Goal: Task Accomplishment & Management: Manage account settings

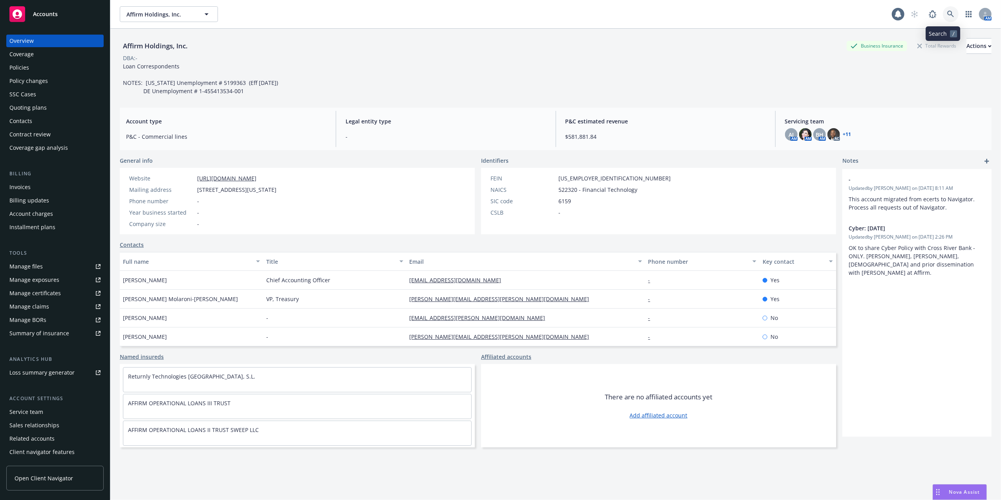
click at [948, 13] on icon at bounding box center [951, 14] width 7 height 7
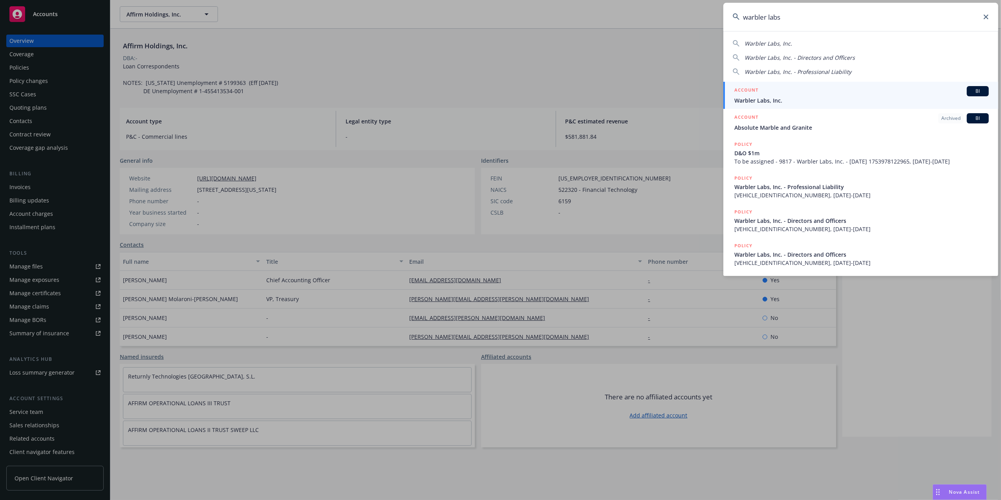
type input "warbler labs"
click at [775, 95] on div "ACCOUNT BI" at bounding box center [862, 91] width 255 height 10
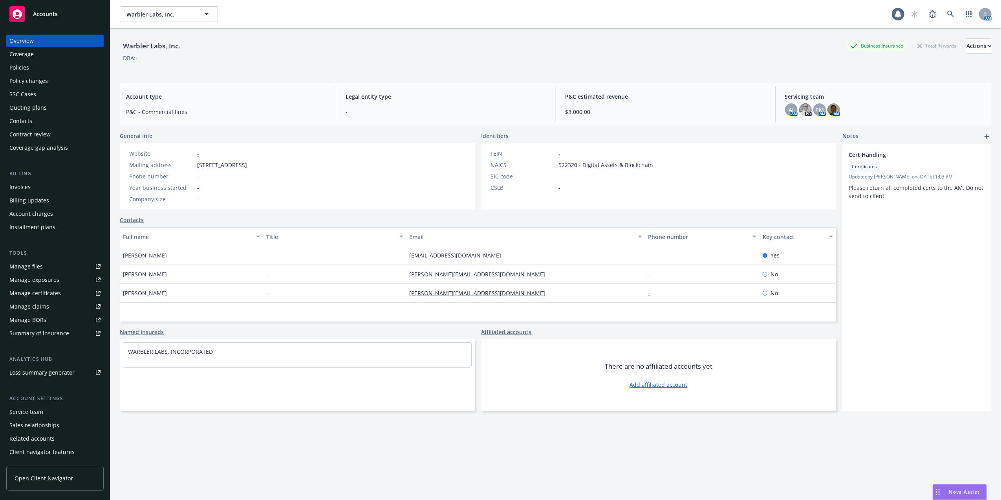
click at [49, 68] on div "Policies" at bounding box center [54, 67] width 91 height 13
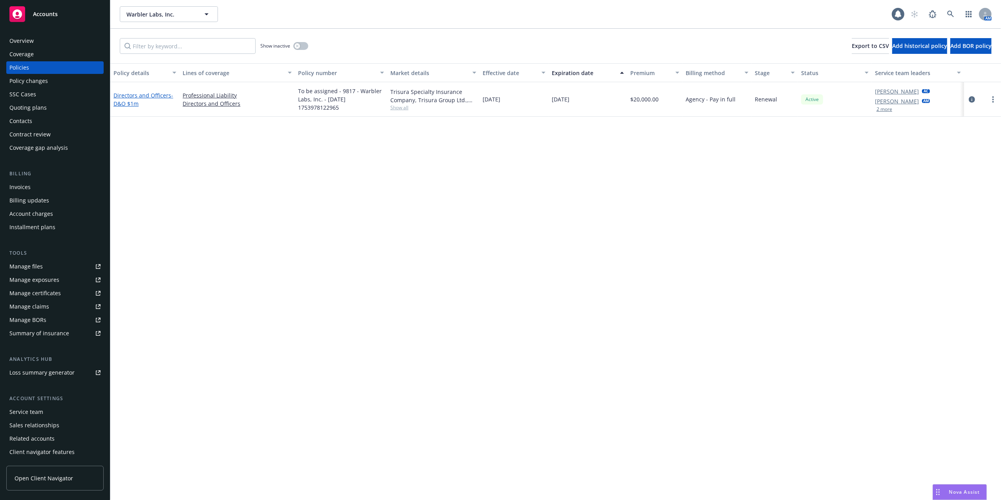
click at [119, 99] on span "- D&O $1m" at bounding box center [144, 100] width 60 height 16
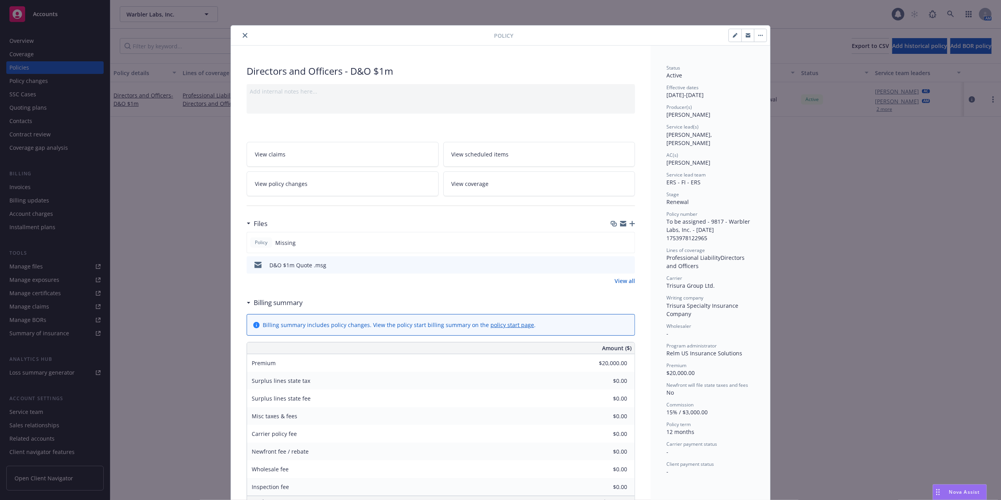
click at [729, 35] on button "button" at bounding box center [735, 35] width 13 height 13
select select "RENEWAL"
select select "12"
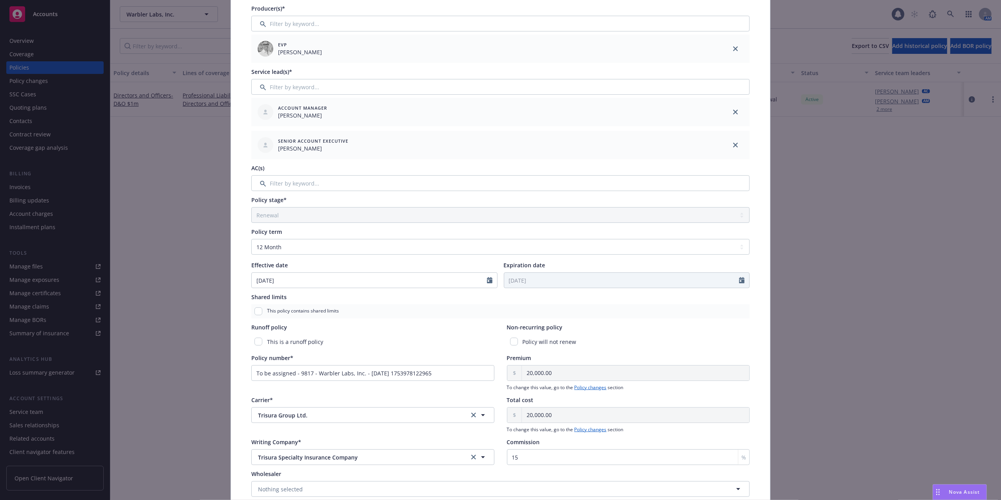
scroll to position [178, 0]
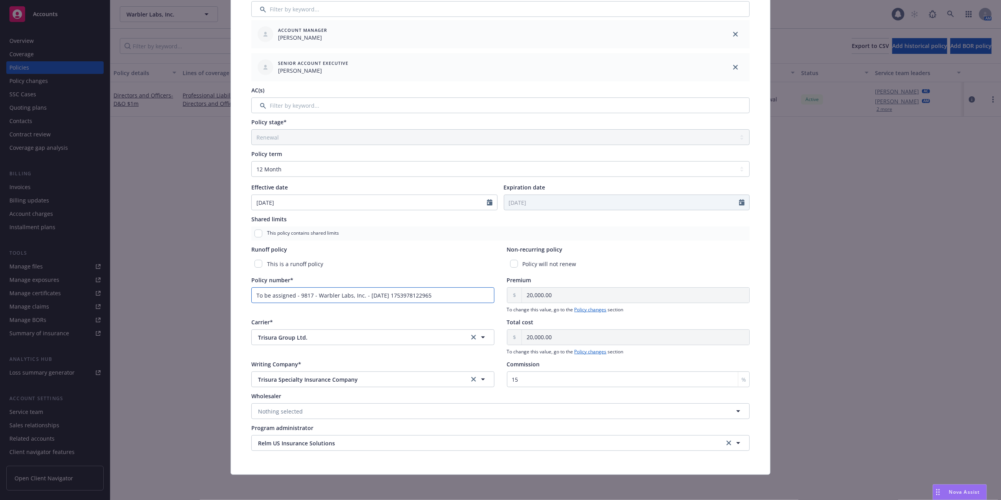
drag, startPoint x: 445, startPoint y: 290, endPoint x: 78, endPoint y: 249, distance: 369.6
click at [78, 250] on div "Edit policy details Cancel Save Policy type* Directors and Officers Display nam…" at bounding box center [500, 250] width 1001 height 500
paste input "B0507BL2500092"
type input "B0507BL2500092"
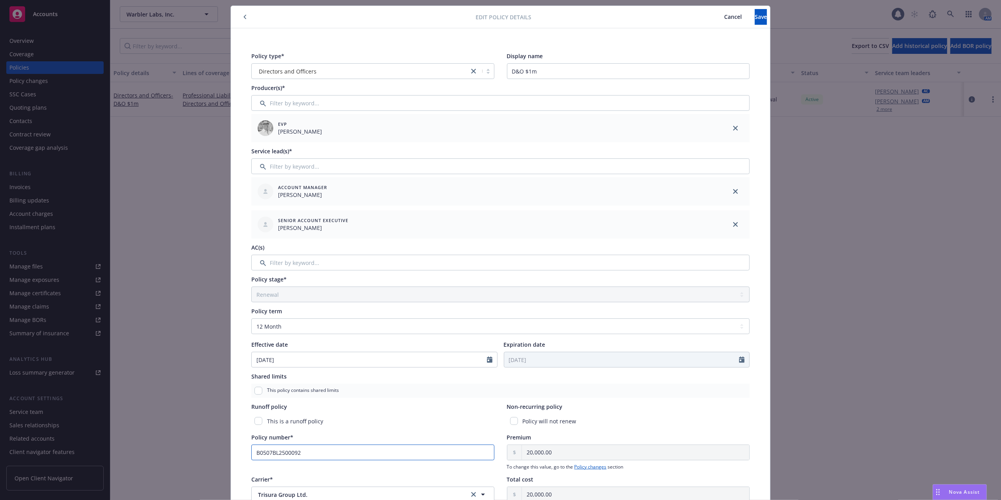
scroll to position [0, 0]
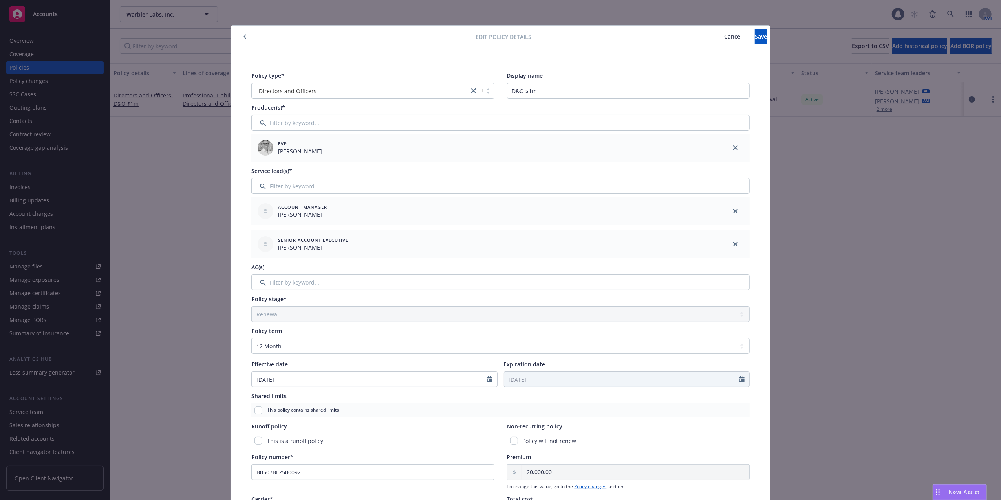
click at [711, 31] on button "Cancel" at bounding box center [733, 37] width 44 height 16
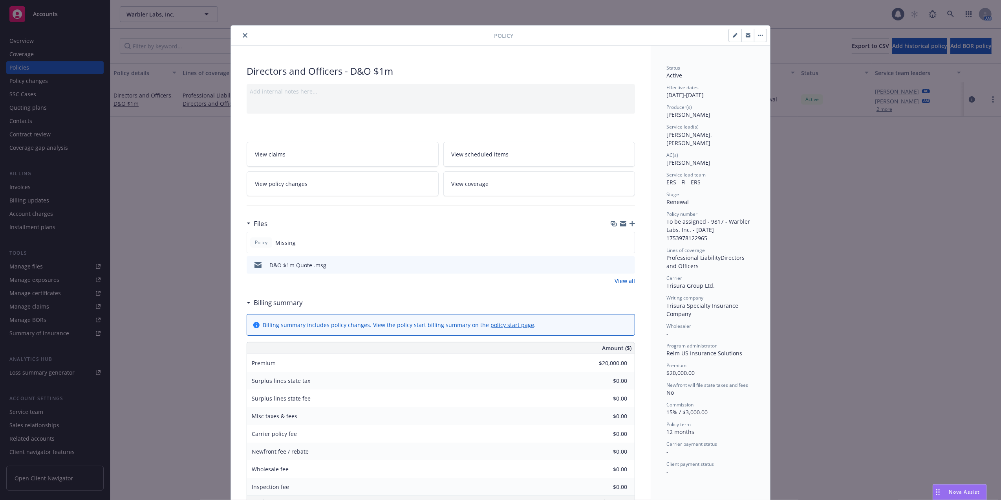
click at [244, 32] on button "close" at bounding box center [244, 35] width 9 height 9
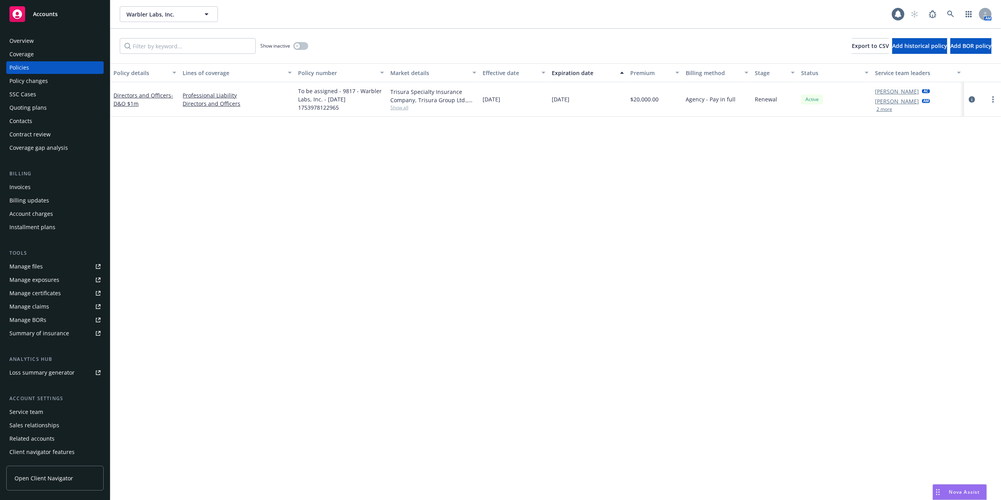
click at [40, 104] on div "Quoting plans" at bounding box center [27, 107] width 37 height 13
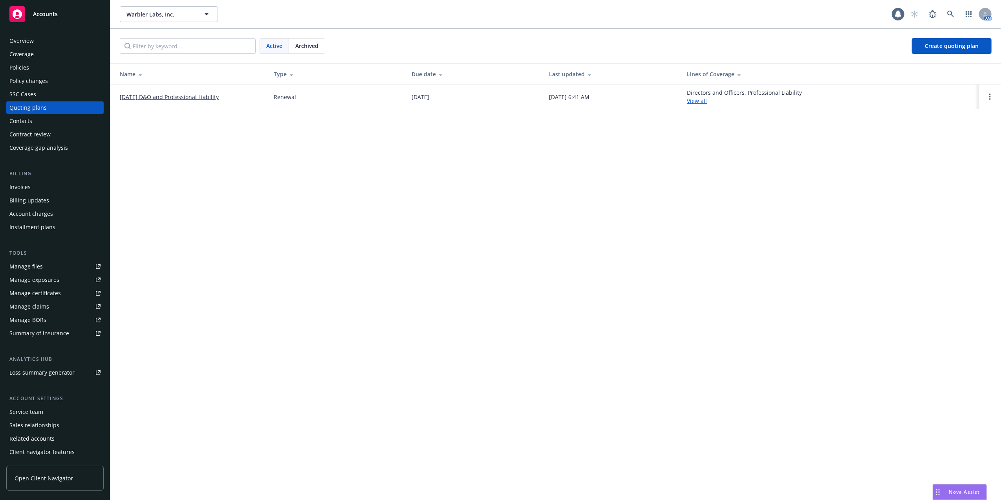
click at [164, 96] on link "07/31/2025 D&O and Professional Liability" at bounding box center [169, 97] width 99 height 8
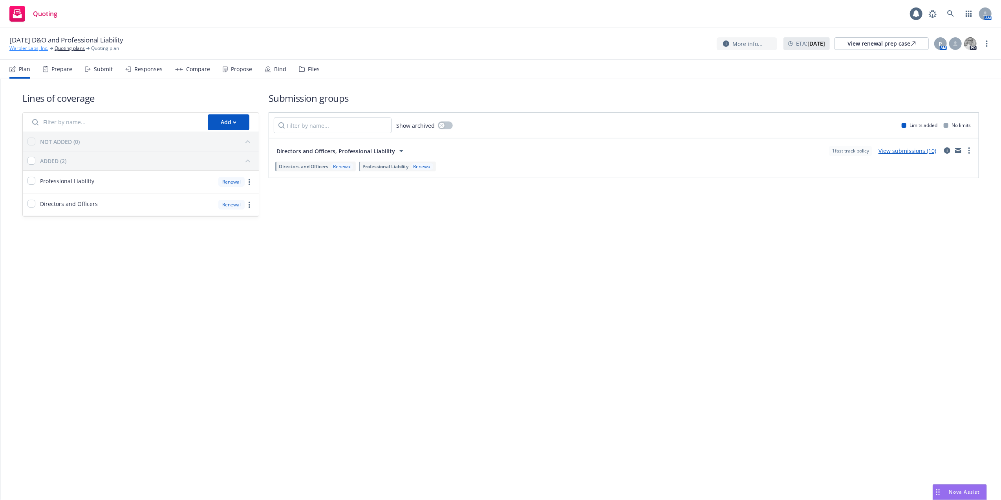
click at [31, 48] on link "Warbler Labs, Inc." at bounding box center [28, 48] width 39 height 7
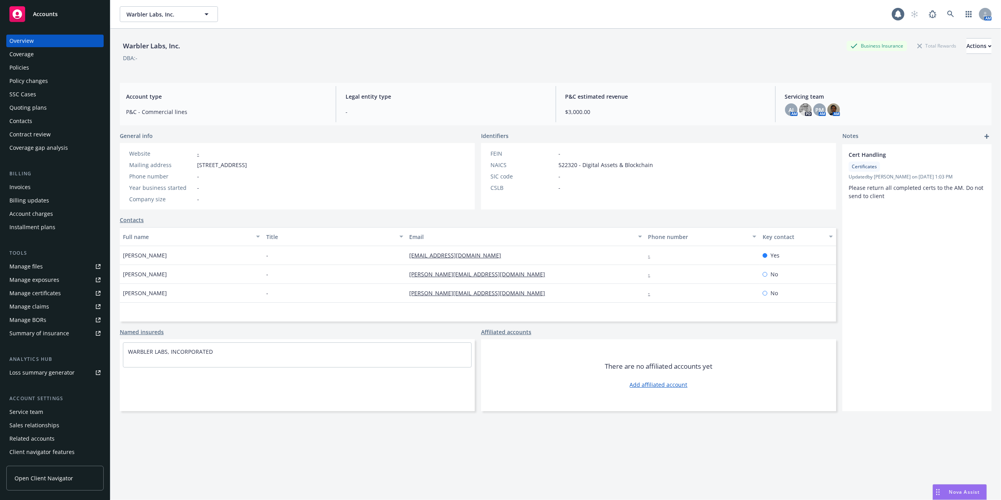
click at [16, 69] on div "Policies" at bounding box center [19, 67] width 20 height 13
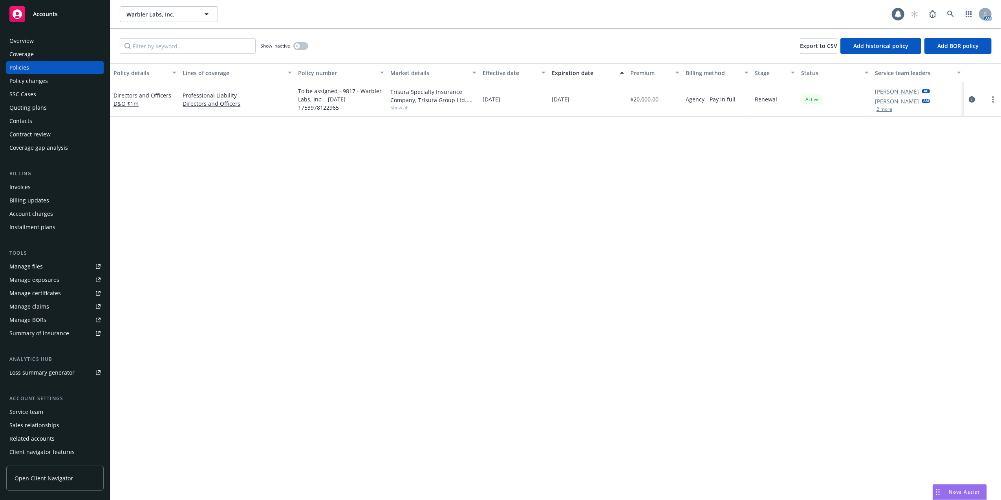
click at [143, 98] on div "Directors and Officers - D&O $1m" at bounding box center [145, 99] width 63 height 16
click at [143, 97] on link "Directors and Officers - D&O $1m" at bounding box center [144, 100] width 60 height 16
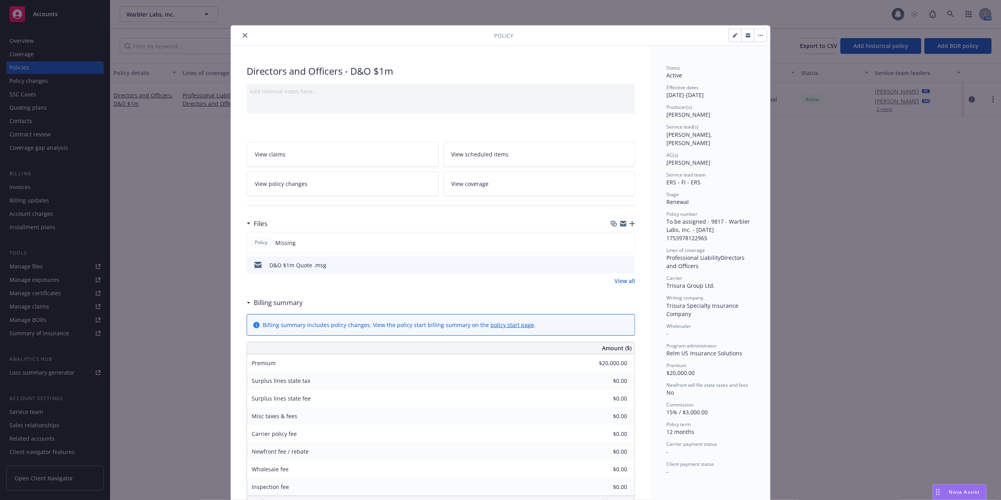
click at [627, 264] on icon "preview file" at bounding box center [627, 264] width 7 height 5
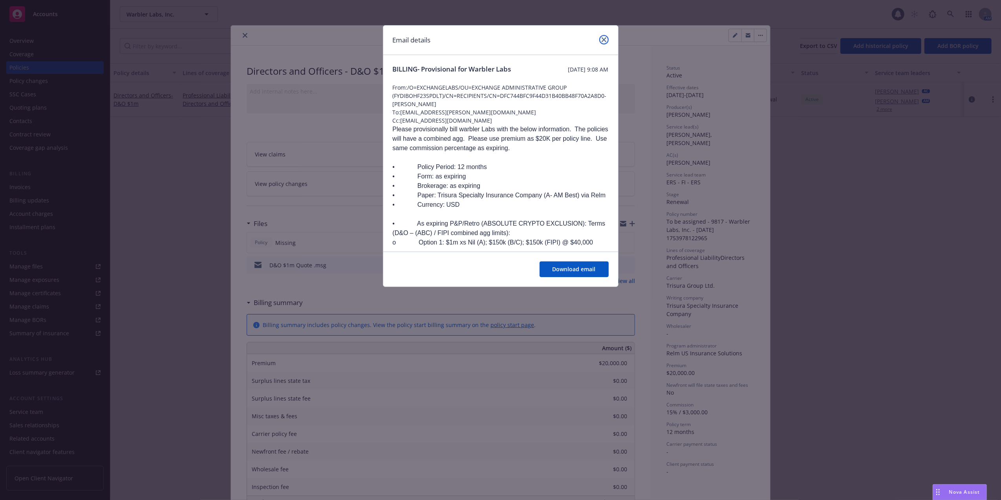
click at [602, 40] on icon "close" at bounding box center [604, 39] width 5 height 5
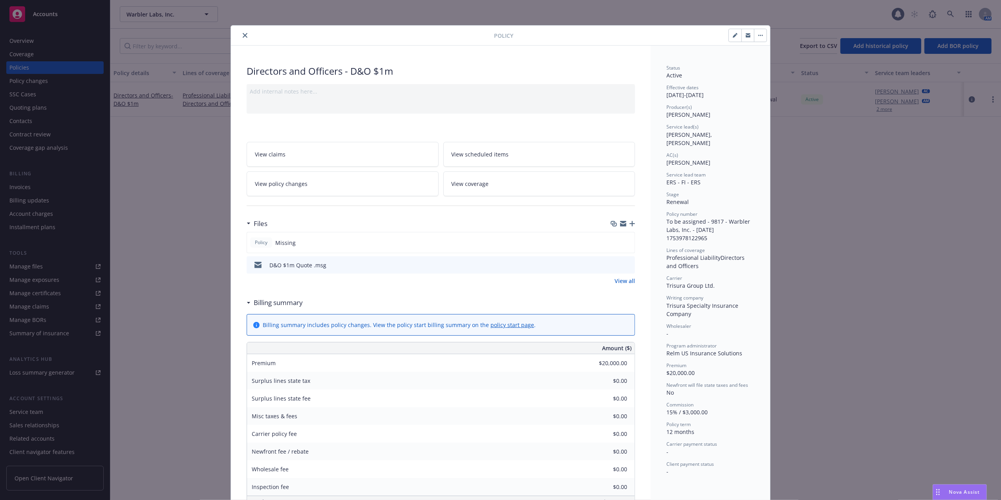
click at [240, 38] on button "close" at bounding box center [244, 35] width 9 height 9
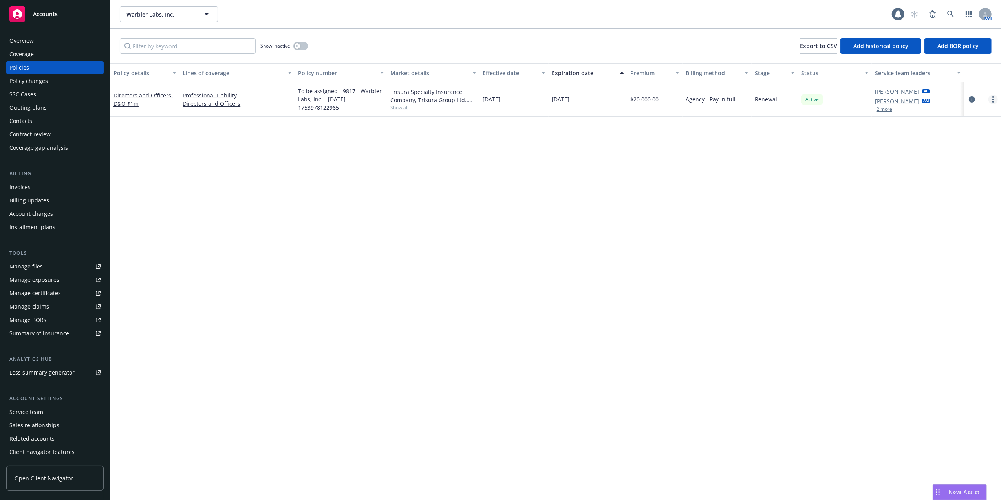
click at [992, 99] on link "more" at bounding box center [993, 99] width 9 height 9
click at [973, 114] on link "Manage lines of coverage" at bounding box center [951, 116] width 92 height 16
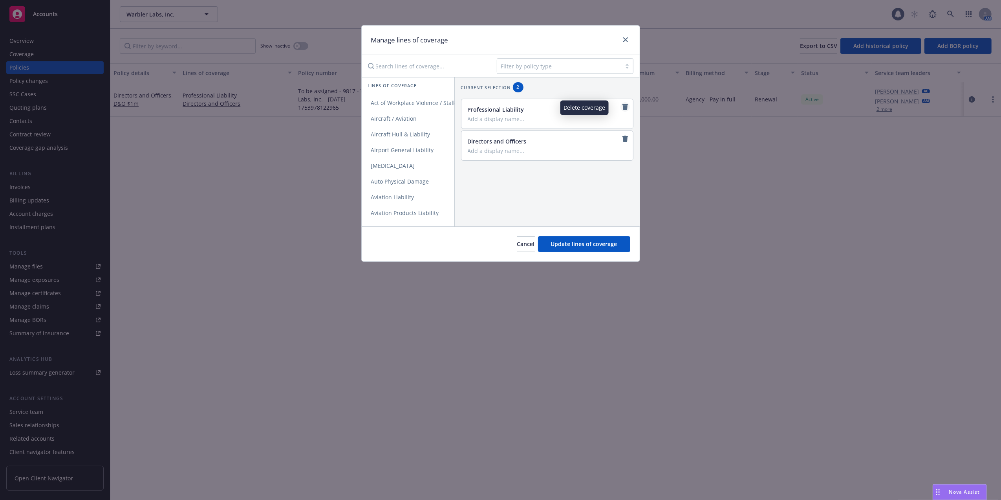
click at [621, 108] on link "remove" at bounding box center [625, 106] width 9 height 9
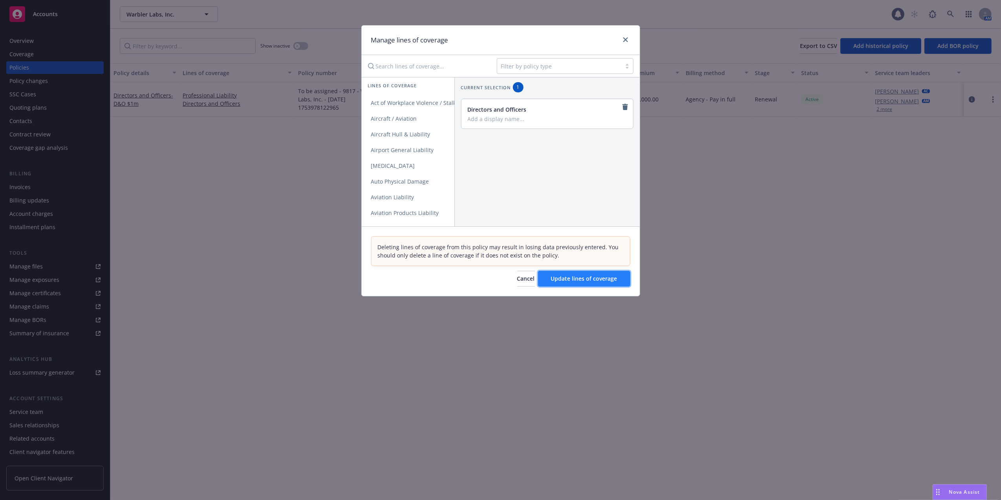
click at [574, 275] on span "Update lines of coverage" at bounding box center [584, 278] width 66 height 7
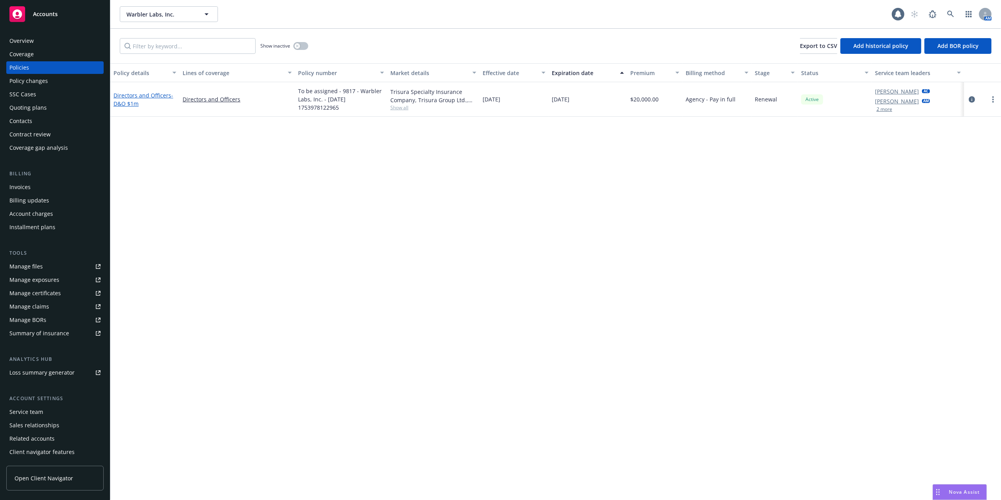
click at [155, 93] on link "Directors and Officers - D&O $1m" at bounding box center [144, 100] width 60 height 16
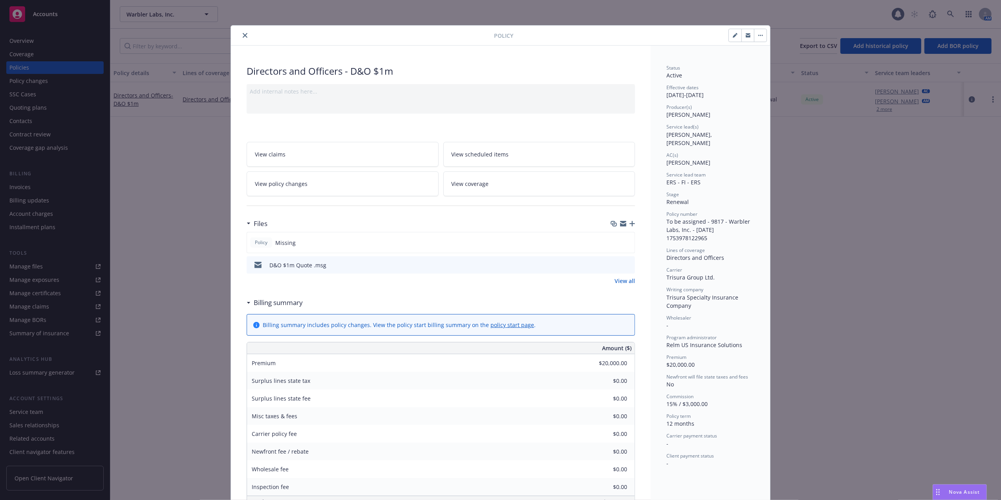
scroll to position [24, 0]
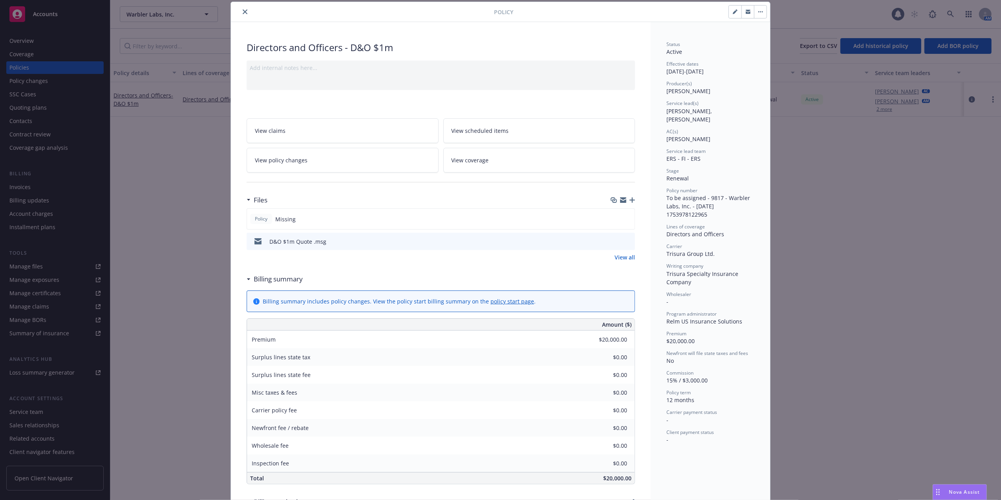
click at [733, 9] on icon "button" at bounding box center [735, 11] width 5 height 5
select select "RENEWAL"
select select "12"
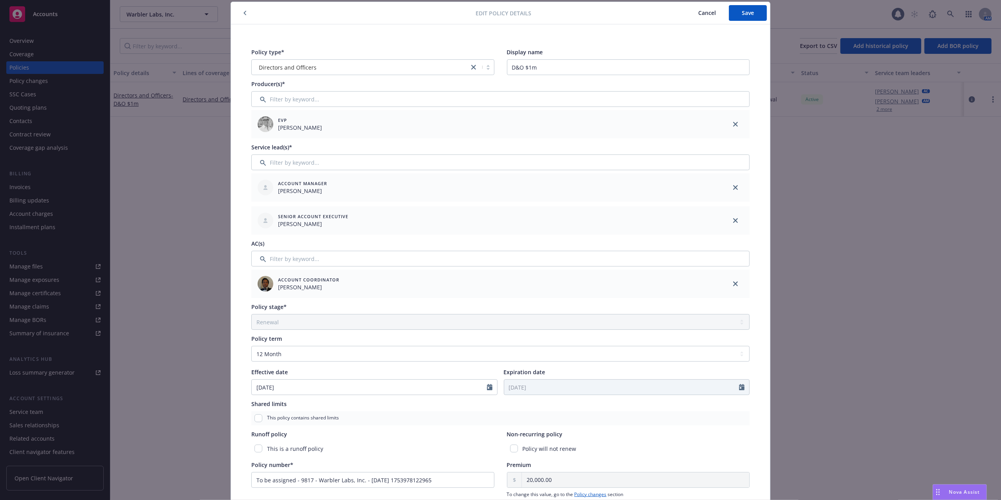
click at [709, 16] on span "Cancel" at bounding box center [707, 12] width 18 height 7
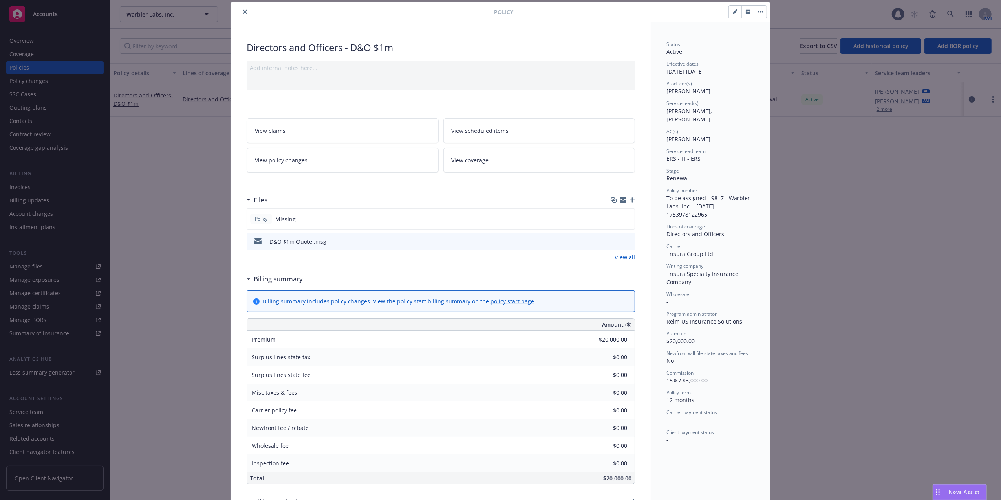
click at [630, 202] on icon "button" at bounding box center [632, 199] width 5 height 5
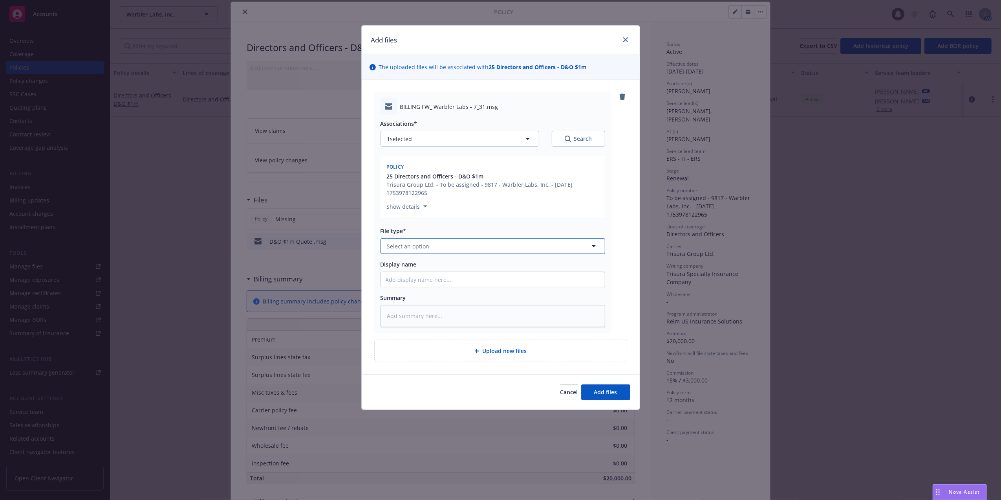
click at [496, 241] on button "Select an option" at bounding box center [493, 246] width 225 height 16
type input "email"
click at [468, 266] on div "Email" at bounding box center [493, 267] width 214 height 11
drag, startPoint x: 485, startPoint y: 174, endPoint x: 403, endPoint y: 170, distance: 81.8
click at [403, 170] on div "Policy 25 Directors and Officers - D&O $1m Trisura Group Ltd. - To be assigned …" at bounding box center [492, 179] width 215 height 36
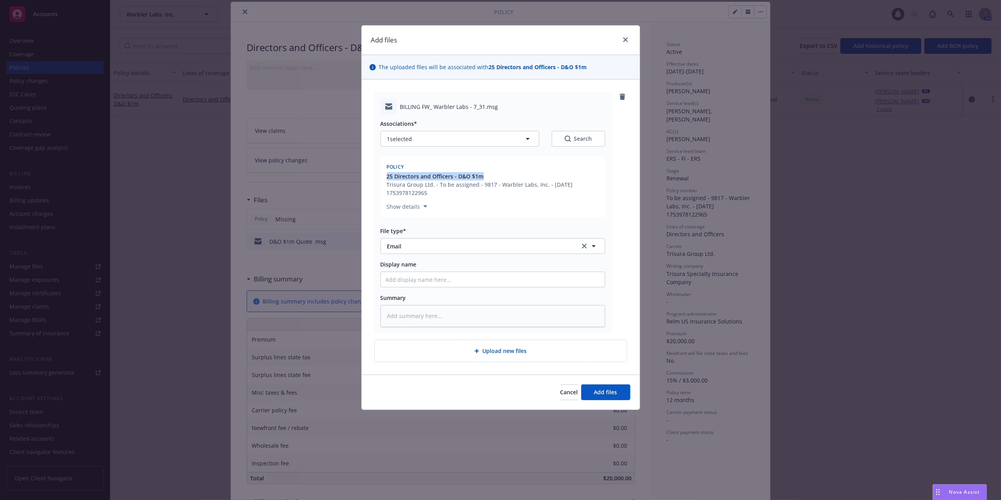
drag, startPoint x: 382, startPoint y: 175, endPoint x: 499, endPoint y: 178, distance: 116.7
click at [499, 178] on div "Policy 25 Directors and Officers - D&O $1m Trisura Group Ltd. - To be assigned …" at bounding box center [493, 186] width 225 height 61
copy span "25 Directors and Officers - D&O $1m"
click at [425, 277] on input "Display name" at bounding box center [493, 279] width 224 height 15
paste input "25 Directors and Officers - D&O $1m"
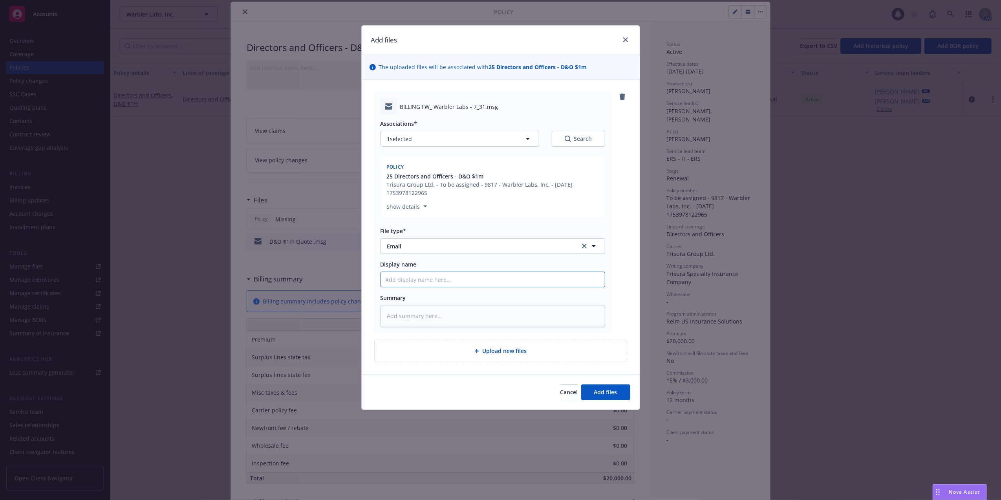
type textarea "x"
type input "25 Directors and Officers - D&O $1m"
type textarea "x"
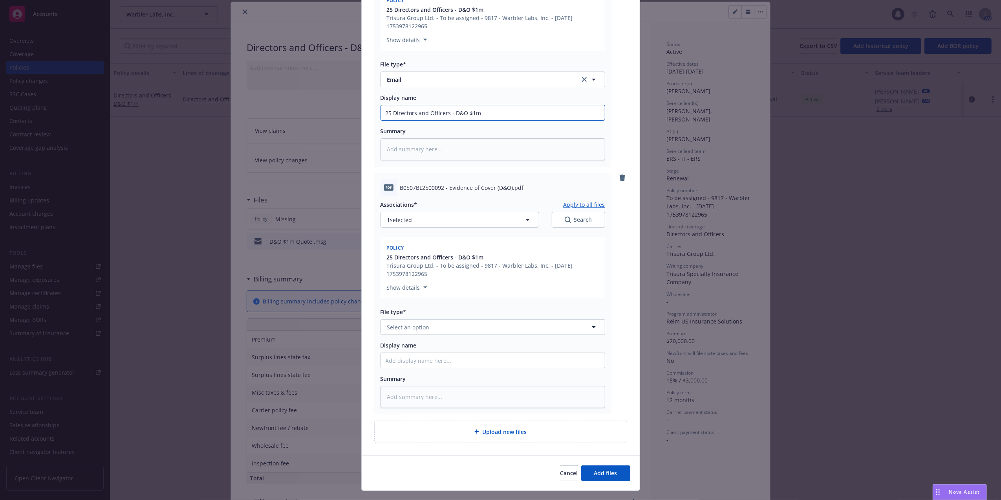
scroll to position [183, 0]
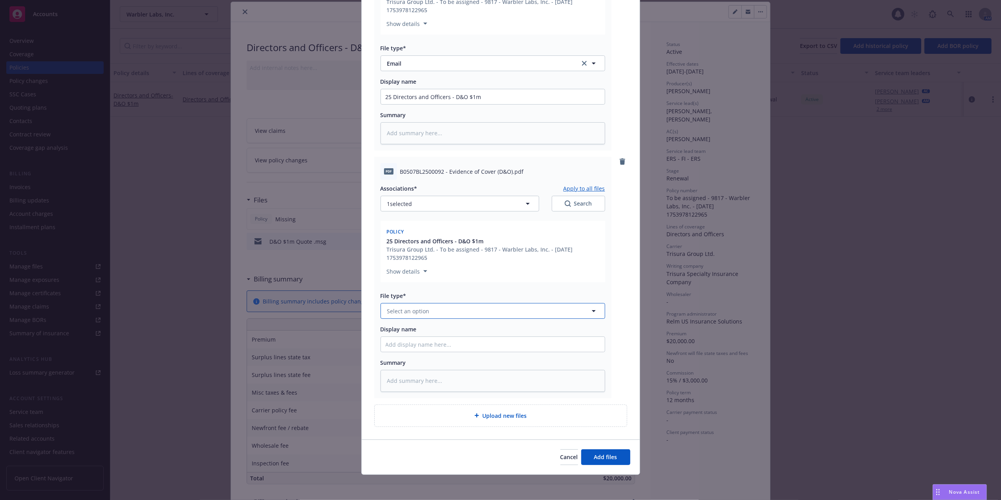
click at [449, 308] on button "Select an option" at bounding box center [493, 311] width 225 height 16
type input "bind"
click at [418, 324] on div "Binder" at bounding box center [493, 332] width 224 height 21
drag, startPoint x: 485, startPoint y: 239, endPoint x: 383, endPoint y: 255, distance: 102.5
click at [387, 255] on div "25 Directors and Officers - D&O $1m Trisura Group Ltd. - To be assigned - 9817 …" at bounding box center [494, 249] width 214 height 25
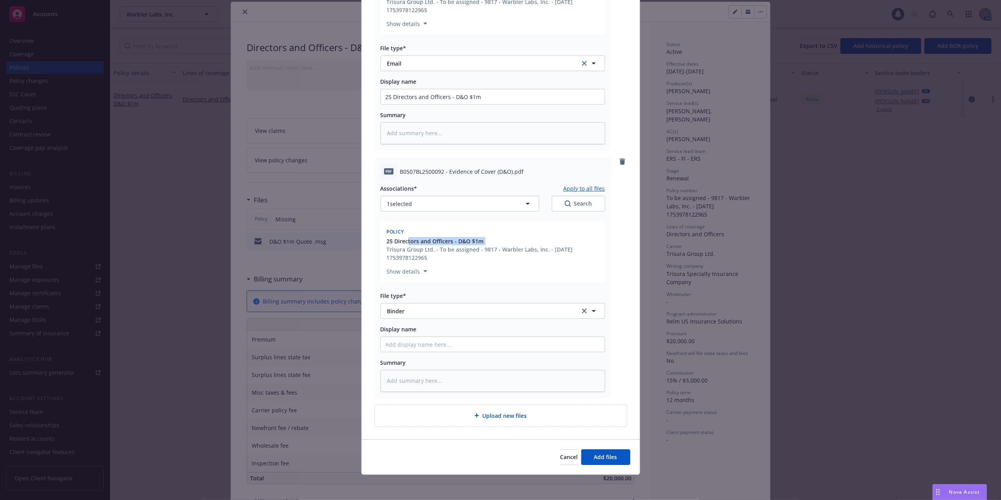
drag, startPoint x: 383, startPoint y: 244, endPoint x: 403, endPoint y: 241, distance: 20.7
click at [403, 241] on div "25 Directors and Officers - D&O $1m Trisura Group Ltd. - To be assigned - 9817 …" at bounding box center [494, 249] width 214 height 25
drag, startPoint x: 404, startPoint y: 241, endPoint x: 396, endPoint y: 244, distance: 8.0
click at [396, 244] on span "25 Directors and Officers - D&O $1m" at bounding box center [435, 241] width 97 height 8
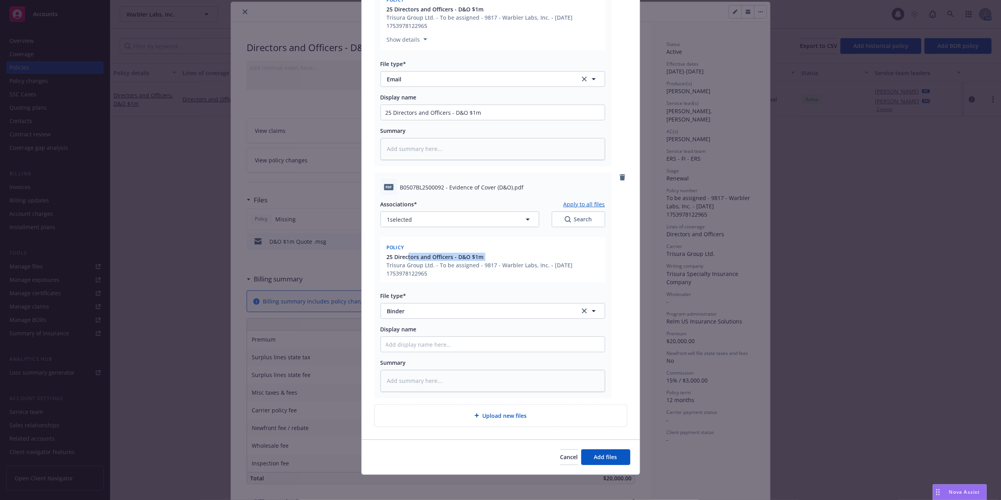
scroll to position [167, 0]
drag, startPoint x: 380, startPoint y: 256, endPoint x: 511, endPoint y: 261, distance: 131.3
click at [511, 261] on div "Policy 25 Directors and Officers - D&O $1m Trisura Group Ltd. - To be assigned …" at bounding box center [493, 259] width 225 height 46
copy div "25 Directors and Officers - D&O $1m Trisura Group Ltd. - To be assigned - 9817 …"
click at [408, 120] on input "Display name" at bounding box center [493, 112] width 224 height 15
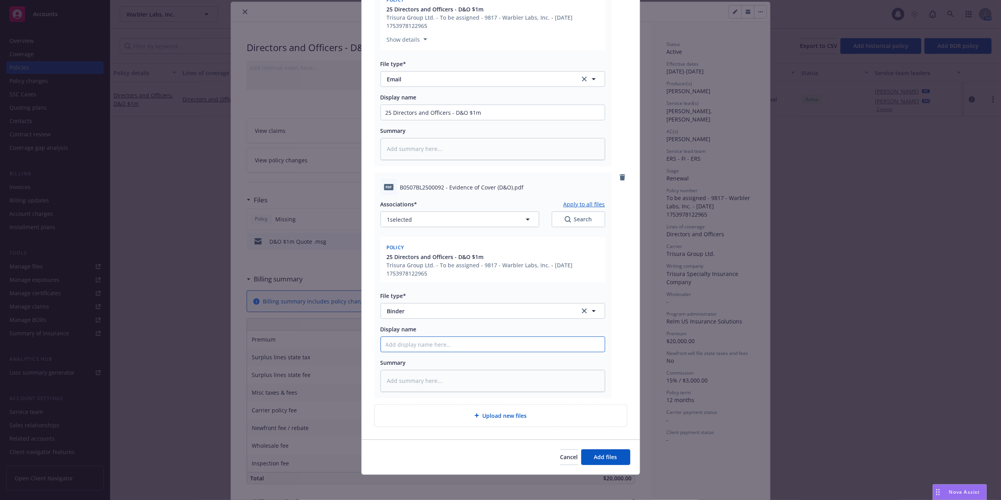
paste input "25 Directors and Officers - D&O $1m Trisura Group Ltd. - To be assigned - 9817 …"
type textarea "x"
type input "25 Directors and Officers - D&O $1m Trisura Group Ltd. - To be assigned - 9817 …"
drag, startPoint x: 470, startPoint y: 341, endPoint x: 647, endPoint y: 343, distance: 176.4
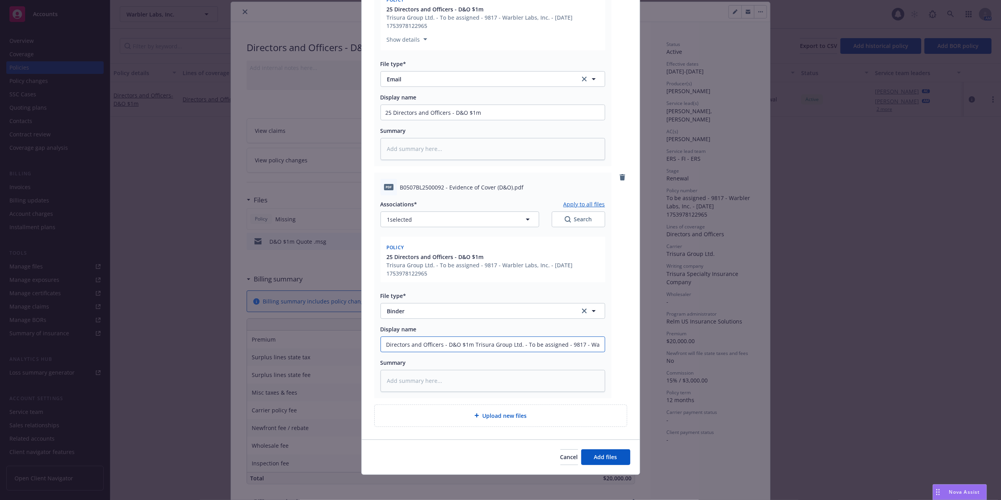
click at [647, 343] on div "Add files The uploaded files will be associated with 25 Directors and Officers …" at bounding box center [500, 250] width 1001 height 500
type textarea "x"
type input "25 Directors and Officers - D&O $1m"
type textarea "x"
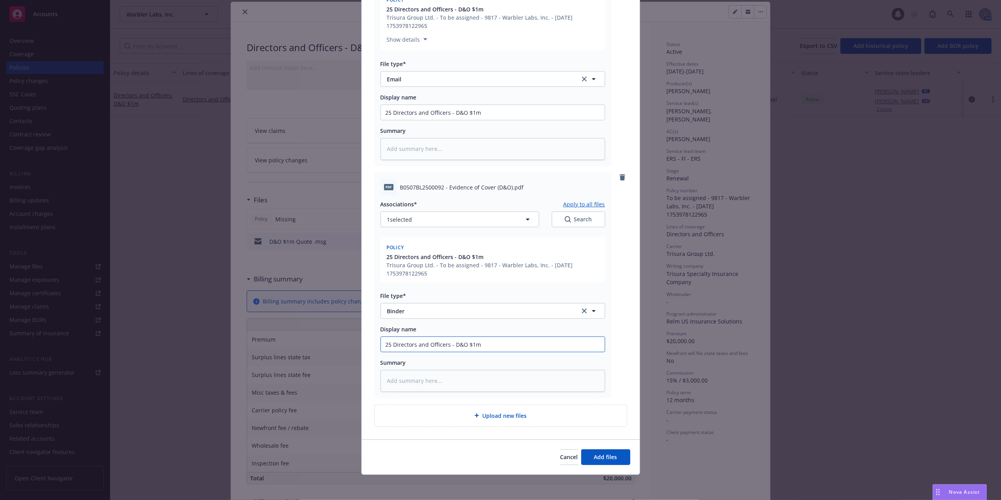
type input "25 Directors and Officers - D&O $1m B"
type textarea "x"
type input "25 Directors and Officers - D&O $1m Bi"
type textarea "x"
type input "25 Directors and Officers - D&O $1m Bind"
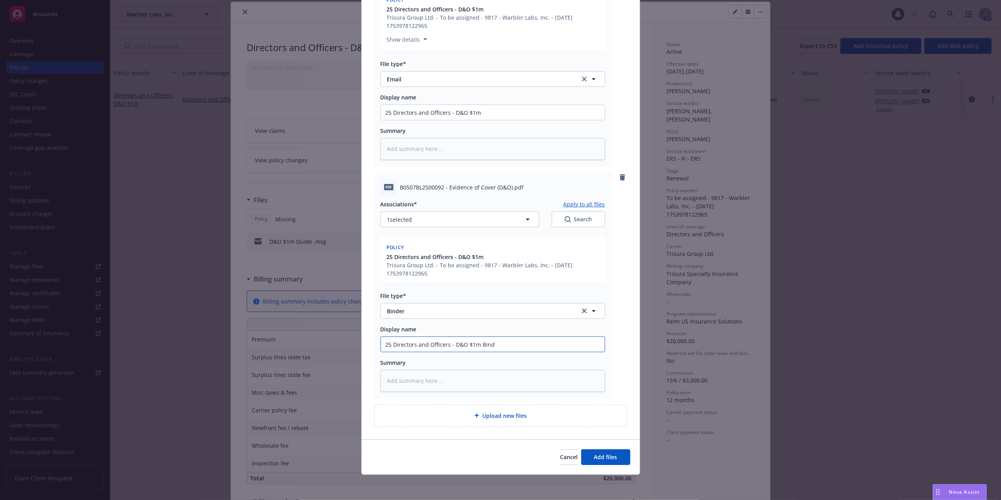
type textarea "x"
type input "25 Directors and Officers - D&O $1m Binder"
type textarea "x"
type input "25 Directors and Officers - D&O $1m Binder"
click at [524, 112] on input "25 Directors and Officers - D&O $1m" at bounding box center [493, 112] width 224 height 15
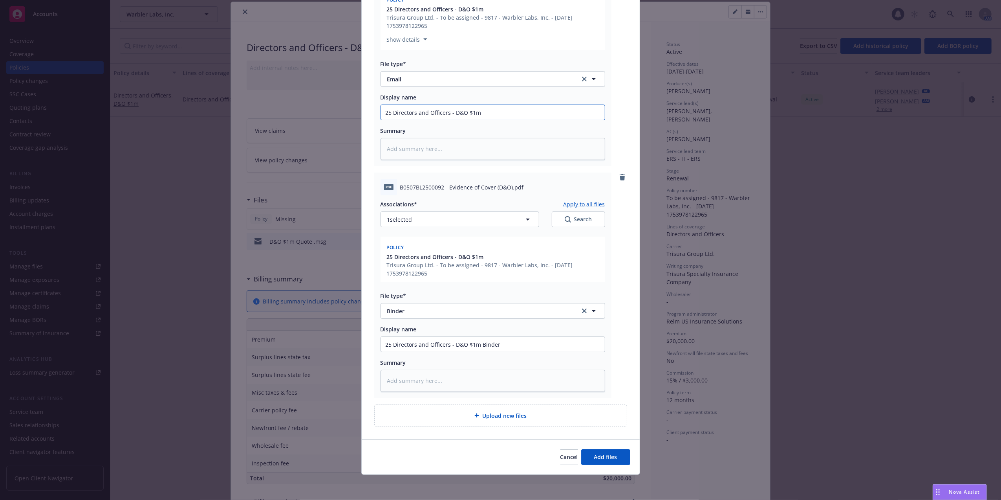
type textarea "x"
type input "25 Directors and Officers - D&O $1m"
type textarea "x"
type input "25 Directors and Officers - D&O $1m E"
type textarea "x"
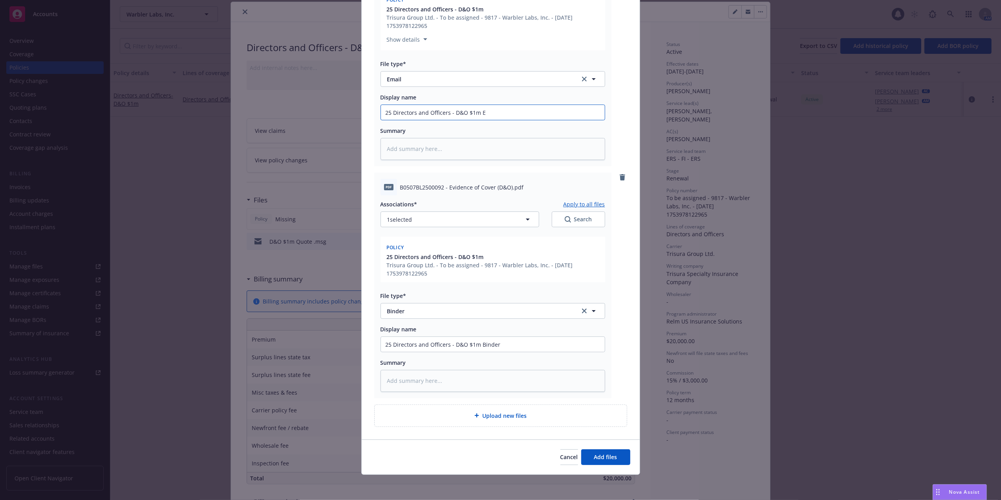
type input "25 Directors and Officers - D&O $1m Em"
type textarea "x"
type input "25 Directors and Officers - D&O $1m Ema"
type textarea "x"
type input "25 Directors and Officers - D&O $1m Emai"
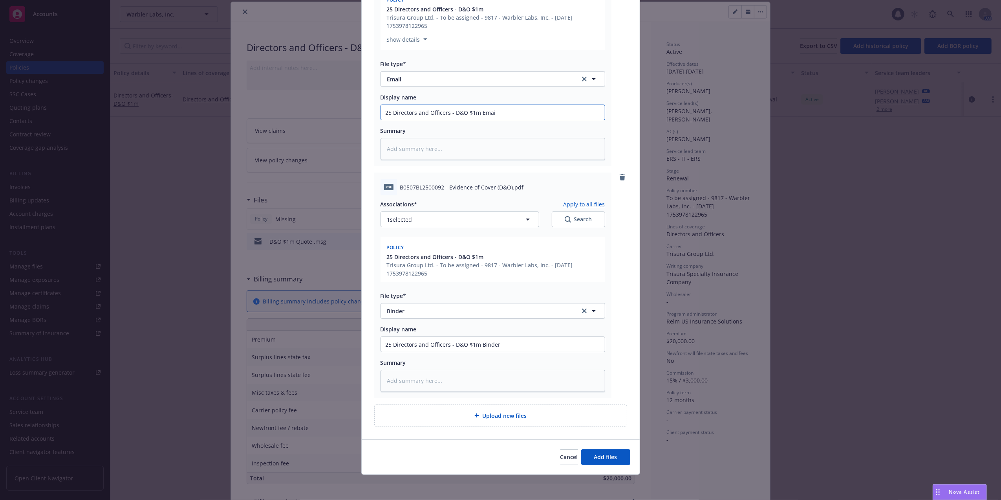
type textarea "x"
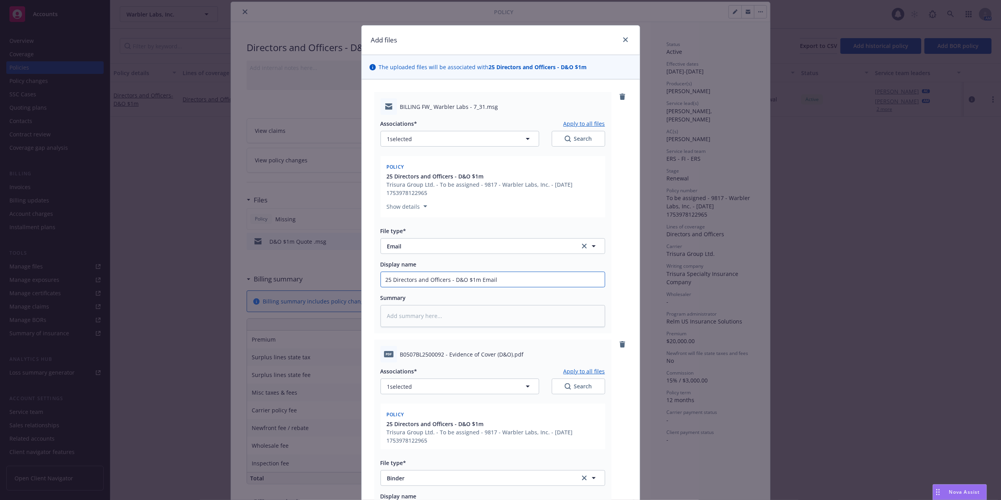
scroll to position [167, 0]
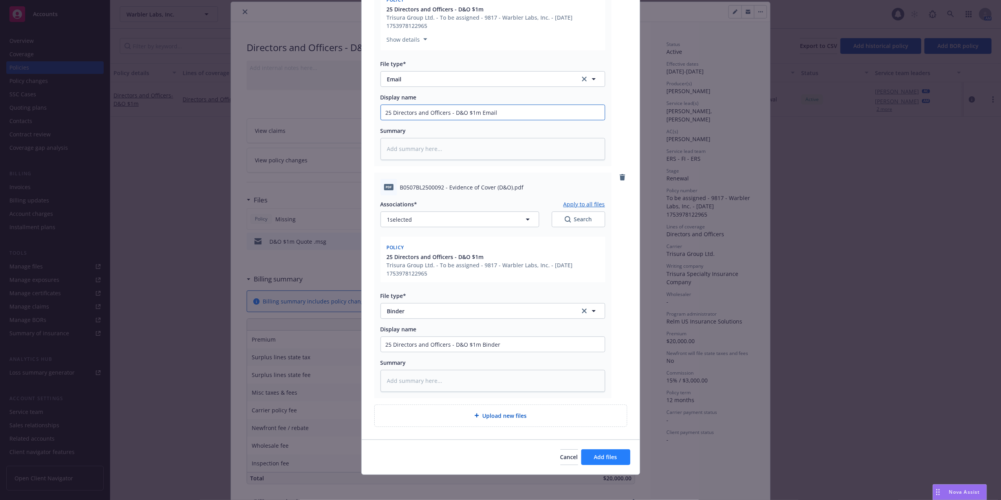
type input "25 Directors and Officers - D&O $1m Email"
click at [604, 453] on span "Add files" at bounding box center [605, 456] width 23 height 7
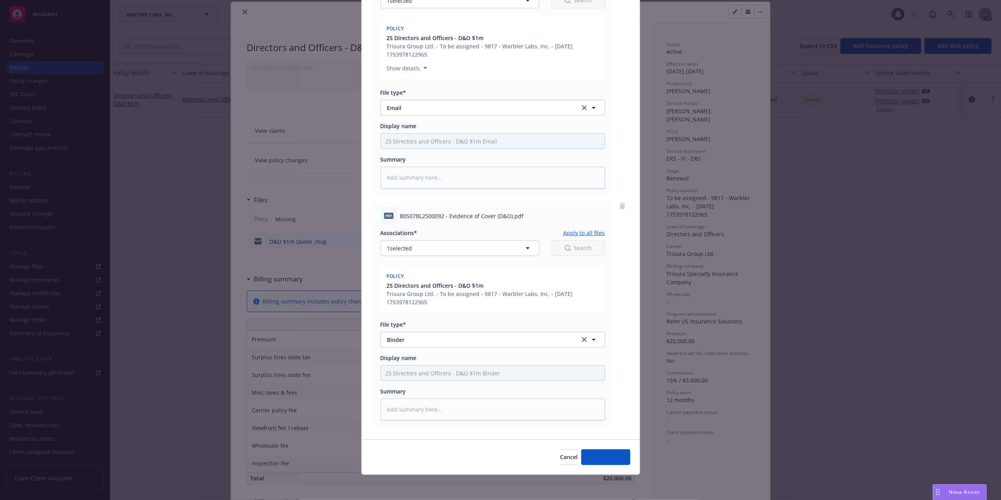
scroll to position [139, 0]
type textarea "x"
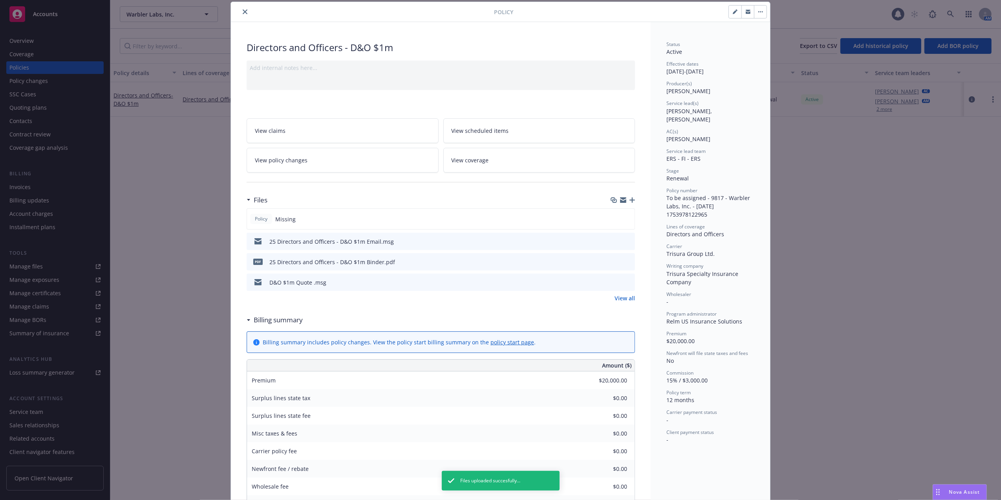
click at [734, 15] on button "button" at bounding box center [735, 11] width 13 height 13
select select "RENEWAL"
select select "12"
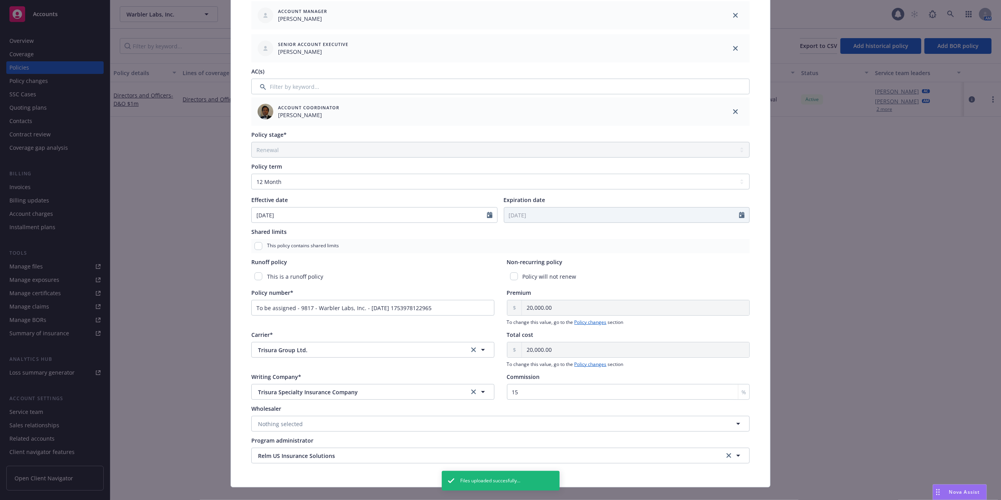
scroll to position [209, 0]
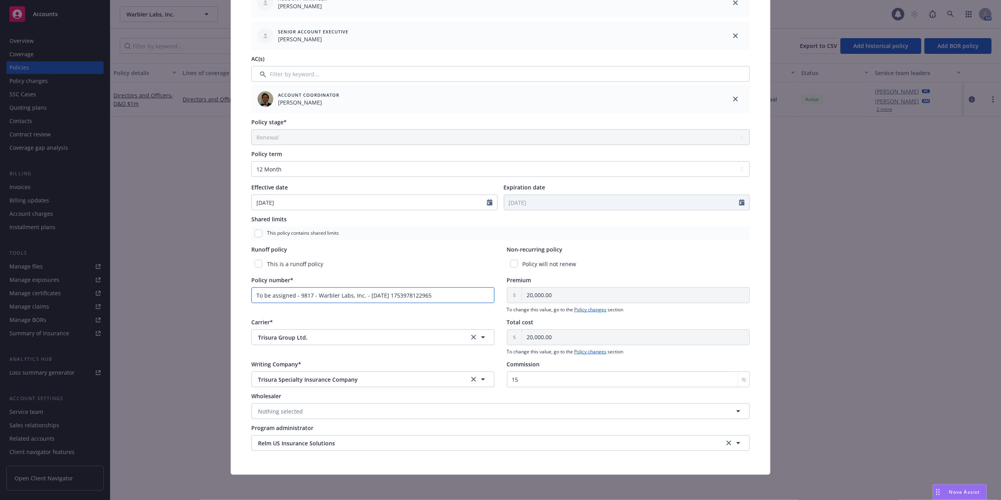
drag, startPoint x: 340, startPoint y: 297, endPoint x: 86, endPoint y: 295, distance: 253.8
click at [86, 296] on div "Edit policy details Cancel Save Policy type* Directors and Officers Display nam…" at bounding box center [500, 250] width 1001 height 500
paste input "B0507BL2500092"
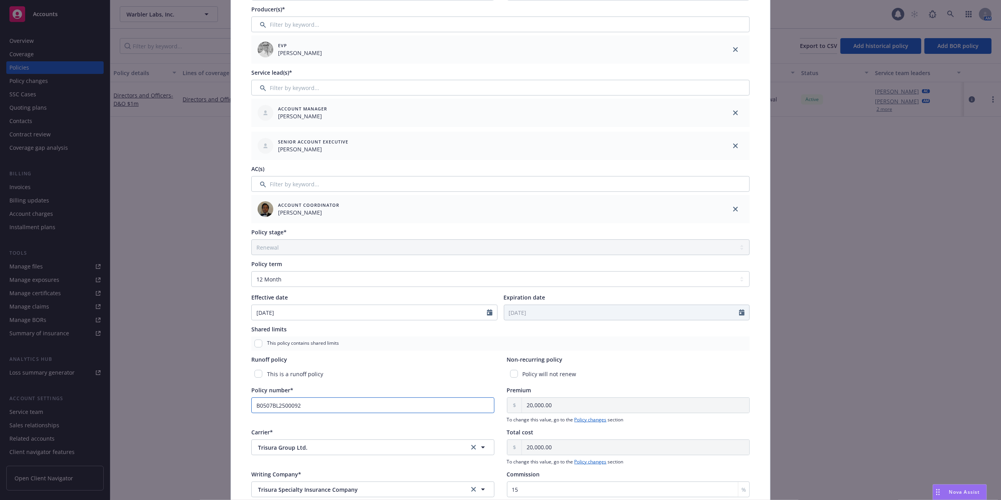
scroll to position [0, 0]
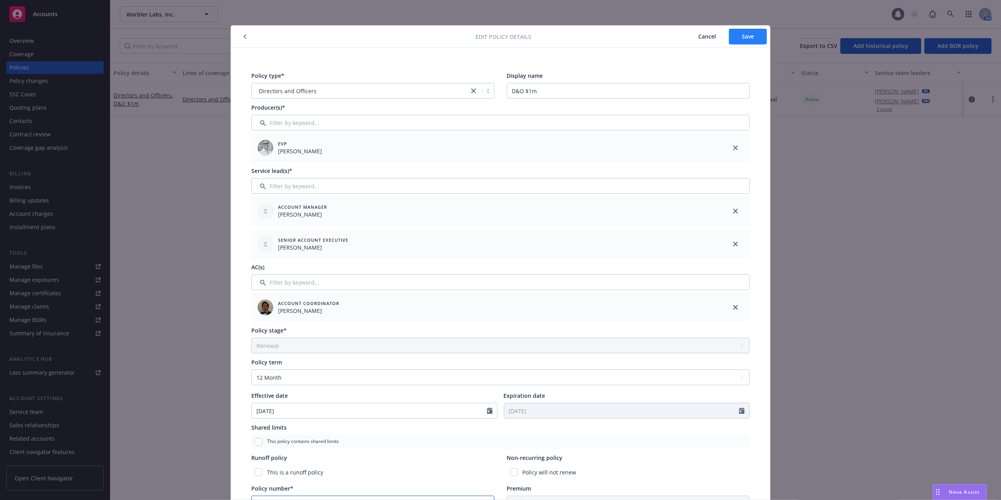
type input "B0507BL2500092"
click at [753, 38] on button "Save" at bounding box center [748, 37] width 38 height 16
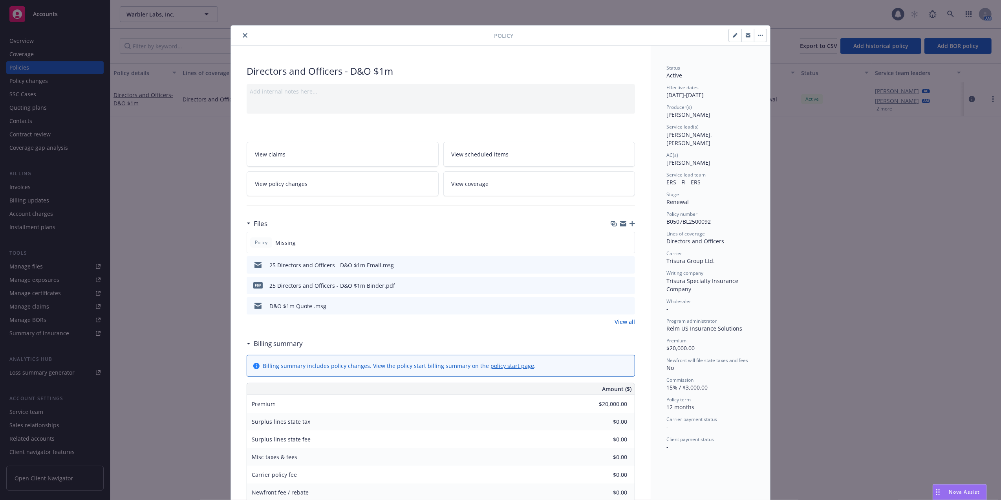
click at [326, 192] on link "View policy changes" at bounding box center [343, 183] width 192 height 25
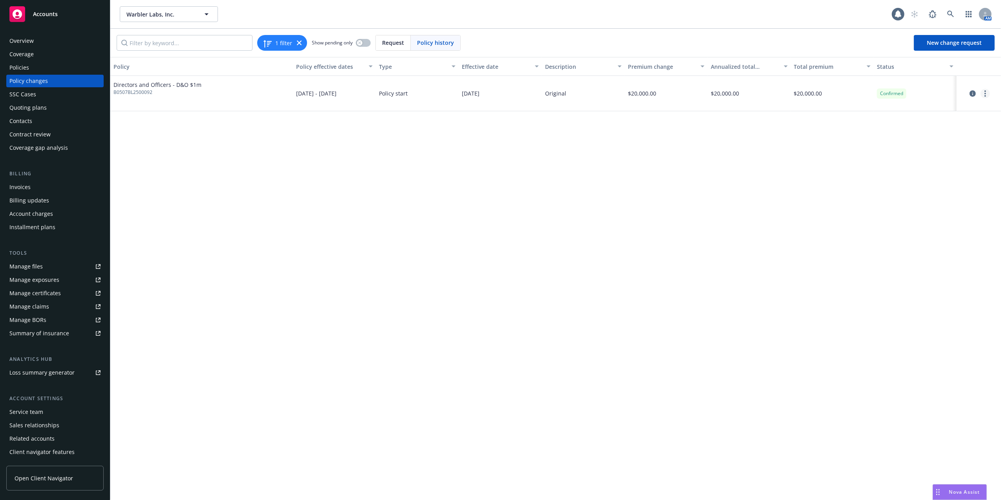
click at [988, 93] on link "more" at bounding box center [985, 93] width 9 height 9
click at [912, 154] on link "Edit billing info" at bounding box center [922, 157] width 135 height 16
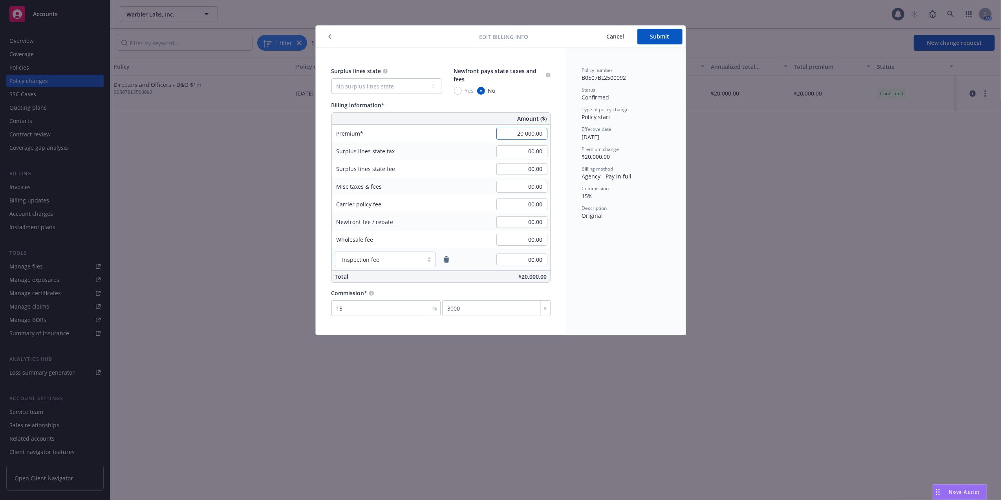
click at [524, 131] on input "20,000.00" at bounding box center [522, 134] width 51 height 12
paste input "2,0"
drag, startPoint x: 596, startPoint y: 174, endPoint x: 623, endPoint y: 189, distance: 30.8
click at [627, 189] on div "Surplus lines state No surplus lines state Alaska Alabama Arkansas Arizona Cali…" at bounding box center [501, 191] width 370 height 287
type input "22,000.00"
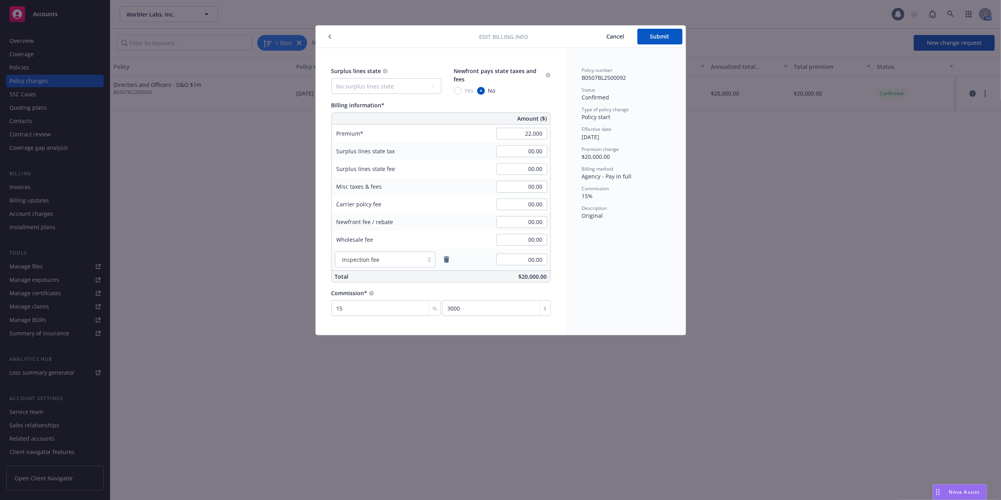
type input "3300"
click at [621, 191] on div "Commission" at bounding box center [626, 188] width 88 height 7
click at [640, 130] on div "Effective date" at bounding box center [626, 129] width 88 height 7
drag, startPoint x: 637, startPoint y: 130, endPoint x: 645, endPoint y: 108, distance: 23.2
click at [645, 108] on div "Policy number B0507BL2500092 Status Confirmed Type of policy change Policy star…" at bounding box center [626, 143] width 88 height 153
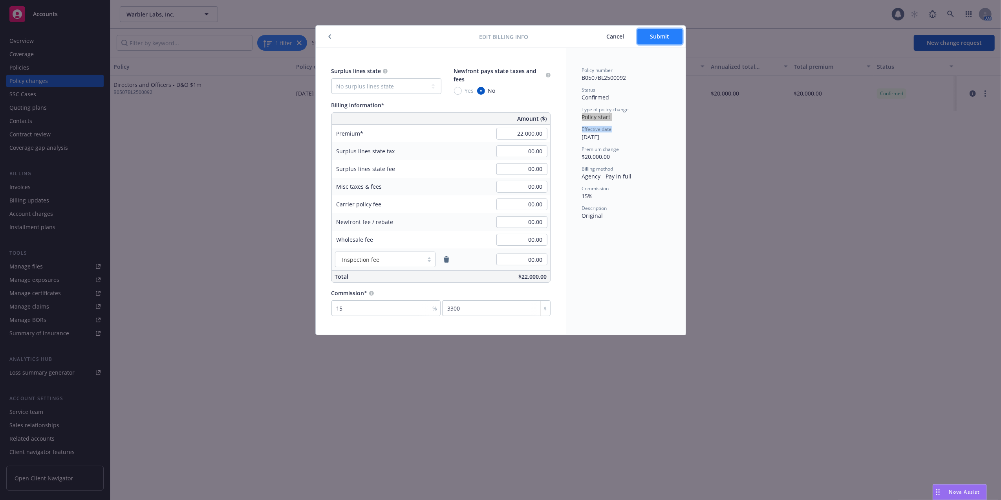
click at [672, 36] on button "Submit" at bounding box center [660, 37] width 45 height 16
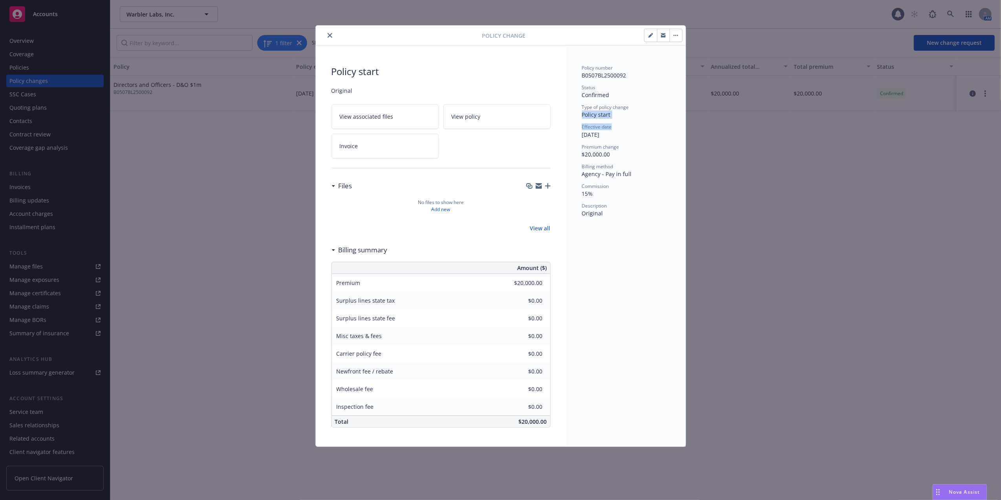
type input "$22,000.00"
click at [332, 35] on icon "close" at bounding box center [330, 35] width 5 height 5
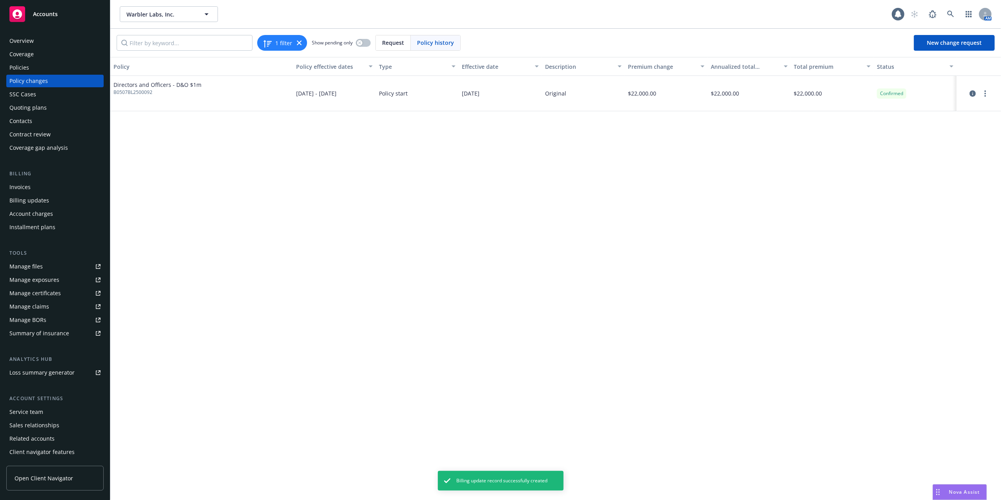
click at [32, 68] on div "Policies" at bounding box center [54, 67] width 91 height 13
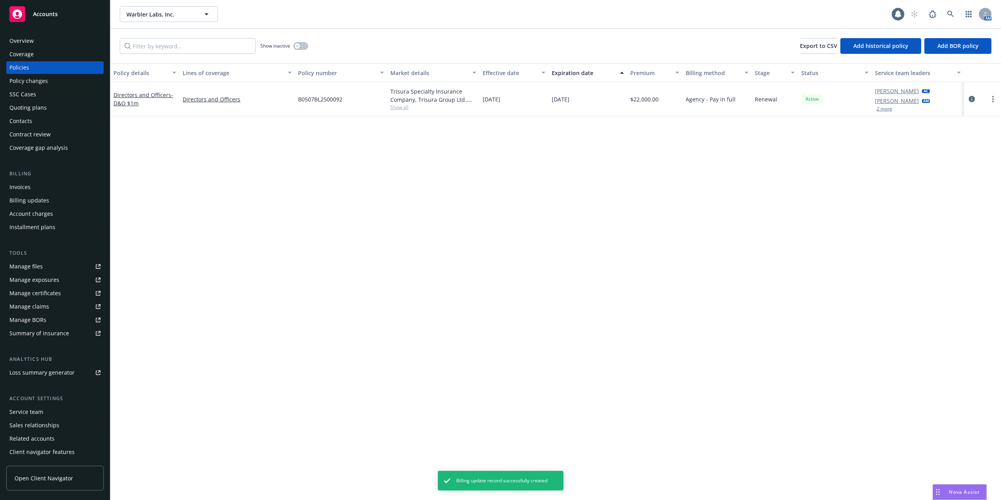
click at [42, 107] on div "Quoting plans" at bounding box center [27, 107] width 37 height 13
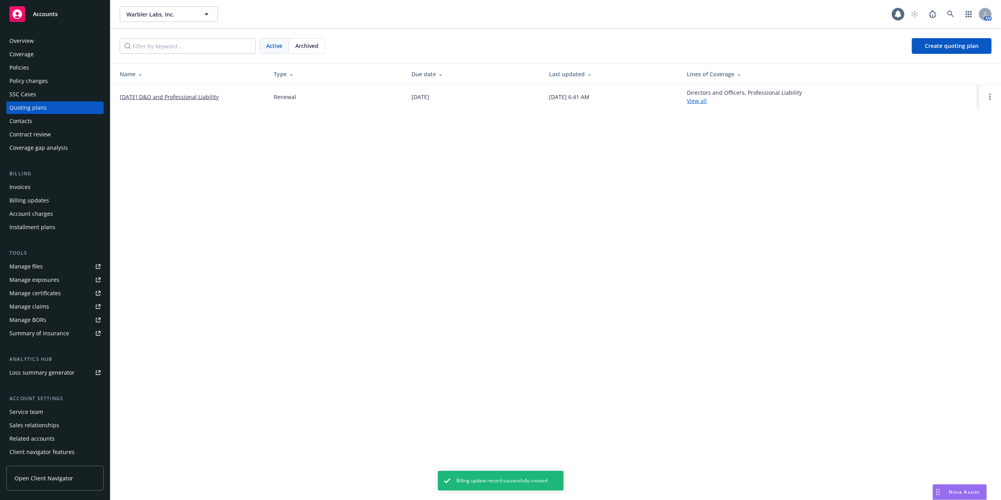
click at [154, 94] on link "07/31/2025 D&O and Professional Liability" at bounding box center [169, 97] width 99 height 8
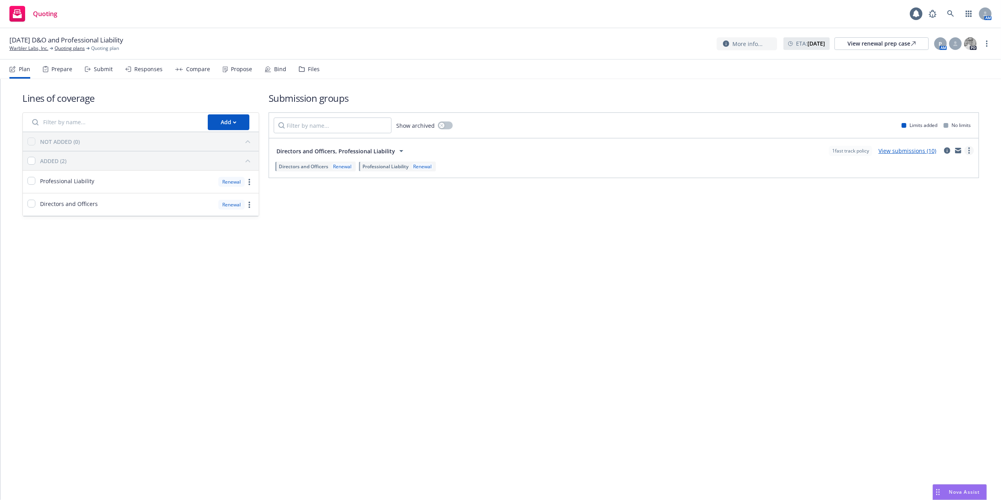
click at [971, 149] on link "more" at bounding box center [969, 150] width 9 height 9
click at [931, 247] on span "Create policy (fast track)" at bounding box center [932, 248] width 82 height 7
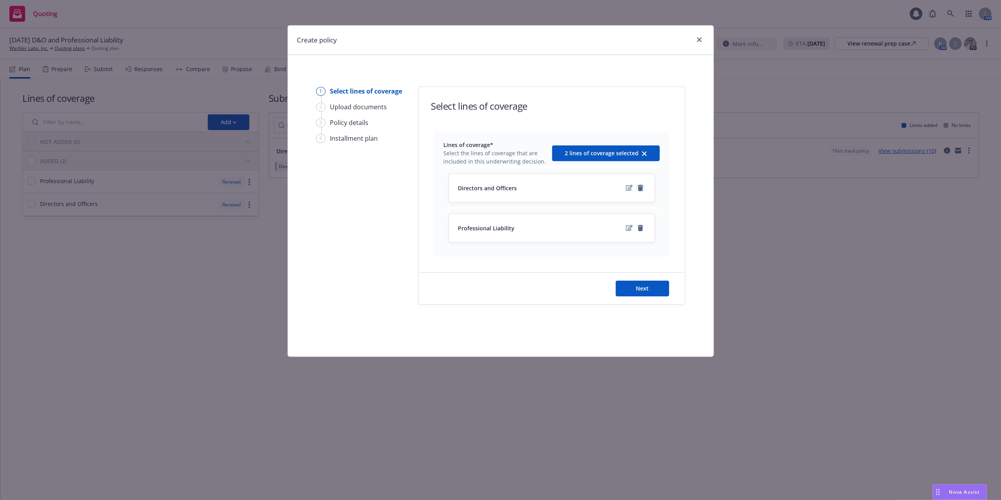
click at [640, 189] on icon "remove" at bounding box center [640, 188] width 5 height 6
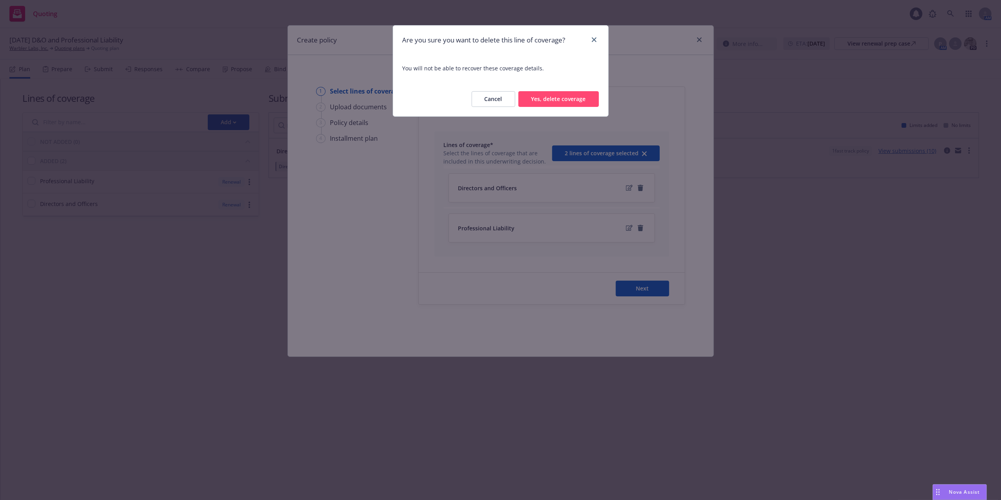
click at [561, 101] on button "Yes, delete coverage" at bounding box center [559, 99] width 81 height 16
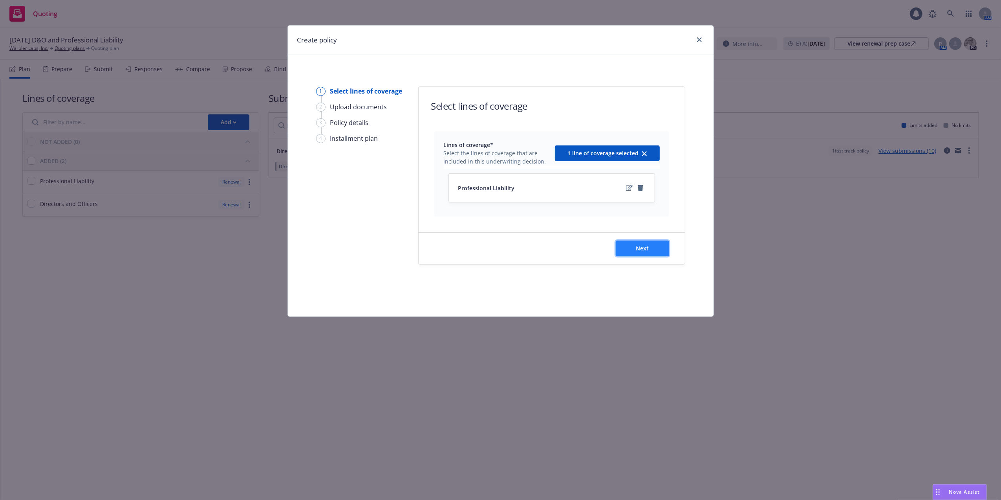
click at [636, 246] on span "Next" at bounding box center [642, 247] width 13 height 7
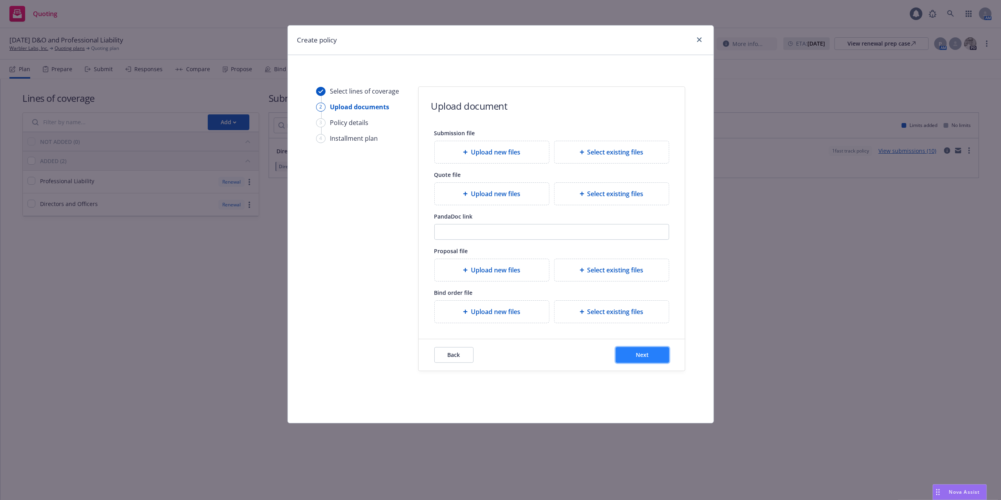
click at [650, 349] on button "Next" at bounding box center [642, 355] width 53 height 16
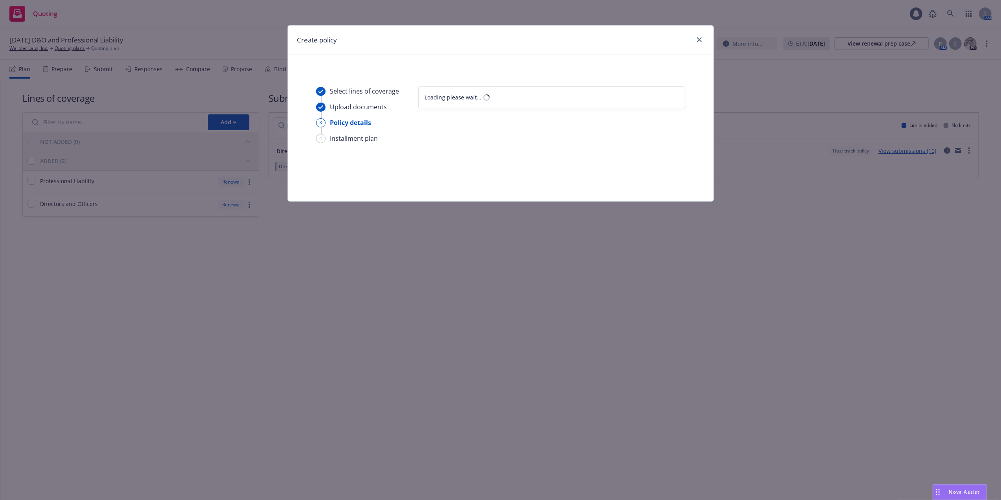
select select "12"
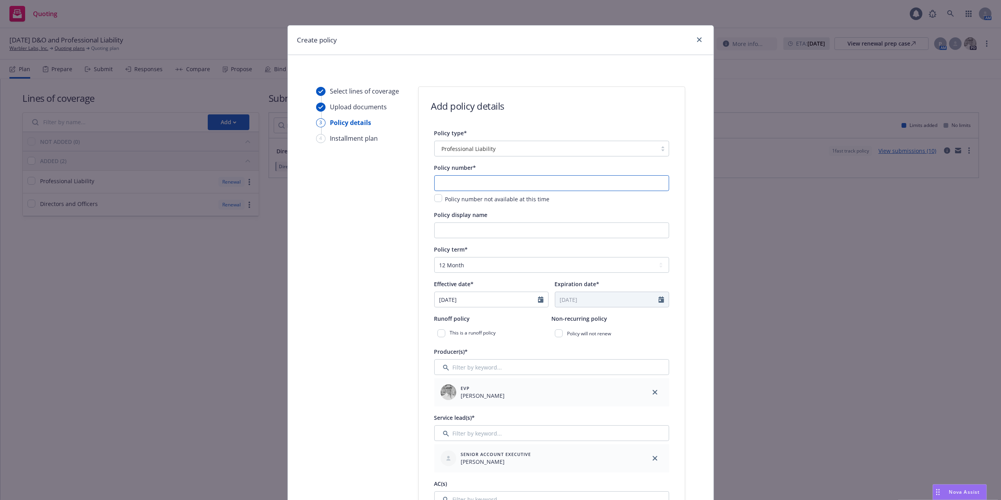
click at [489, 182] on input "text" at bounding box center [551, 183] width 235 height 16
paste input "B0507BL2500096"
type input "B0507BL2500096"
click at [465, 234] on input "Policy display name" at bounding box center [551, 230] width 235 height 16
type input "Professional Liability $1m"
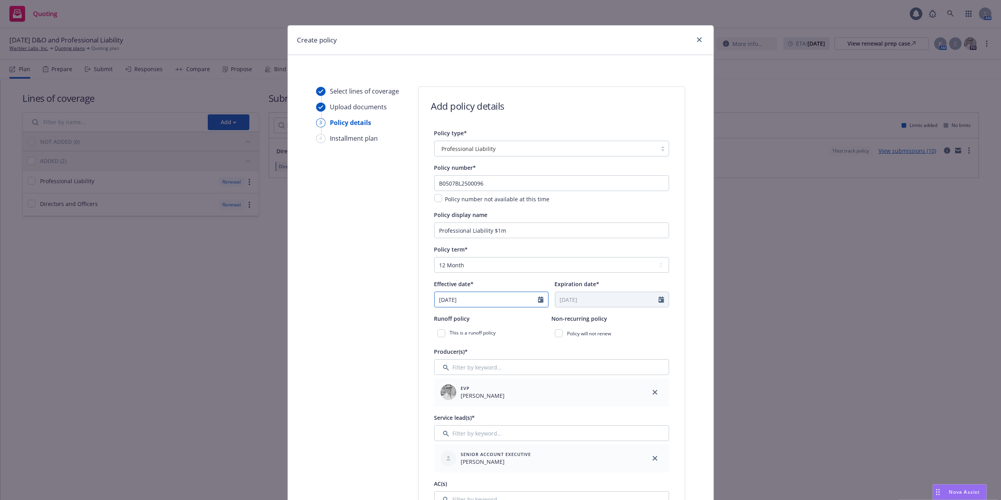
click at [538, 297] on icon "Calendar" at bounding box center [540, 299] width 5 height 6
select select "7"
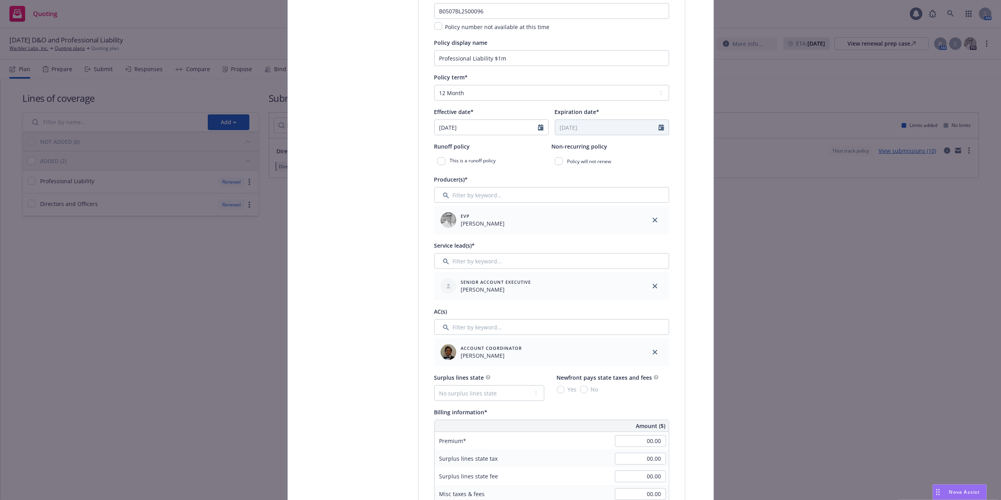
scroll to position [174, 0]
click at [525, 258] on input "Filter by keyword..." at bounding box center [551, 259] width 235 height 16
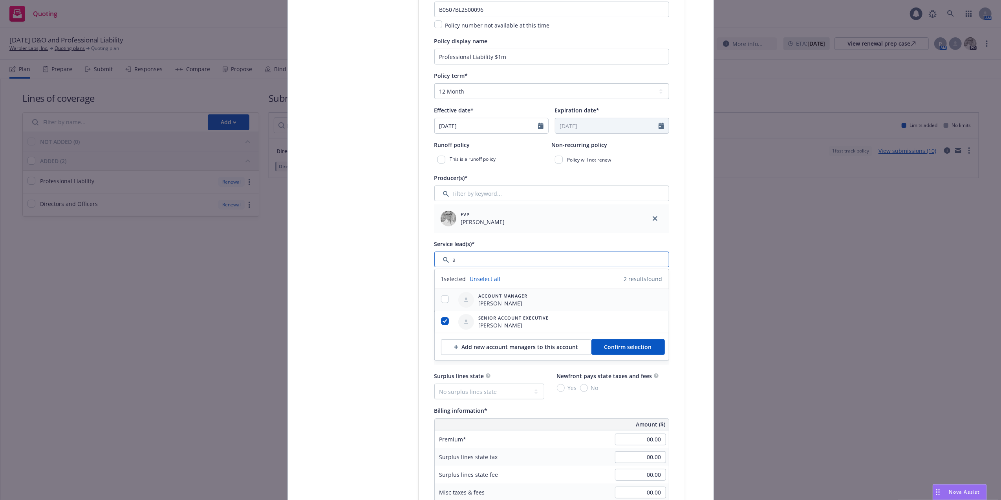
type input "a"
click at [441, 300] on input "checkbox" at bounding box center [445, 299] width 8 height 8
checkbox input "true"
click at [643, 352] on button "Confirm selection" at bounding box center [628, 347] width 73 height 16
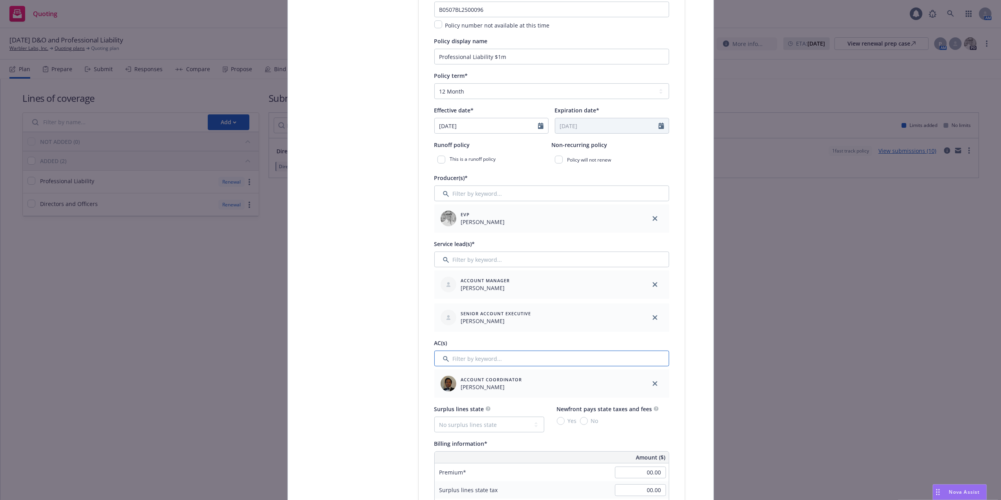
click at [499, 361] on input "Filter by keyword..." at bounding box center [551, 358] width 235 height 16
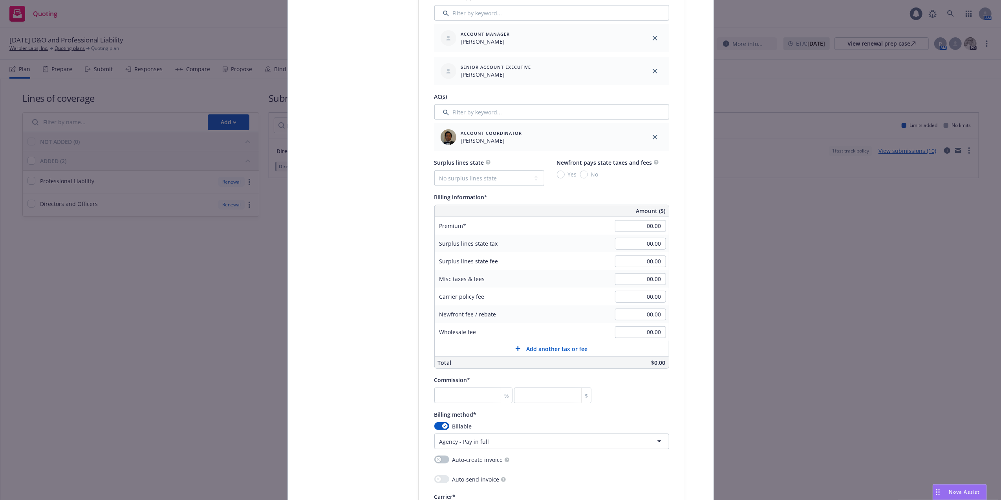
scroll to position [426, 0]
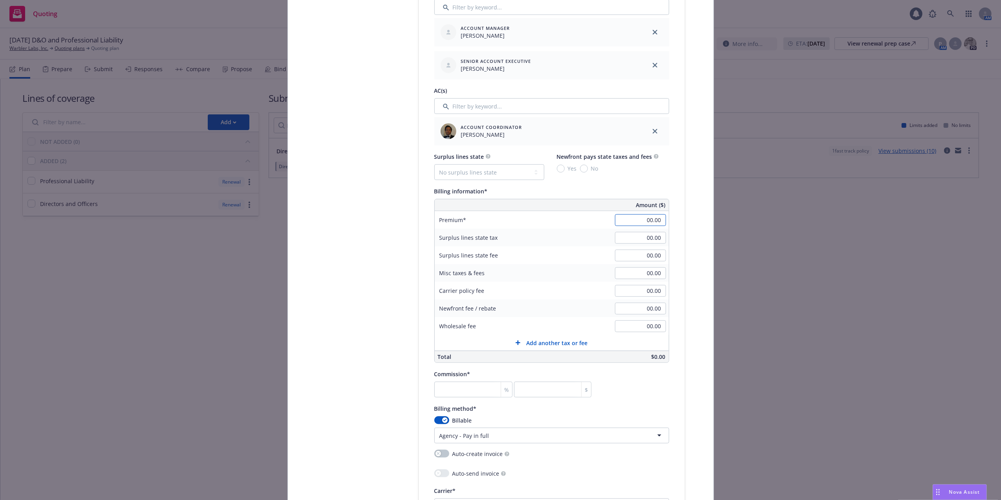
click at [651, 221] on input "00.00" at bounding box center [640, 220] width 51 height 12
click at [649, 222] on input "00.00" at bounding box center [640, 220] width 51 height 12
paste input "0018,0"
type input "18,000.00"
click at [691, 219] on div "Select lines of coverage Upload documents 3 Policy details 4 Installment plan A…" at bounding box center [500, 236] width 407 height 1150
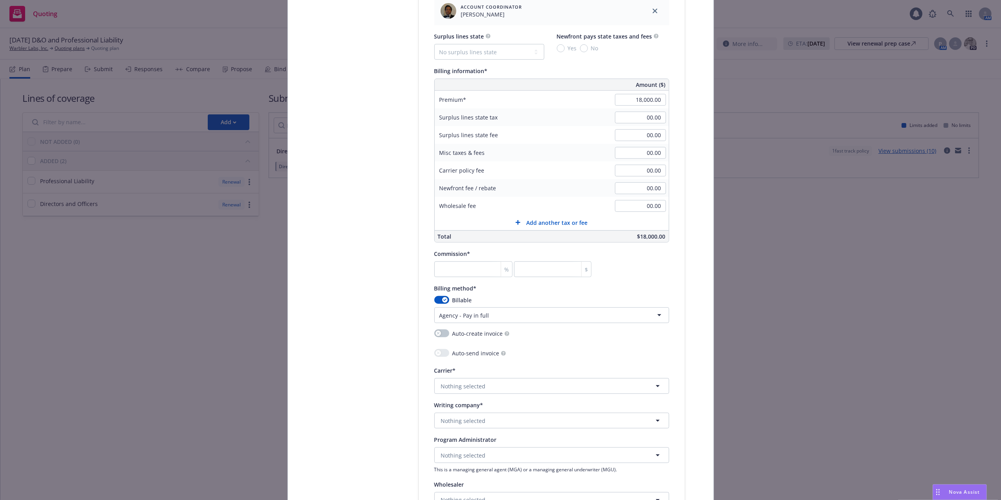
scroll to position [577, 0]
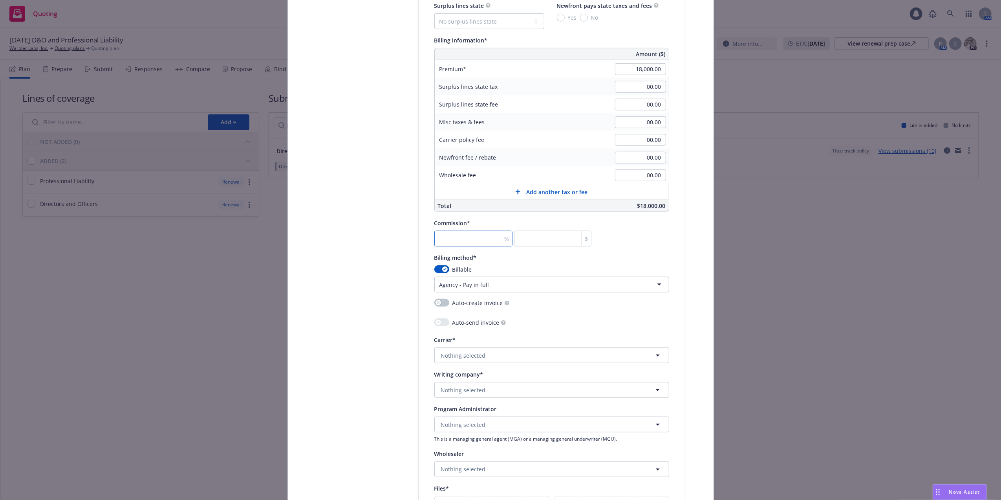
click at [448, 245] on input "number" at bounding box center [473, 239] width 79 height 16
type input "0"
click at [468, 239] on input "number" at bounding box center [473, 239] width 79 height 16
type input "1"
type input "180"
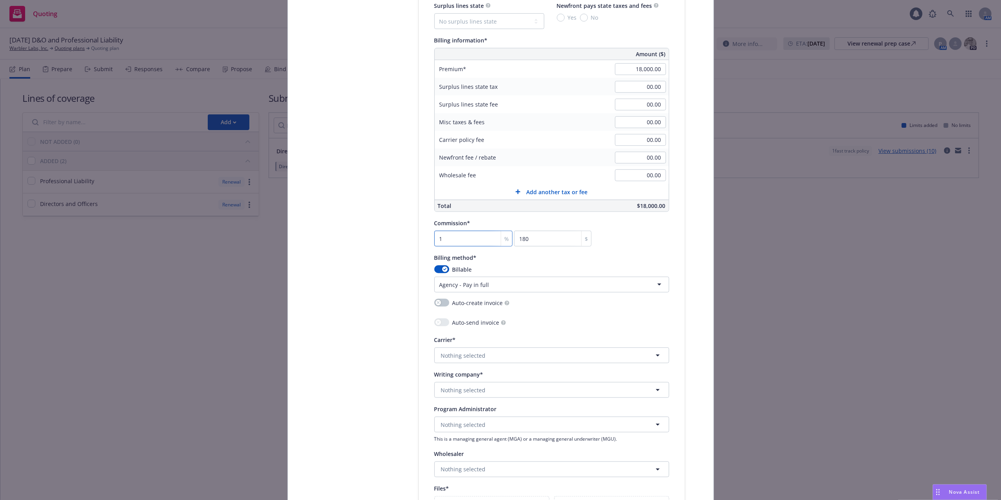
type input "15"
type input "2700"
type input "15"
click at [684, 252] on div "Select lines of coverage Upload documents 3 Policy details 4 Installment plan A…" at bounding box center [500, 85] width 407 height 1150
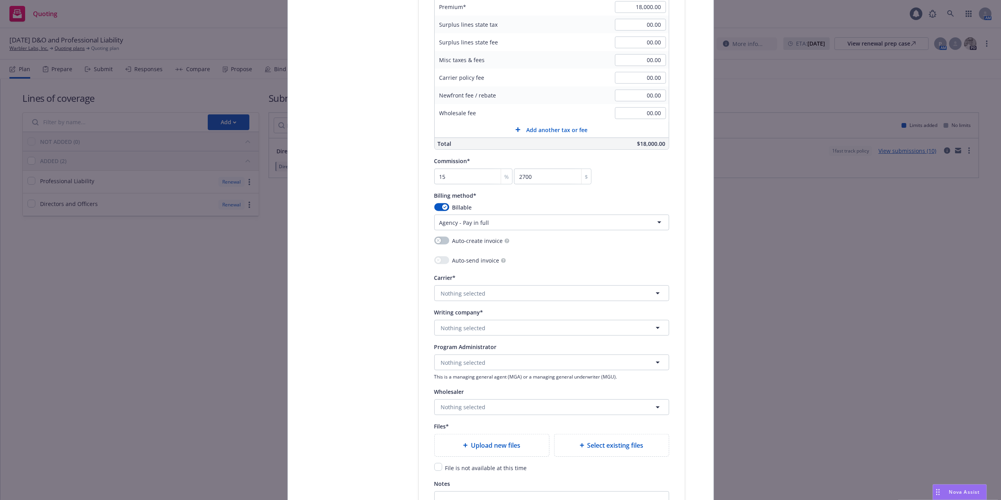
scroll to position [654, 0]
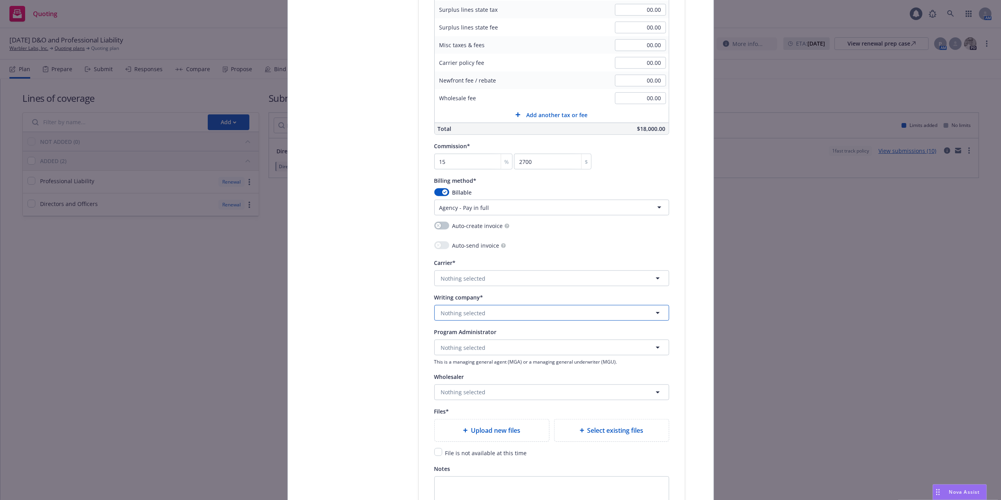
click at [557, 315] on button "Nothing selected" at bounding box center [551, 313] width 235 height 16
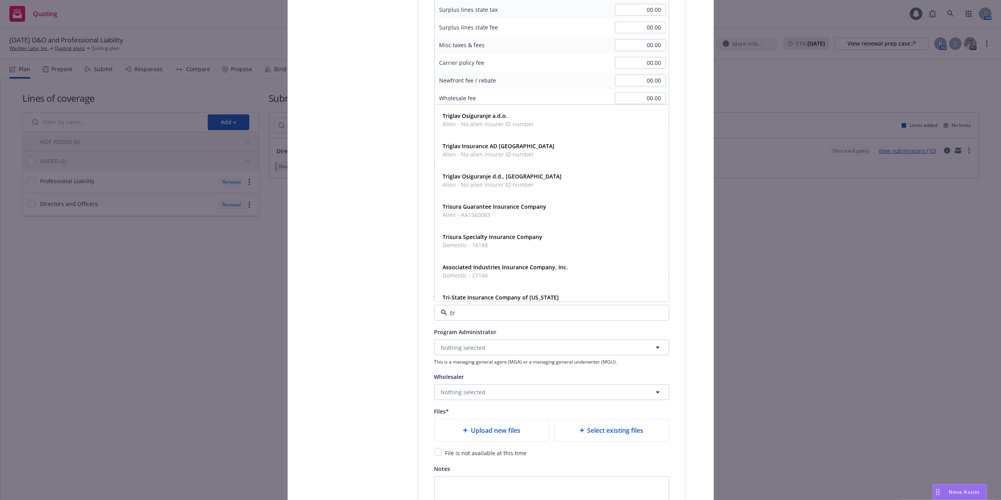
type input "t"
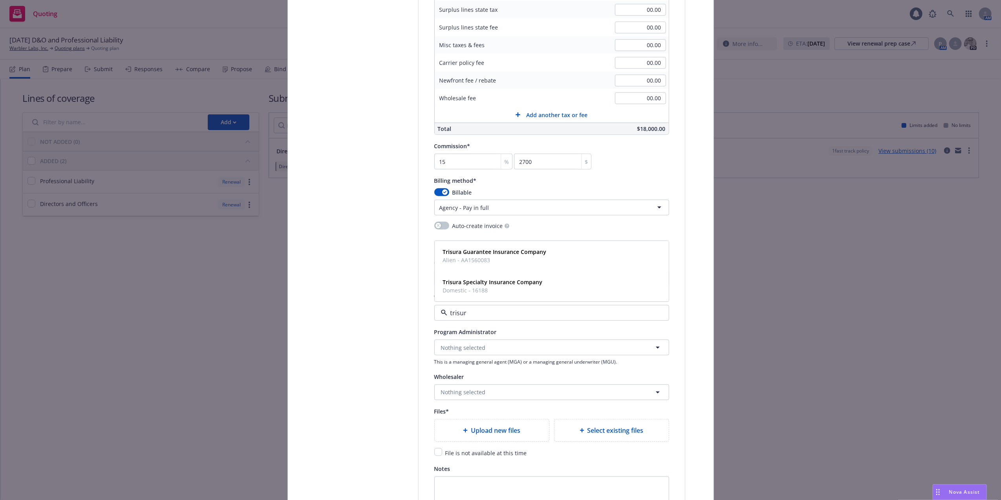
type input "trisura"
click at [563, 305] on div "Writing company* trisura Nothing selected" at bounding box center [551, 306] width 235 height 28
click at [559, 310] on button "Nothing selected" at bounding box center [551, 313] width 235 height 16
type input "trisura"
click at [466, 378] on span "Domestic - 16188" at bounding box center [493, 373] width 100 height 8
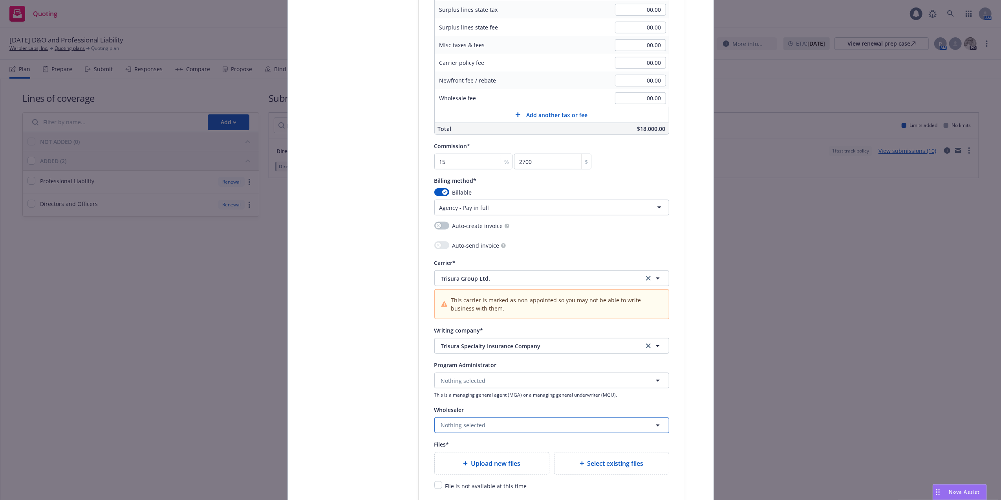
click at [472, 419] on button "Nothing selected" at bounding box center [551, 425] width 235 height 16
type input "r"
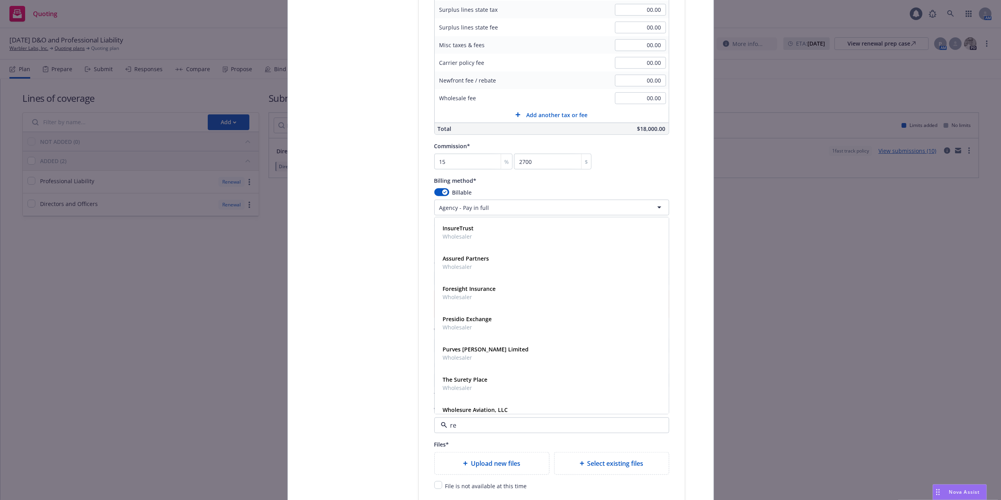
type input "r"
click at [419, 389] on div "Policy type* Professional Liability Policy number* B0507BL2500096 Policy number…" at bounding box center [552, 20] width 266 height 1093
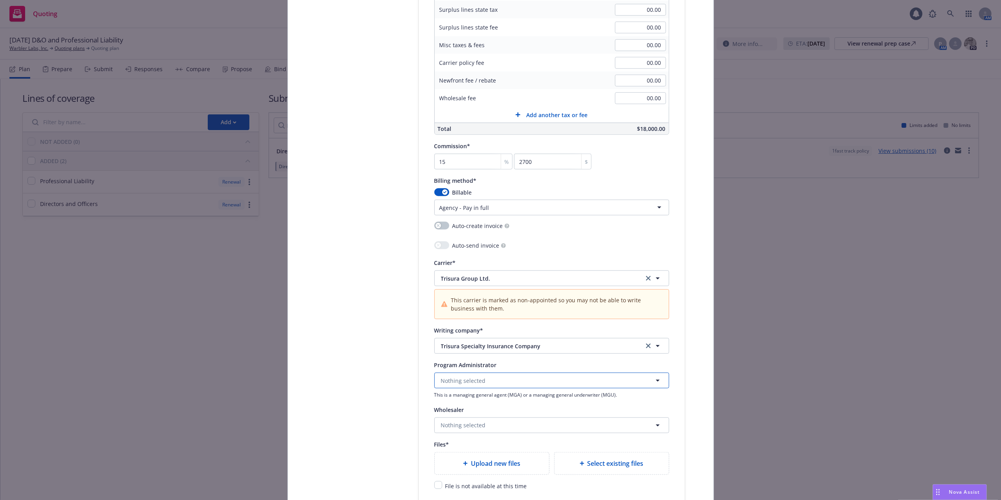
click at [472, 385] on span "Nothing selected" at bounding box center [463, 380] width 45 height 8
type input "relm"
click at [510, 353] on strong "Relm US Insurance Solutions" at bounding box center [481, 349] width 77 height 7
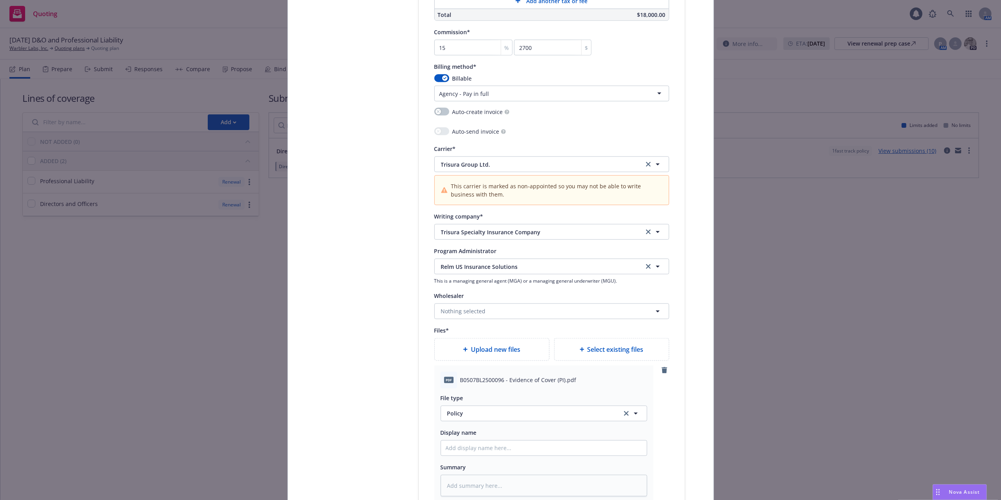
scroll to position [843, 0]
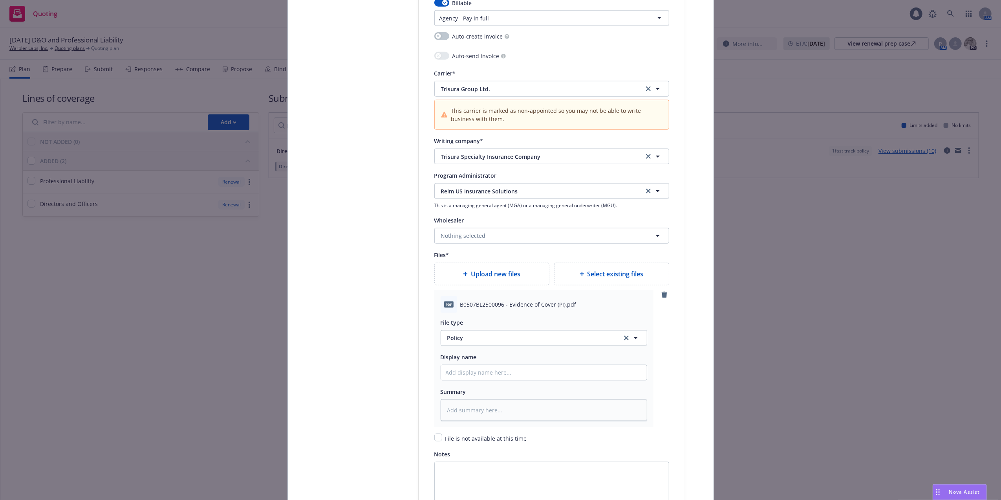
type textarea "x"
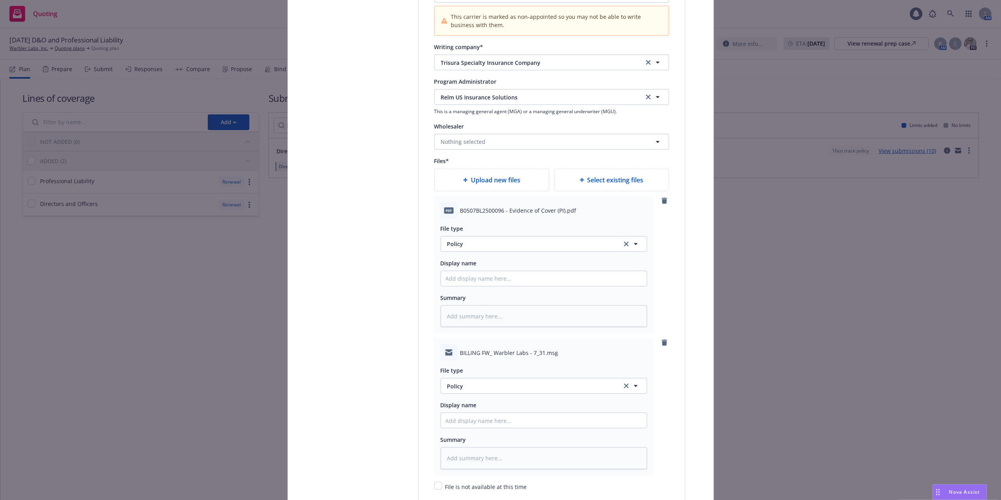
scroll to position [944, 0]
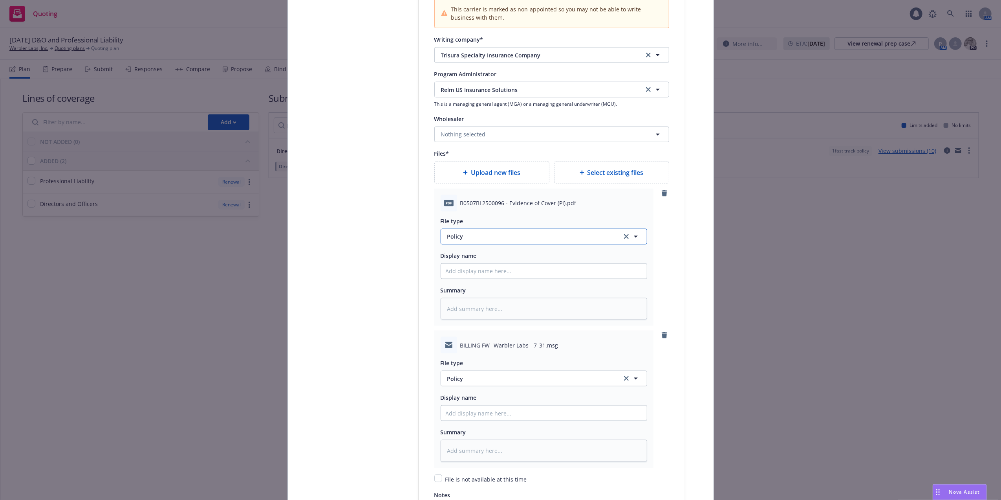
click at [537, 244] on button "Policy" at bounding box center [544, 237] width 207 height 16
type input "binder"
click at [529, 253] on div "Binder" at bounding box center [544, 258] width 206 height 21
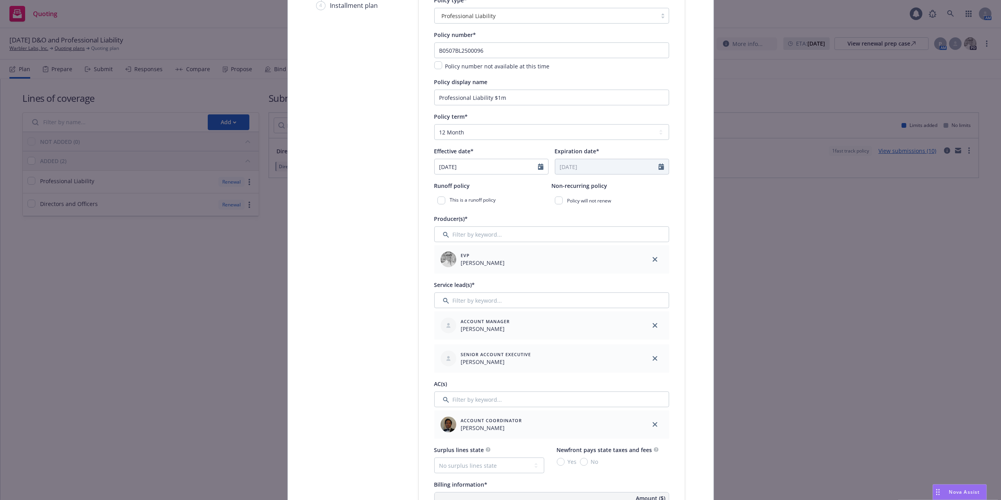
scroll to position [0, 0]
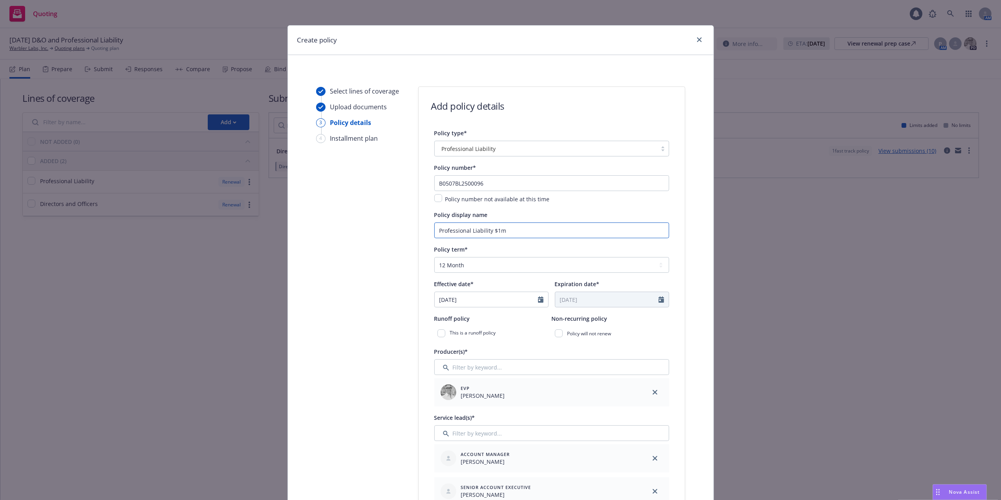
drag, startPoint x: 511, startPoint y: 231, endPoint x: 320, endPoint y: 233, distance: 191.7
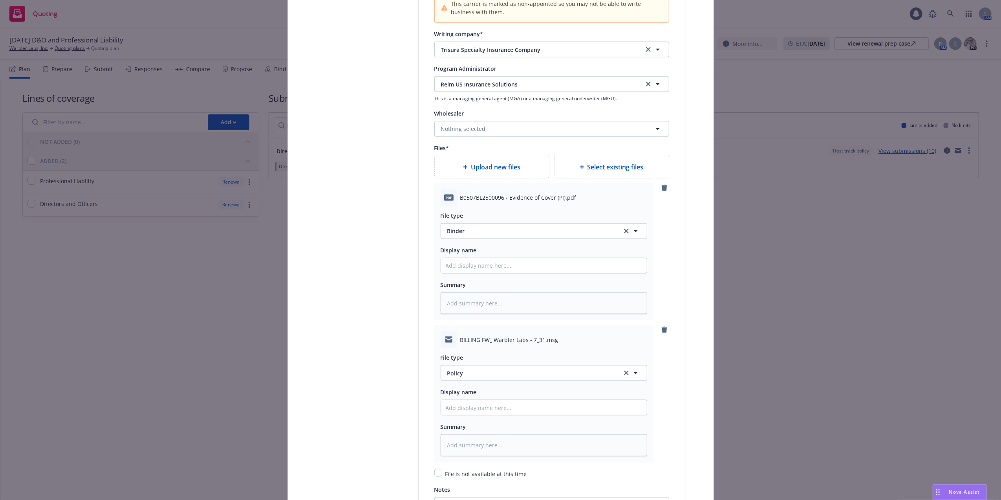
scroll to position [989, 0]
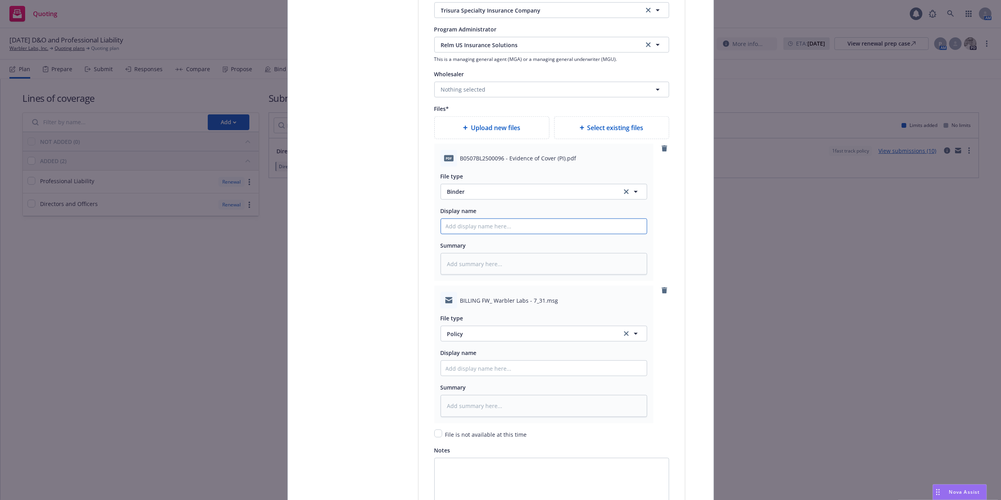
click at [537, 228] on input "Policy display name" at bounding box center [544, 226] width 206 height 15
type textarea "x"
type input "2"
type textarea "x"
type input "25"
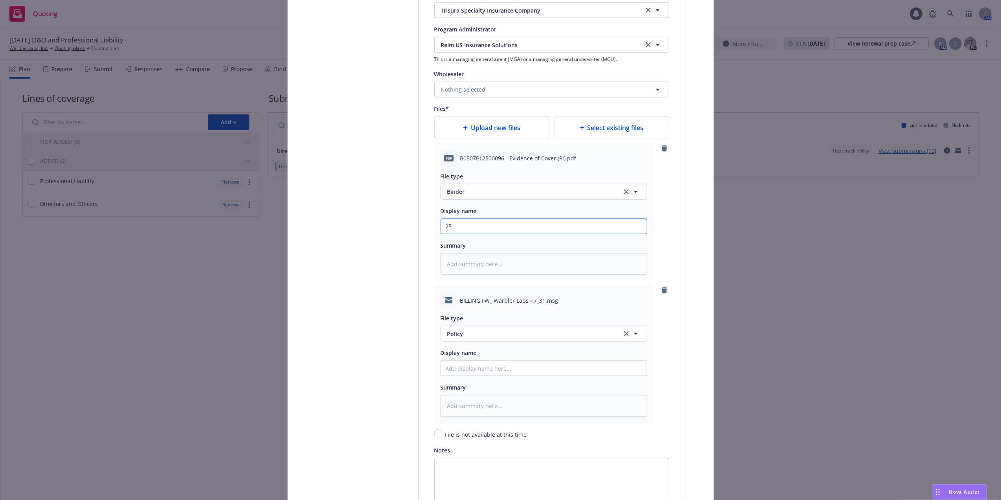
type textarea "x"
type input "25-"
type textarea "x"
type input "25-2"
type textarea "x"
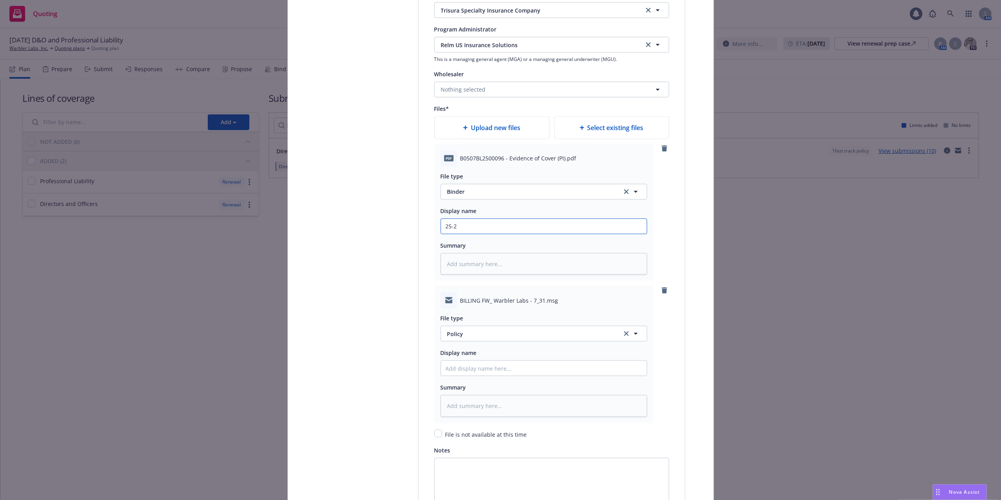
type input "25-26"
type textarea "x"
type input "25-26"
type textarea "x"
type input "25-26 P"
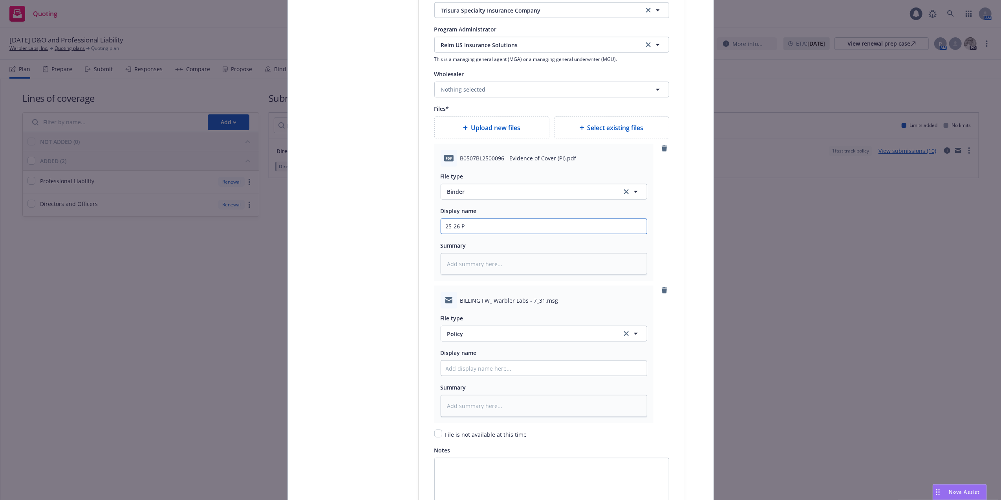
type textarea "x"
type input "25-26 Pr"
type textarea "x"
type input "25-26 Pro"
type textarea "x"
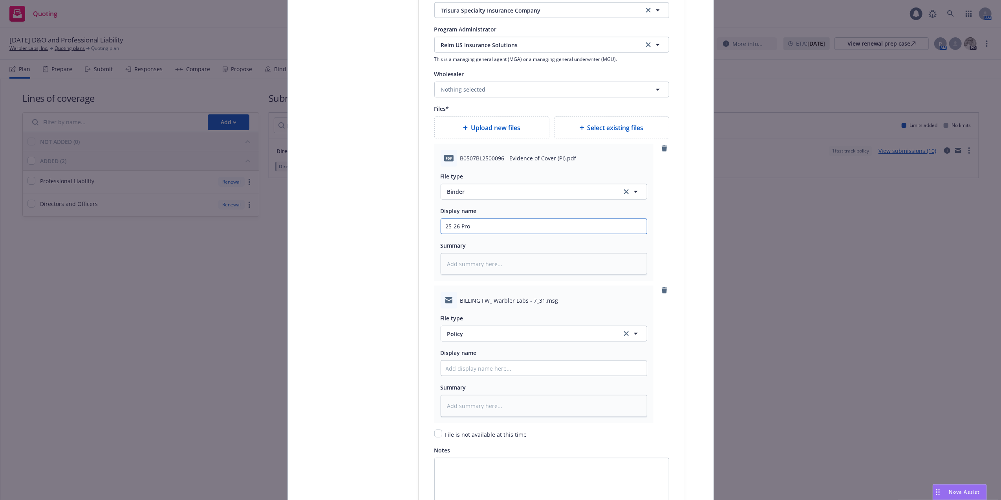
type input "25-26 Prof"
type textarea "x"
type input "25-26 Profe"
type textarea "x"
type input "25-26 Profes"
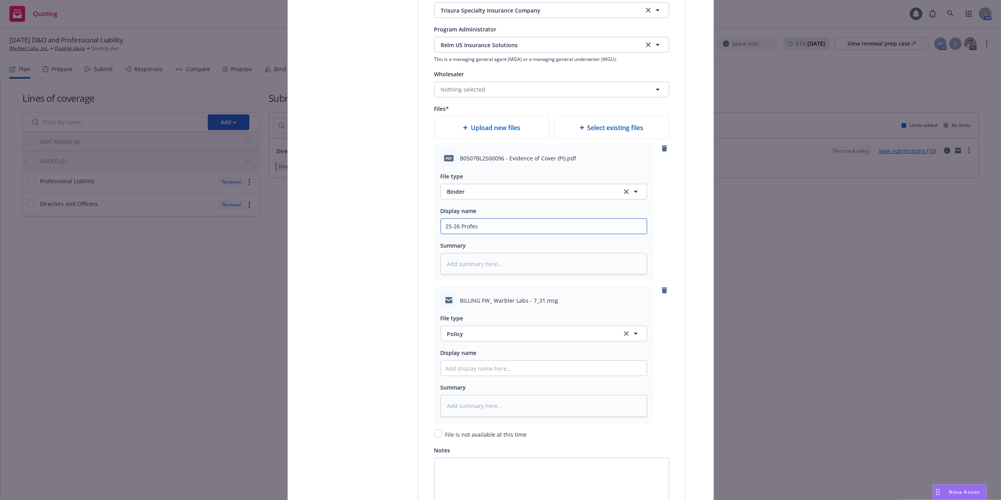
type textarea "x"
type input "25-26 Profess"
type textarea "x"
type input "25-26 Professi"
type textarea "x"
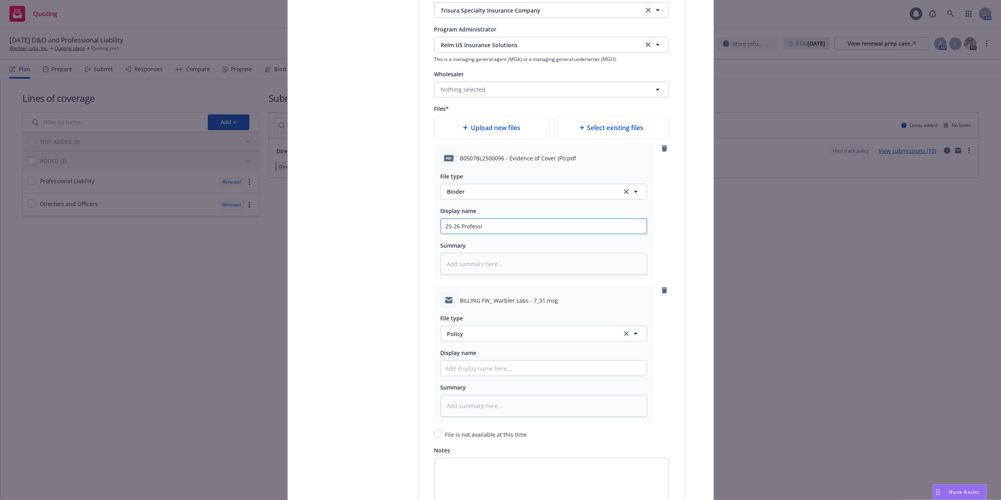
type input "25-26 Professio"
type textarea "x"
type input "25-26 Profession"
type textarea "x"
type input "25-26 Professiona"
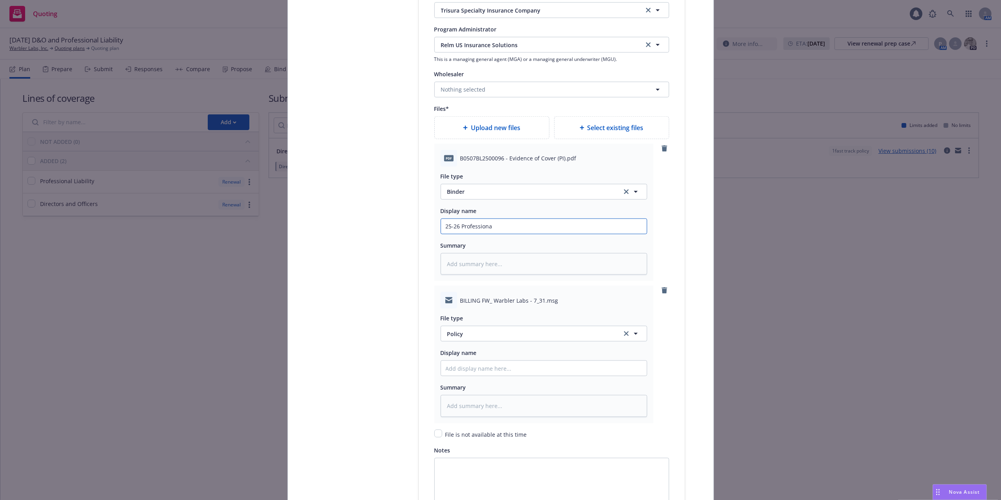
type textarea "x"
type input "25-26 Professional"
type textarea "x"
type input "25-26 Professional"
type textarea "x"
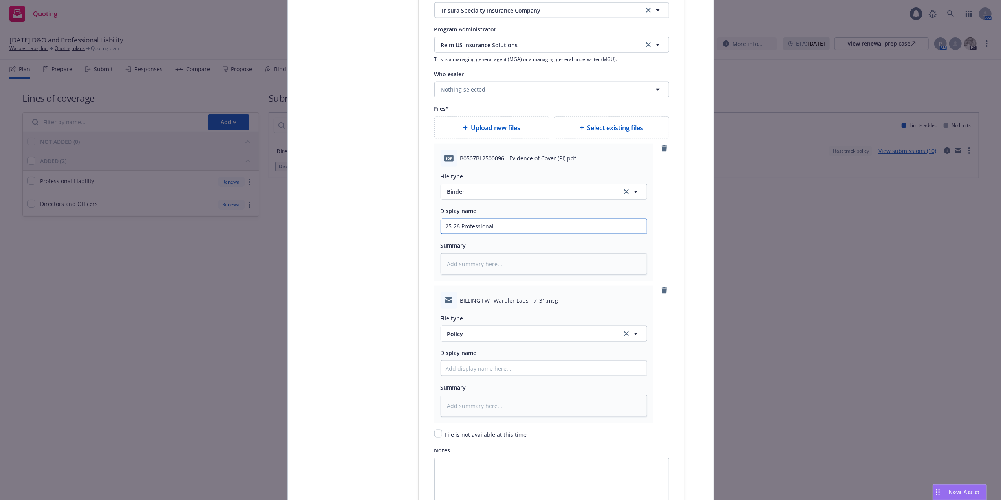
type input "25-26 Professional L"
type textarea "x"
type input "25-26 Professional Li"
type textarea "x"
type input "25-26 Professional Lia"
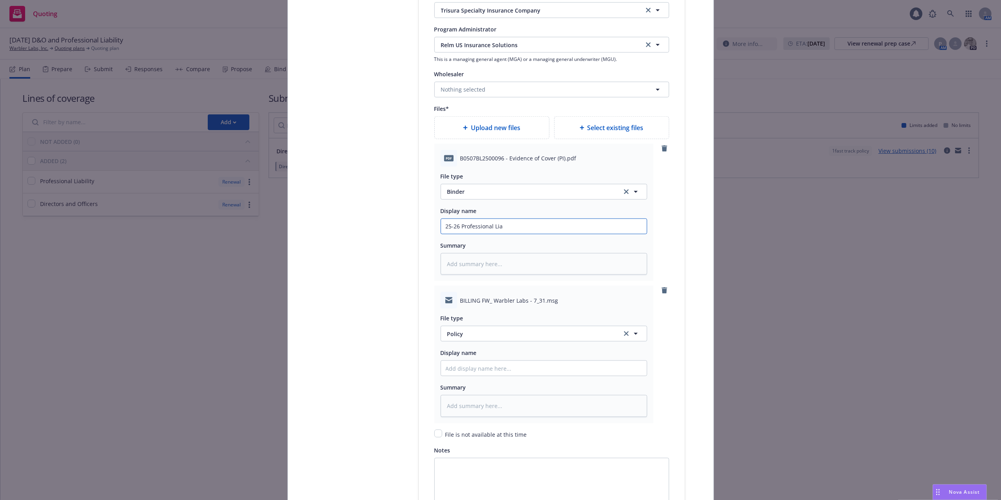
type textarea "x"
type input "25-26 Professional Liab"
type textarea "x"
type input "25-26 Professional Liabi"
type textarea "x"
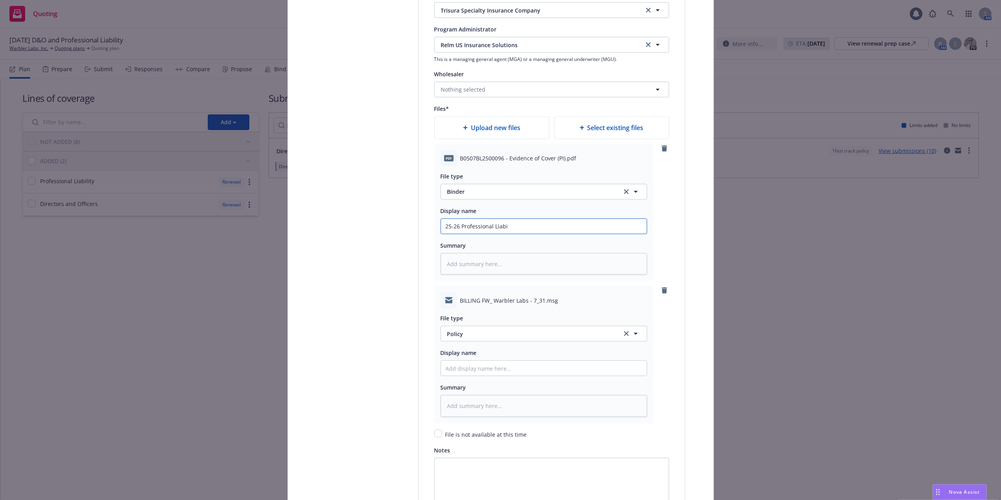
type input "25-26 Professional Liabil"
type textarea "x"
type input "25-26 Professional Liabili"
type textarea "x"
type input "25-26 Professional Liabilit"
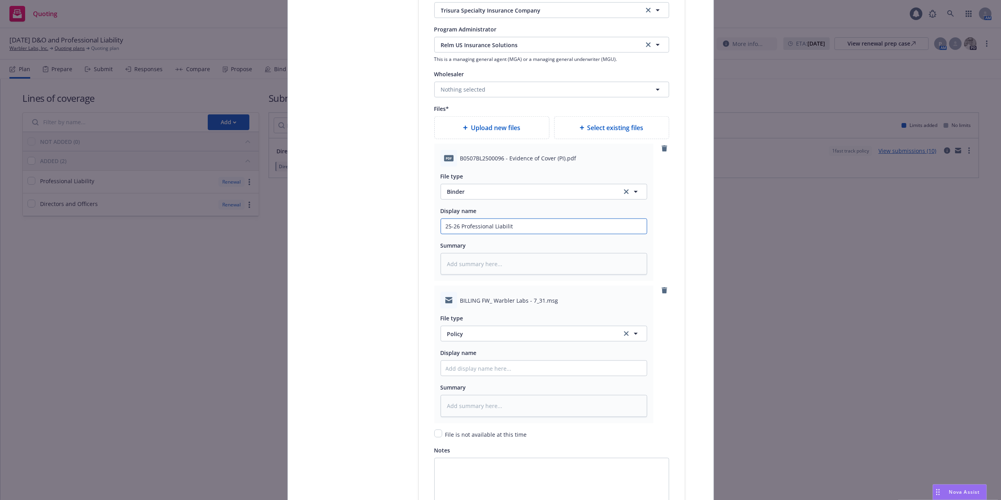
type textarea "x"
type input "25-26 Professional Liability"
type textarea "x"
type input "25-26 Professional Liability"
type textarea "x"
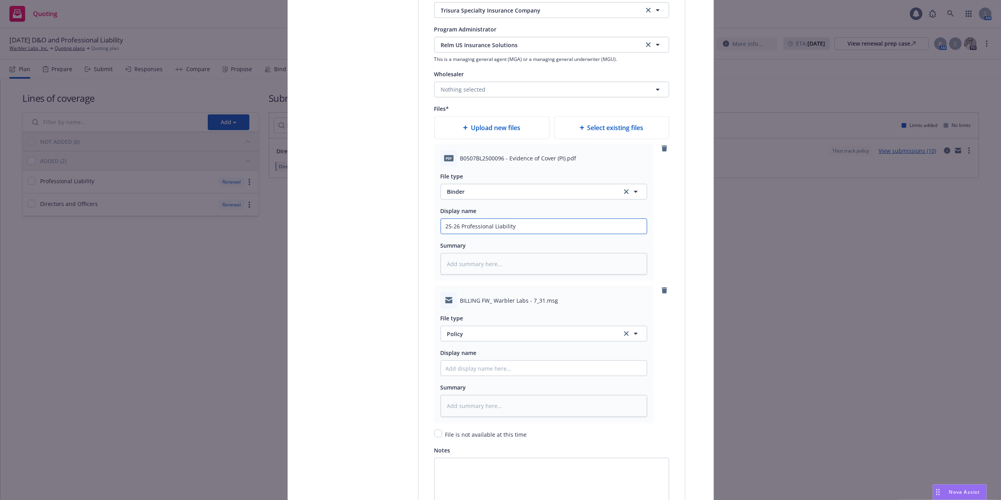
type input "25-26 Professional Liability $"
type textarea "x"
type input "25-26 Professional Liability $1"
type textarea "x"
type input "25-26 Professional Liability $1m"
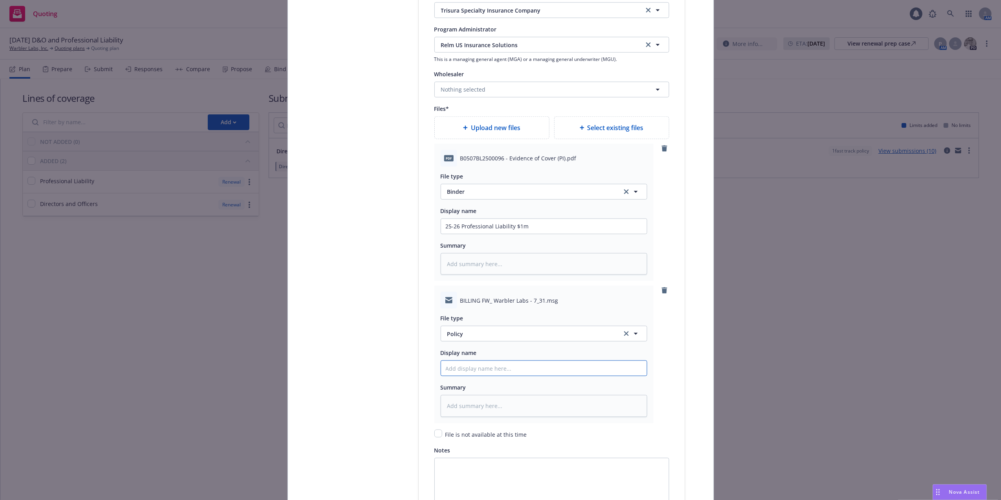
click at [453, 234] on input "Policy display name" at bounding box center [544, 226] width 206 height 15
paste input "25-26 Professional Liability $1m"
type textarea "x"
type input "25-26 Professional Liability $1m"
click at [537, 335] on span "Policy" at bounding box center [529, 334] width 165 height 8
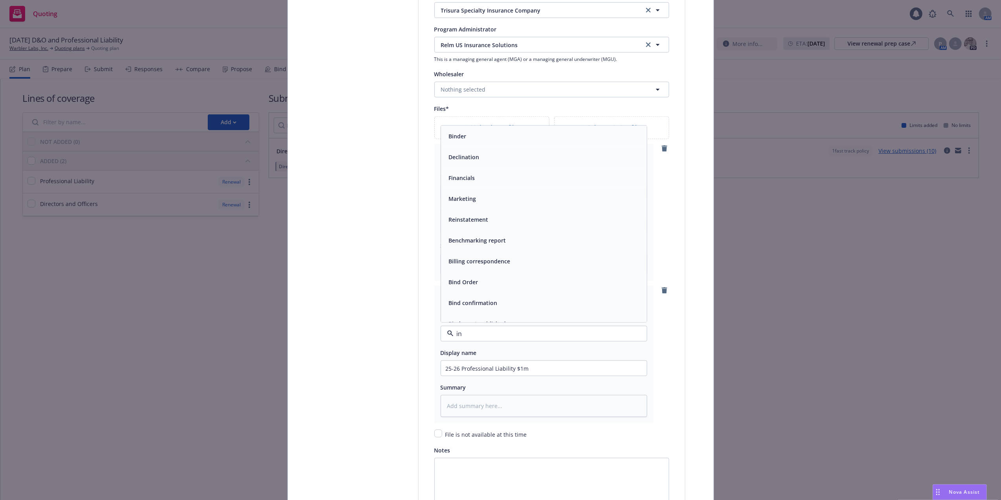
type input "i"
type input "email"
click at [532, 317] on div "Email" at bounding box center [544, 311] width 196 height 11
click at [541, 234] on input "25-26 Professional Liability $1m" at bounding box center [544, 226] width 206 height 15
type textarea "x"
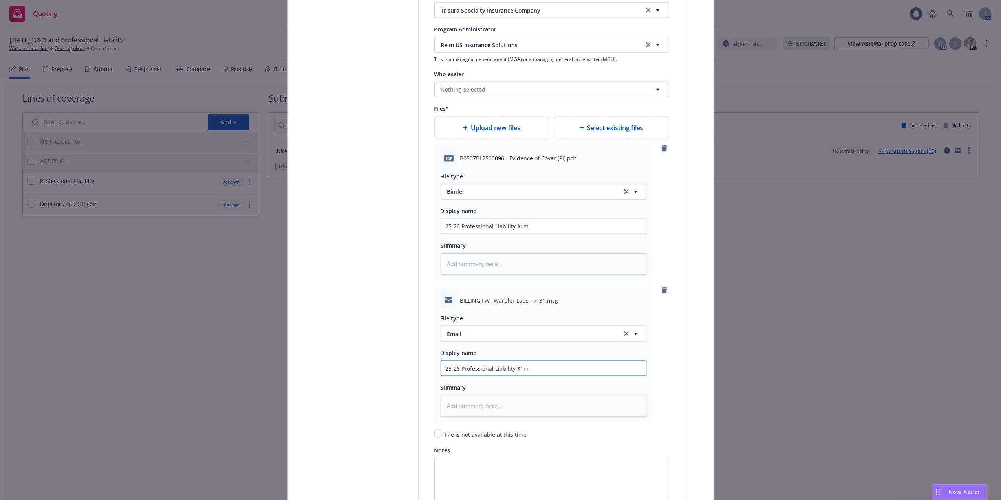
type input "25-26 Professional Liability $1m"
type textarea "x"
type input "25-26 Professional Liability $1m e"
type textarea "x"
type input "25-26 Professional Liability $1m em"
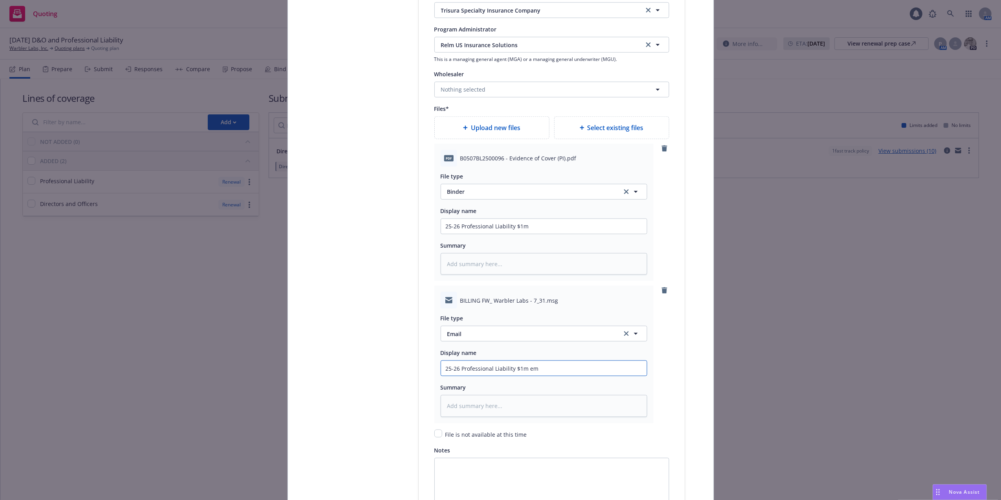
type textarea "x"
type input "25-26 Professional Liability $1m ema"
type textarea "x"
type input "25-26 Professional Liability $1m emai"
type textarea "x"
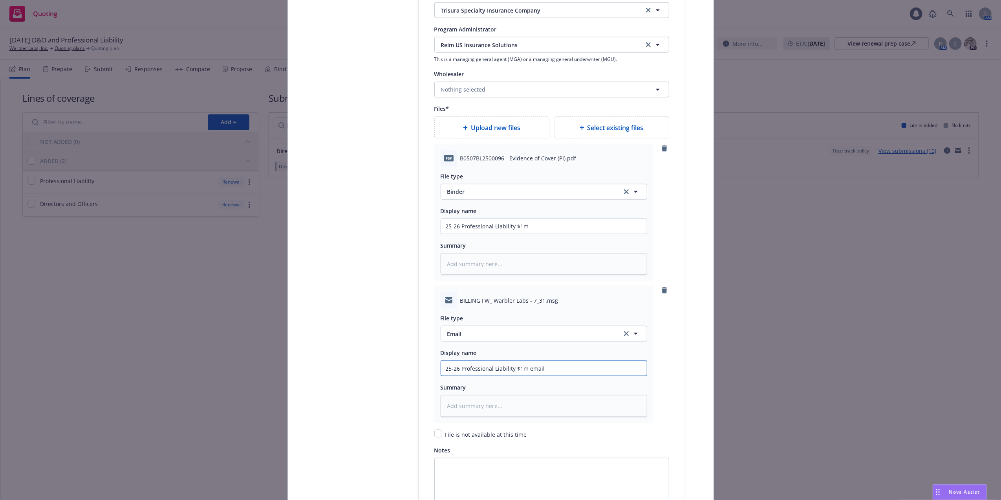
type input "25-26 Professional Liability $1m email"
click at [548, 233] on input "25-26 Professional Liability $1m" at bounding box center [544, 226] width 206 height 15
type textarea "x"
type input "25-26 Professional Liability $1m"
type textarea "x"
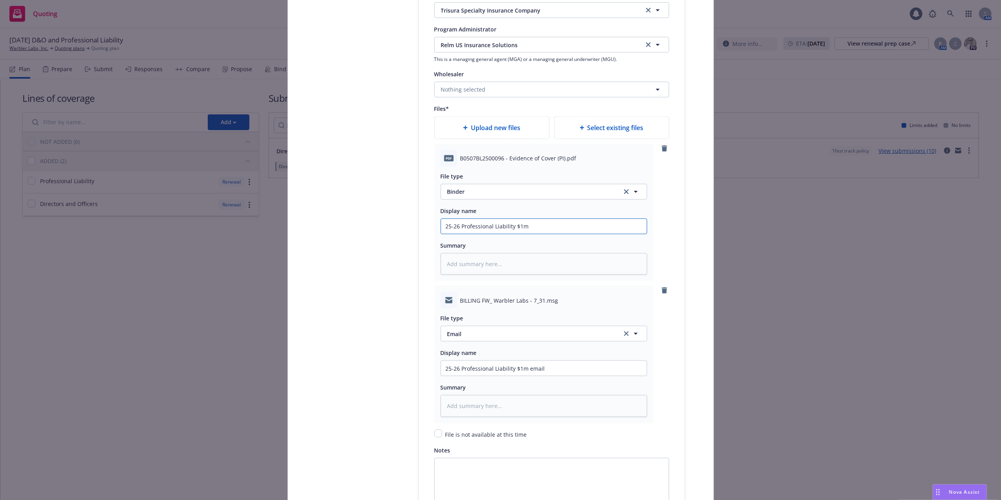
type input "25-26 Professional Liability $1m b"
type textarea "x"
type input "25-26 Professional Liability $1m bi"
type textarea "x"
type input "25-26 Professional Liability $1m bin"
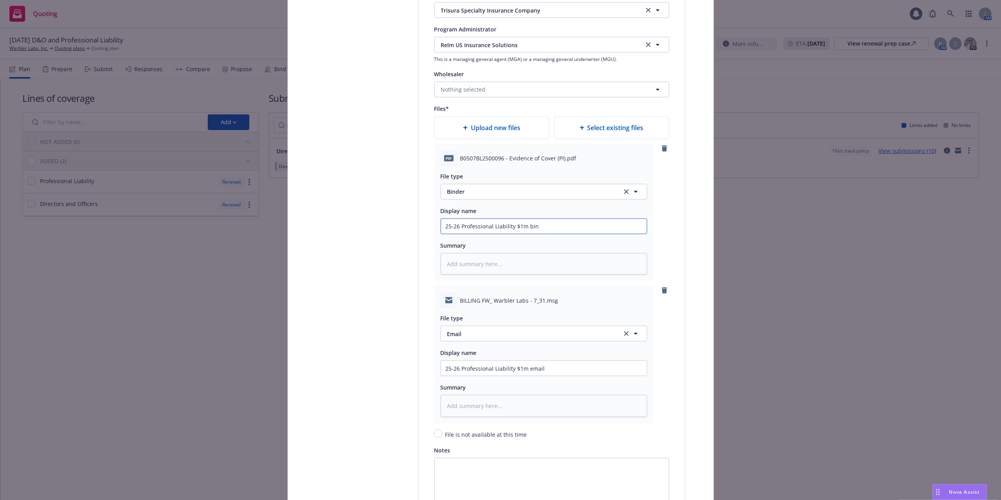
type textarea "x"
type input "25-26 Professional Liability $1m bind"
type textarea "x"
type input "25-26 Professional Liability $1m binde"
type textarea "x"
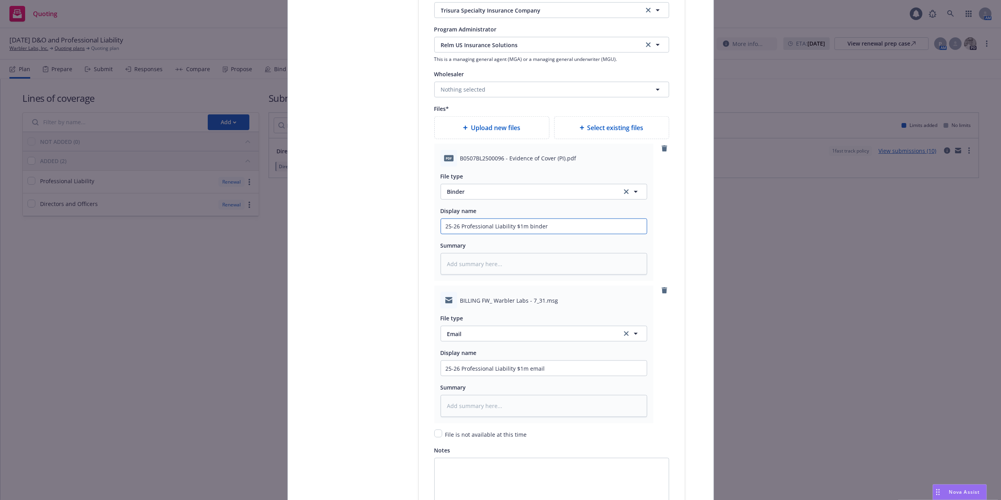
type input "25-26 Professional Liability $1m binder"
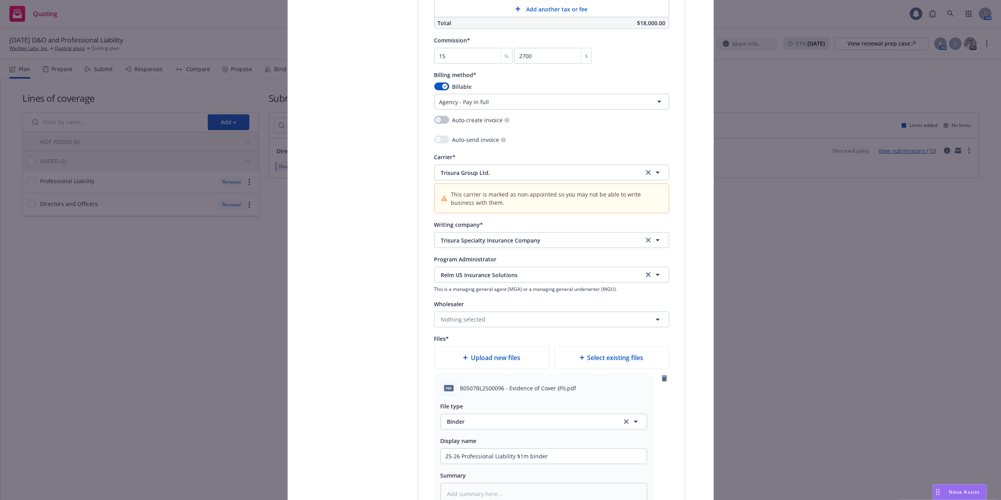
scroll to position [1133, 0]
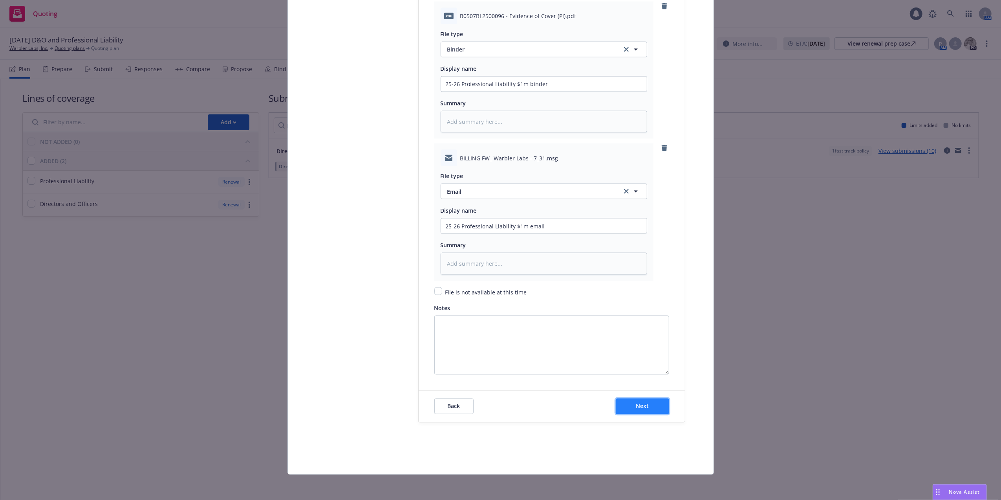
click at [643, 404] on span "Next" at bounding box center [642, 405] width 13 height 7
type textarea "x"
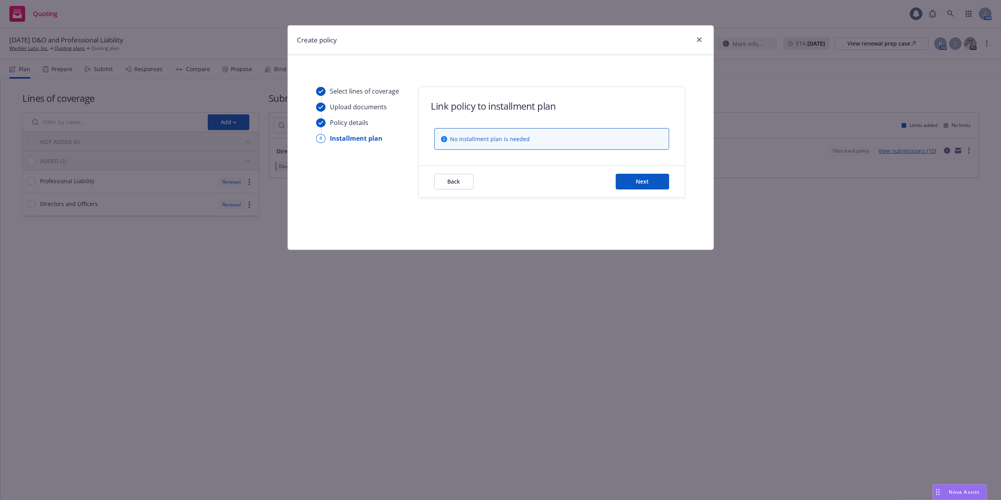
click at [650, 191] on div "Back Next" at bounding box center [552, 181] width 266 height 31
click at [653, 184] on button "Next" at bounding box center [642, 182] width 53 height 16
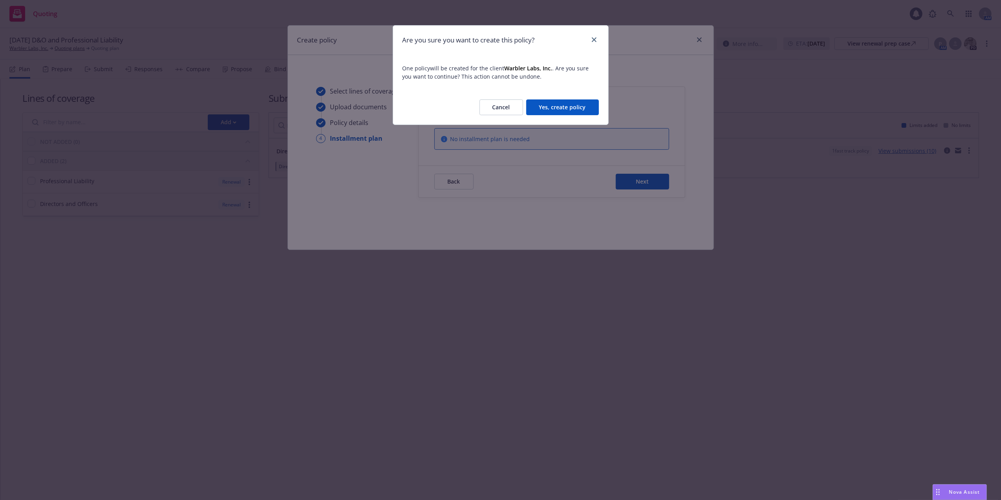
click at [571, 104] on button "Yes, create policy" at bounding box center [562, 107] width 73 height 16
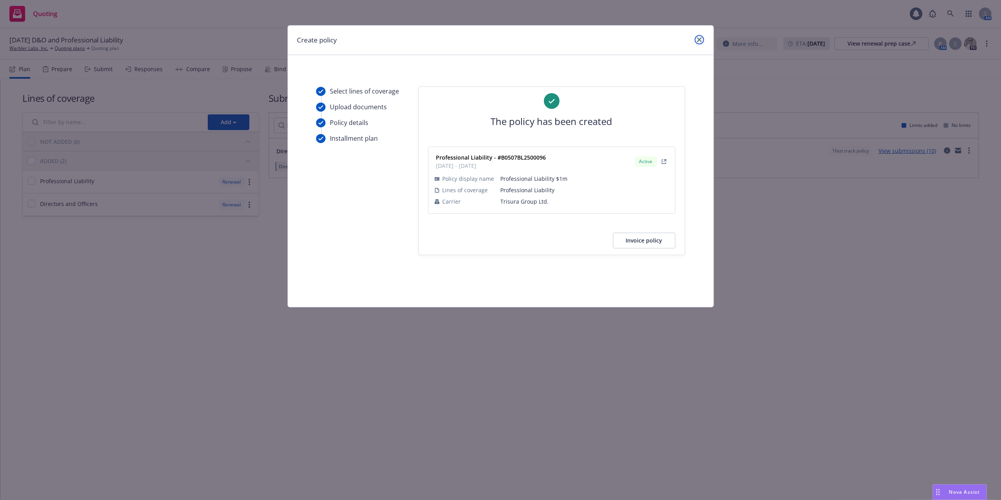
click at [704, 40] on link "close" at bounding box center [699, 39] width 9 height 9
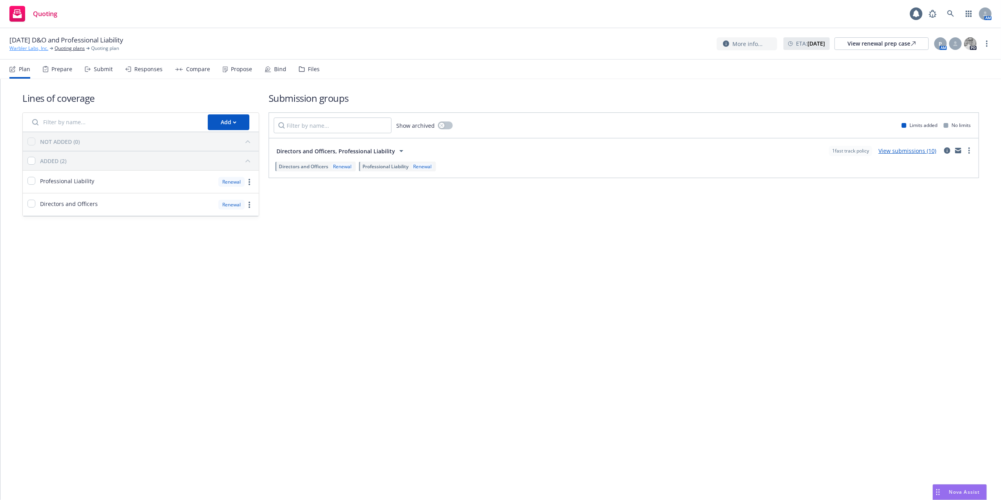
click at [43, 49] on link "Warbler Labs, Inc." at bounding box center [28, 48] width 39 height 7
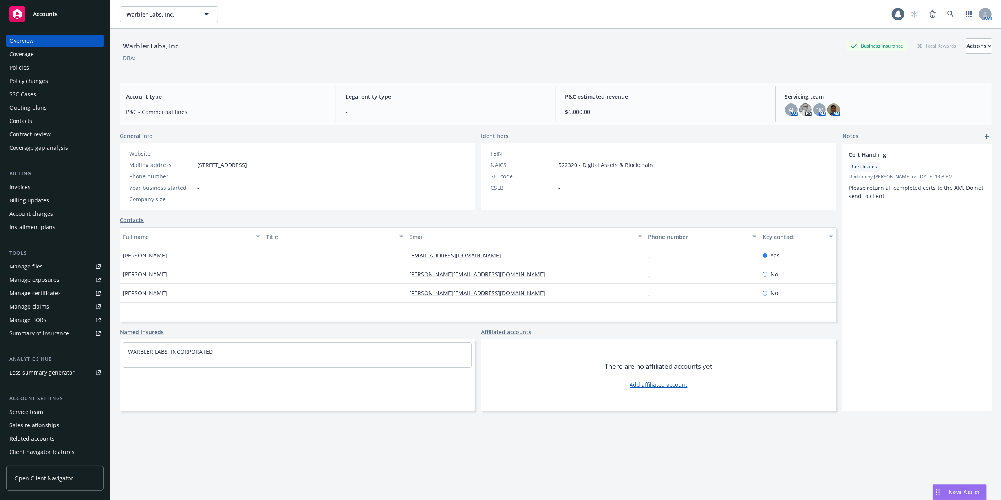
click at [50, 63] on div "Policies" at bounding box center [54, 67] width 91 height 13
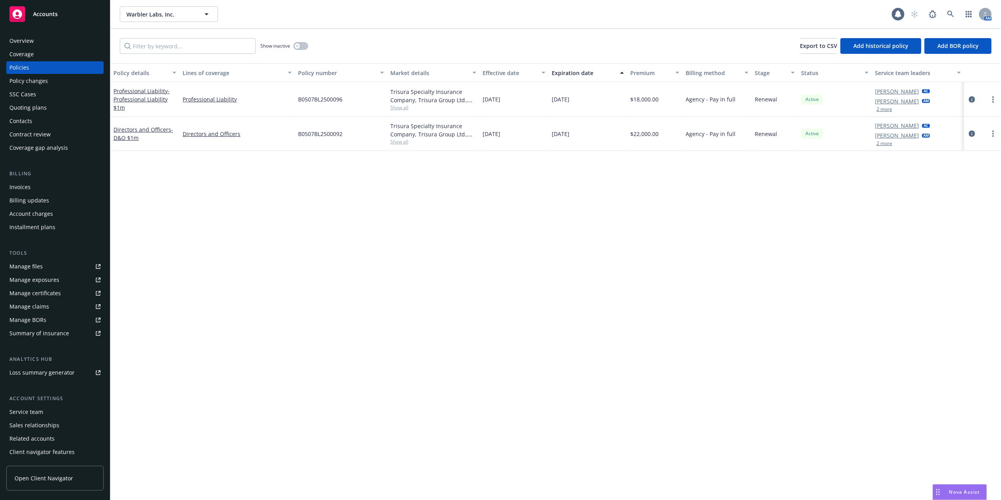
click at [43, 186] on div "Invoices" at bounding box center [54, 187] width 91 height 13
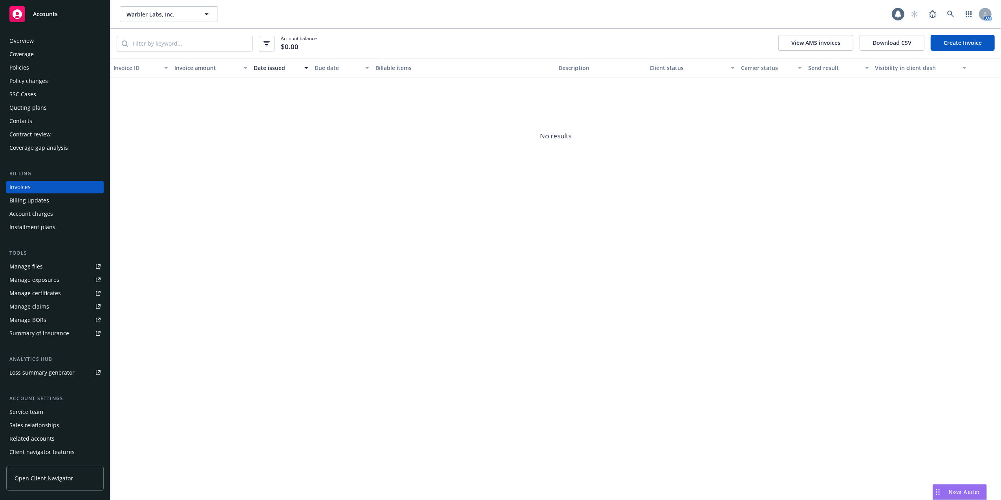
click at [959, 45] on link "Create Invoice" at bounding box center [963, 43] width 64 height 16
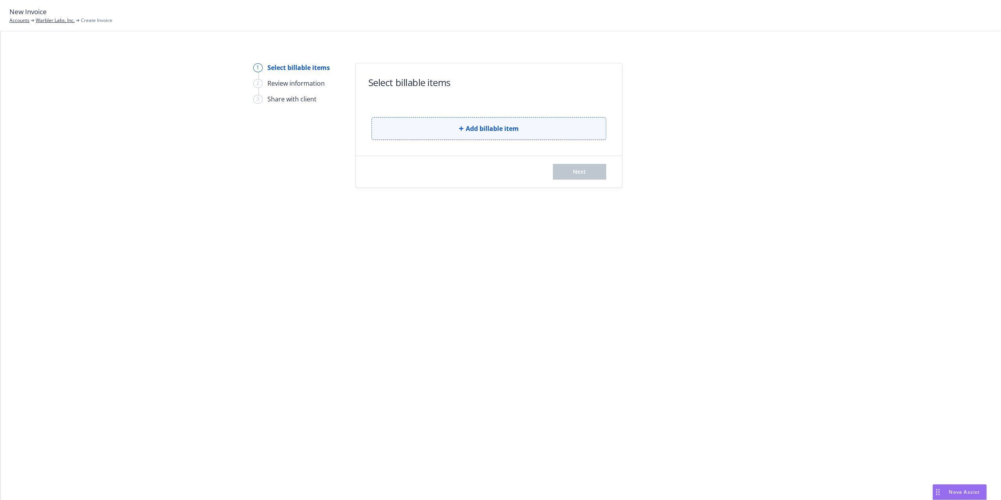
click at [513, 130] on span "Add billable item" at bounding box center [492, 128] width 53 height 9
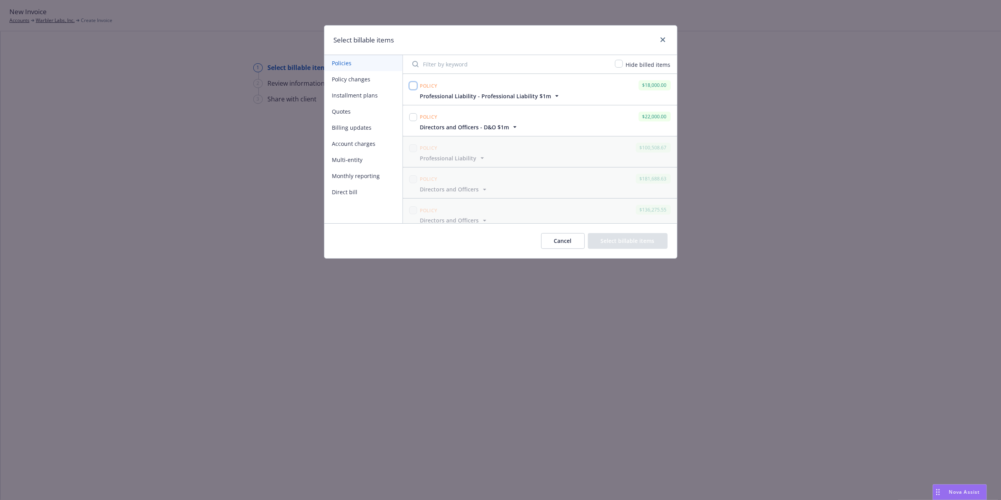
click at [414, 88] on input "checkbox" at bounding box center [413, 86] width 8 height 8
checkbox input "true"
click at [412, 121] on div at bounding box center [413, 117] width 8 height 11
click at [417, 119] on div at bounding box center [413, 120] width 11 height 21
click at [410, 119] on input "checkbox" at bounding box center [413, 117] width 8 height 8
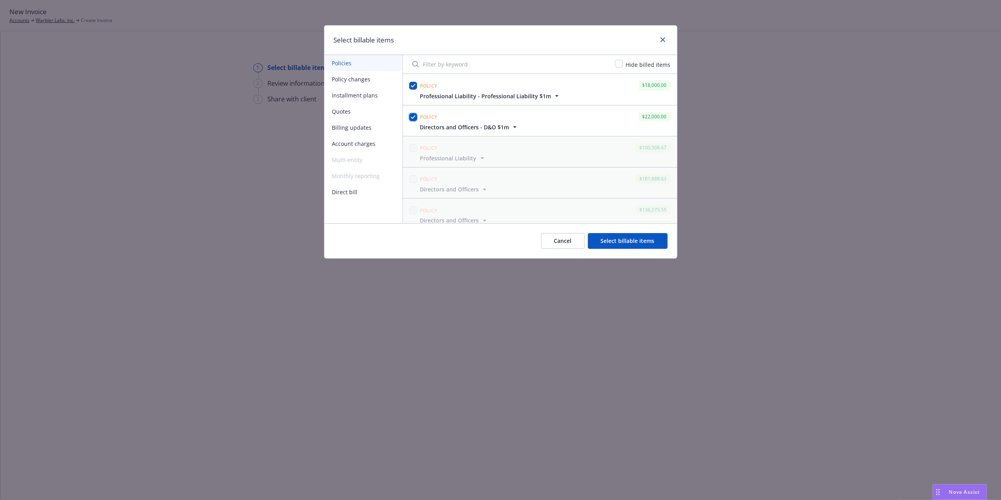
checkbox input "true"
click at [467, 97] on span "Professional Liability - Professional Liability $1m" at bounding box center [485, 96] width 131 height 8
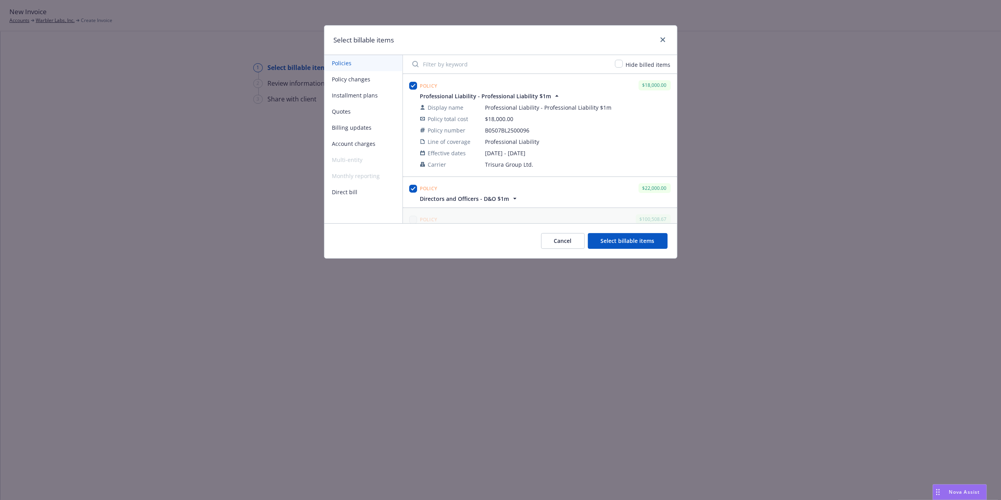
click at [475, 196] on span "Directors and Officers - D&O $1m" at bounding box center [464, 198] width 89 height 8
click at [499, 90] on div "Policy $18,000.00" at bounding box center [546, 85] width 254 height 13
click at [495, 94] on span "Professional Liability - Professional Liability $1m" at bounding box center [485, 96] width 131 height 8
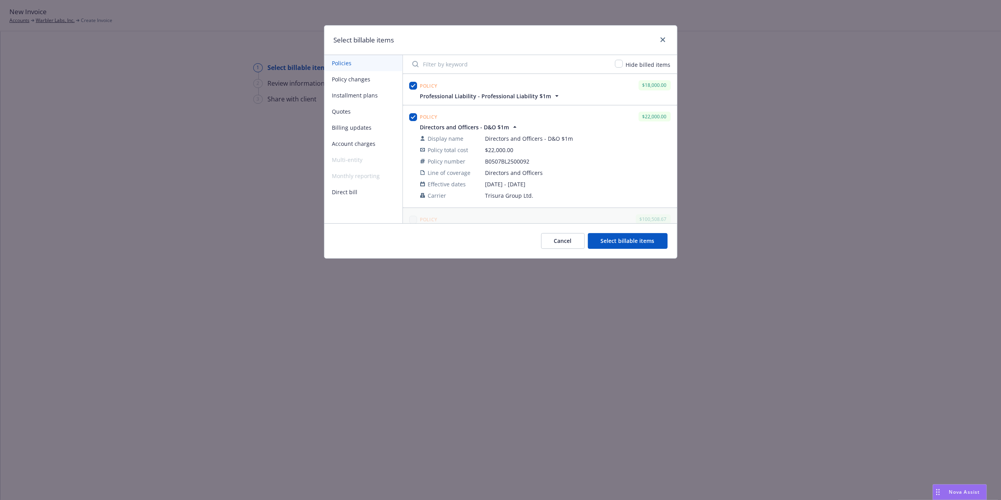
click at [454, 125] on span "Directors and Officers - D&O $1m" at bounding box center [464, 127] width 89 height 8
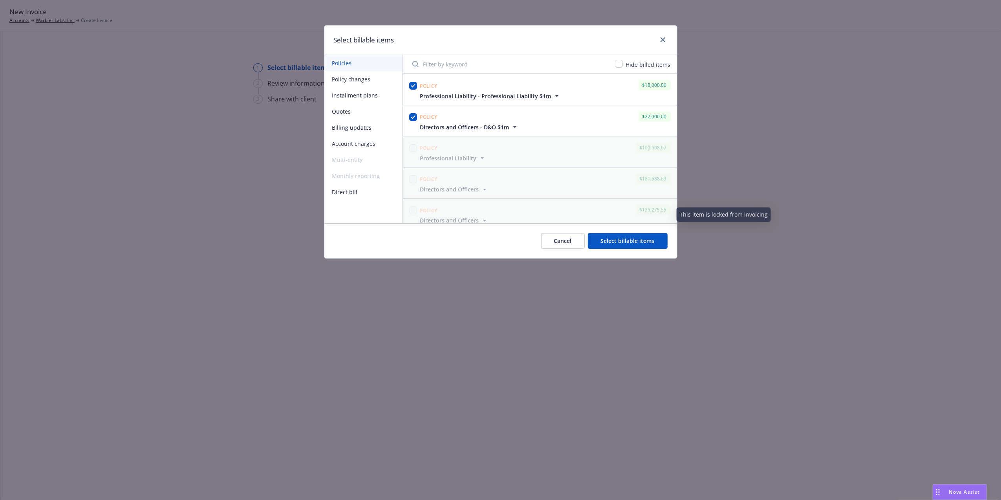
click at [642, 241] on button "Select billable items" at bounding box center [628, 241] width 80 height 16
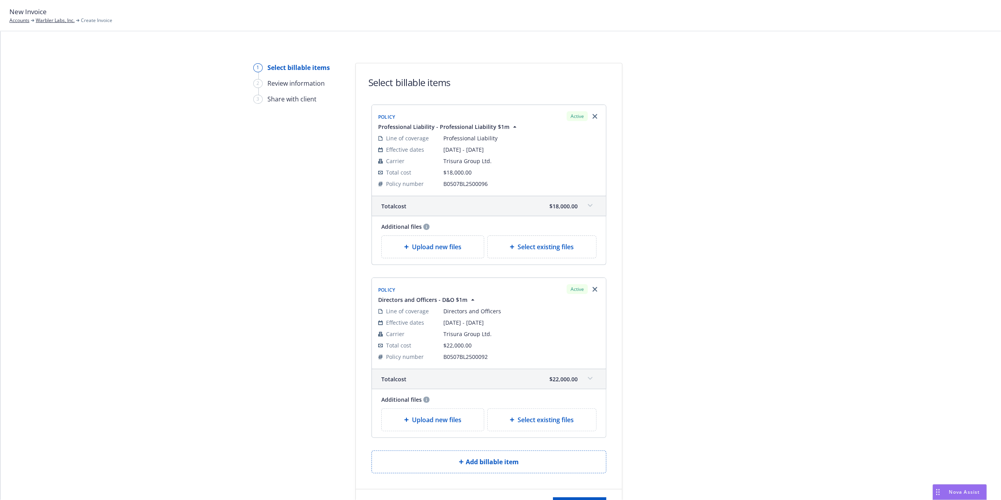
click at [584, 205] on span at bounding box center [590, 205] width 13 height 13
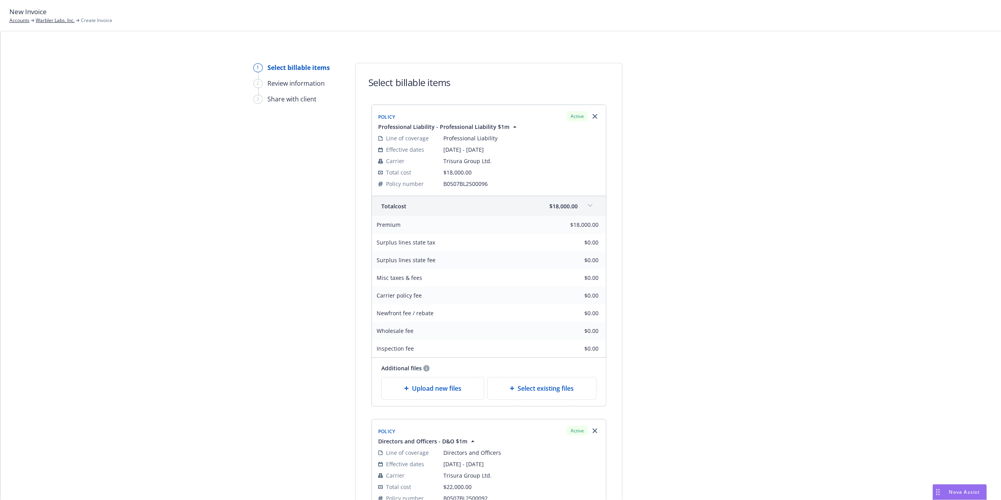
click at [584, 205] on span at bounding box center [590, 205] width 13 height 13
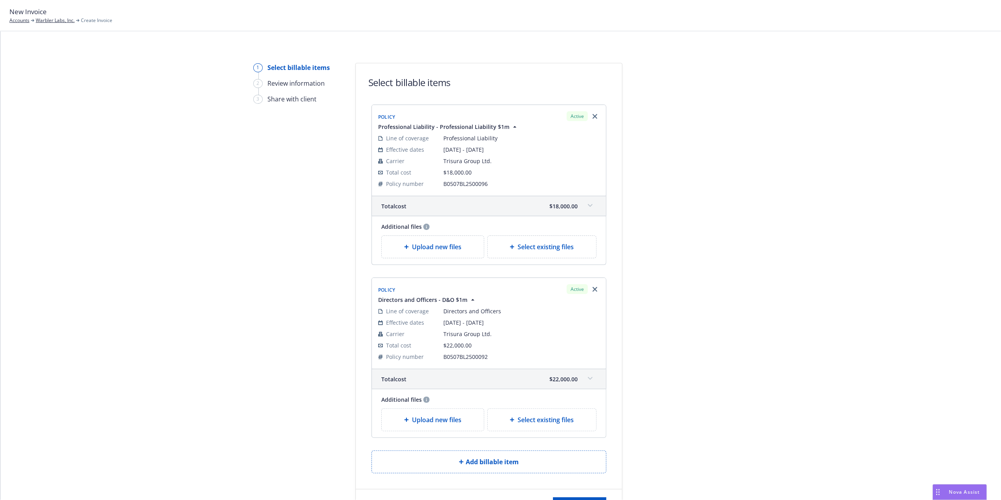
click at [584, 377] on span at bounding box center [590, 378] width 13 height 13
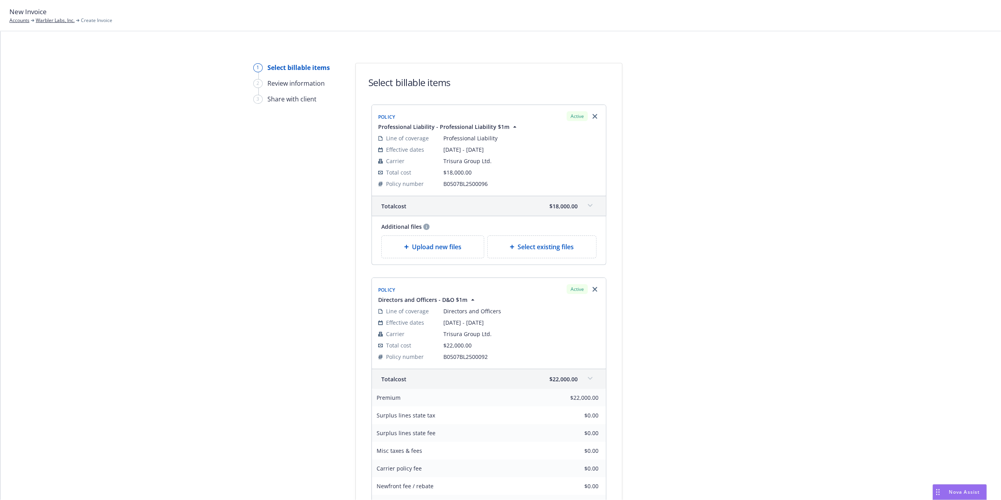
click at [584, 377] on span at bounding box center [590, 378] width 13 height 13
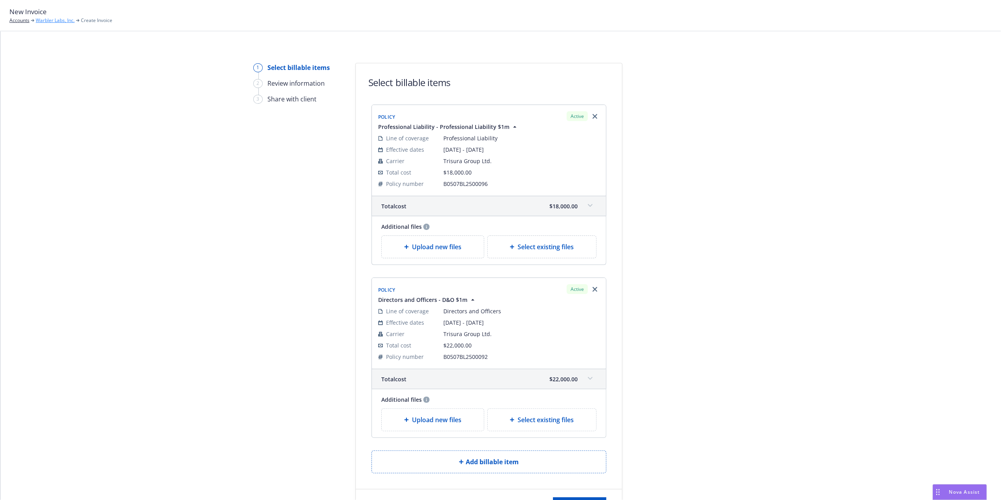
click at [53, 18] on link "Warbler Labs, Inc." at bounding box center [55, 20] width 39 height 7
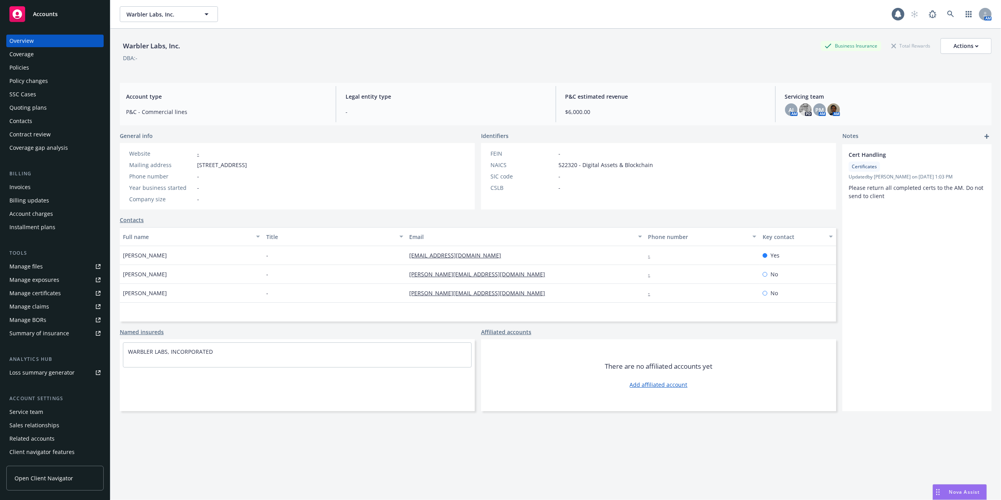
click at [32, 65] on div "Policies" at bounding box center [54, 67] width 91 height 13
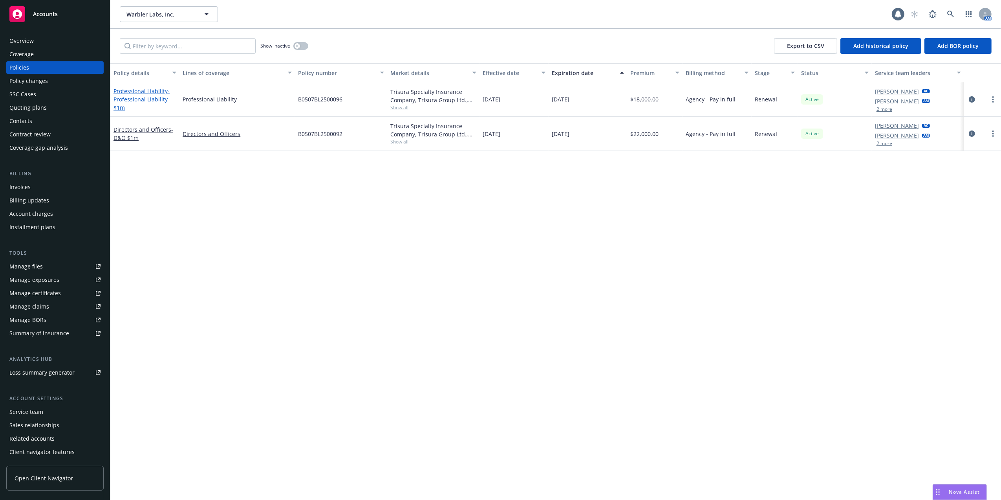
click at [137, 97] on span "- Professional Liability $1m" at bounding box center [142, 99] width 56 height 24
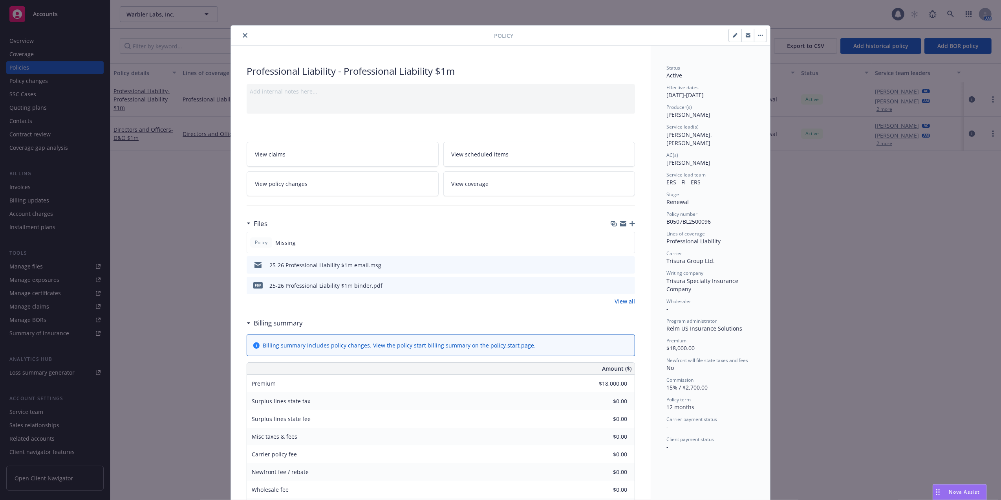
click at [310, 187] on link "View policy changes" at bounding box center [343, 183] width 192 height 25
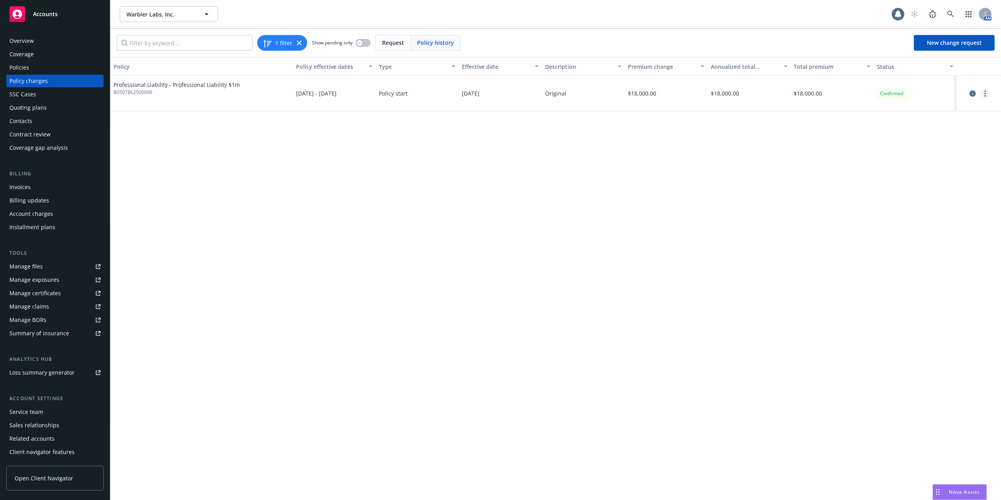
click at [986, 91] on circle "more" at bounding box center [986, 91] width 2 height 2
click at [931, 155] on link "Edit billing info" at bounding box center [922, 157] width 135 height 16
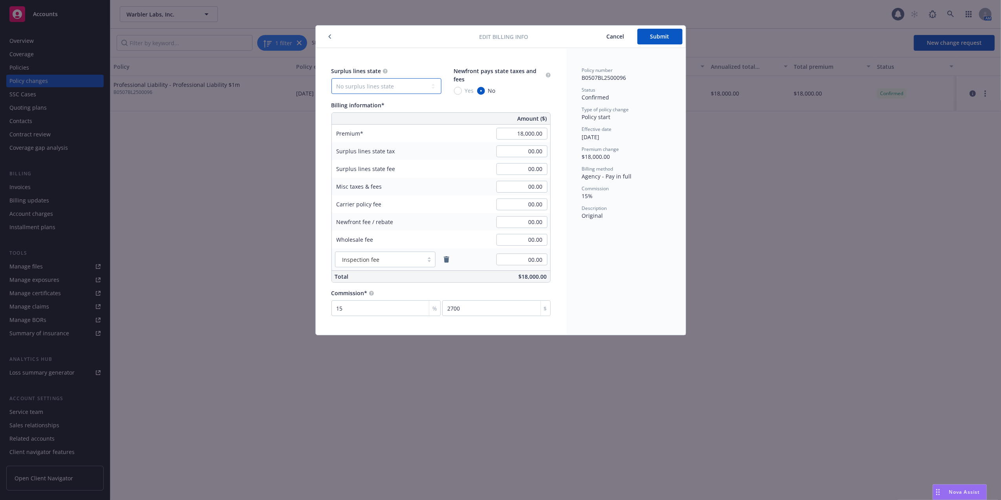
click at [401, 79] on select "No surplus lines state [US_STATE] [US_STATE] [US_STATE] [US_STATE] [US_STATE] […" at bounding box center [387, 86] width 110 height 16
select select "CA"
click at [332, 78] on select "No surplus lines state [US_STATE] [US_STATE] [US_STATE] [US_STATE] [US_STATE] […" at bounding box center [387, 86] width 110 height 16
type input "540.00"
type input "32.40"
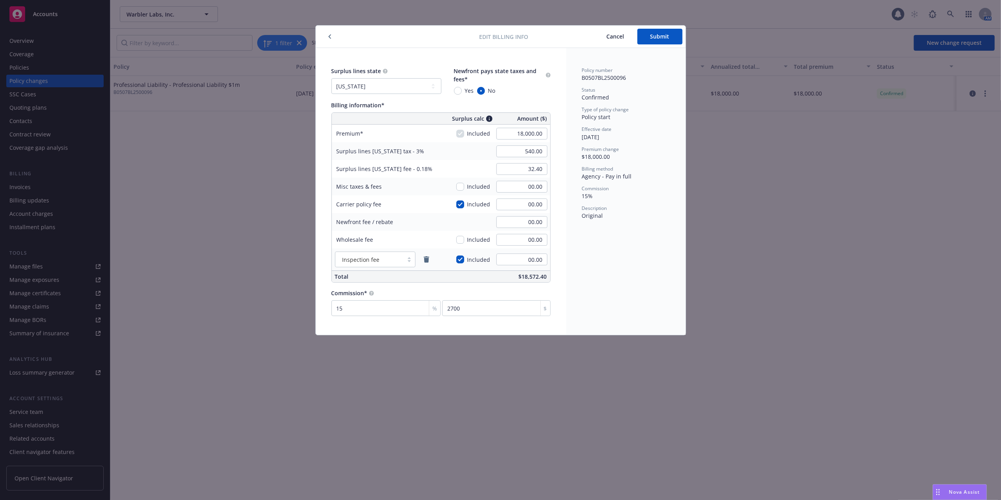
click at [637, 169] on div "Billing method" at bounding box center [626, 168] width 88 height 7
click at [626, 79] on span "B0507BL2500096" at bounding box center [604, 77] width 44 height 7
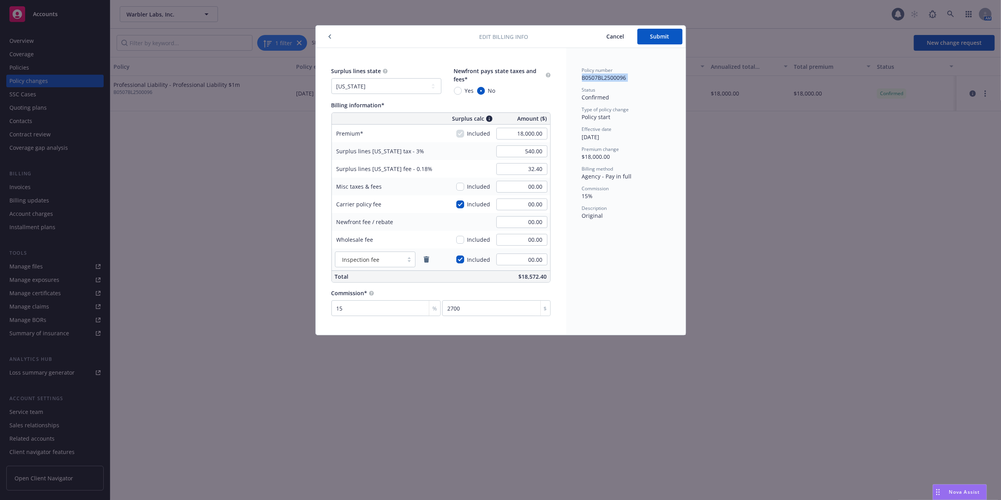
click at [626, 79] on span "B0507BL2500096" at bounding box center [604, 77] width 44 height 7
drag, startPoint x: 626, startPoint y: 79, endPoint x: 620, endPoint y: 80, distance: 5.9
click at [620, 80] on span "B0507BL2500096" at bounding box center [604, 77] width 44 height 7
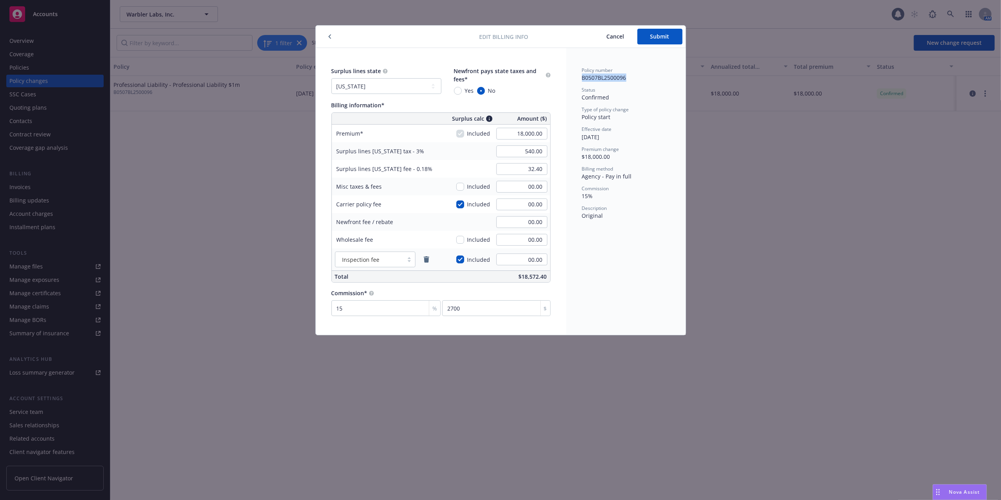
click at [620, 80] on span "B0507BL2500096" at bounding box center [604, 77] width 44 height 7
click at [621, 79] on span "B0507BL2500096" at bounding box center [604, 77] width 44 height 7
drag, startPoint x: 621, startPoint y: 79, endPoint x: 630, endPoint y: 115, distance: 37.4
click at [630, 115] on div "Type of policy change Policy start" at bounding box center [626, 113] width 88 height 15
drag, startPoint x: 667, startPoint y: 38, endPoint x: 651, endPoint y: 108, distance: 72.2
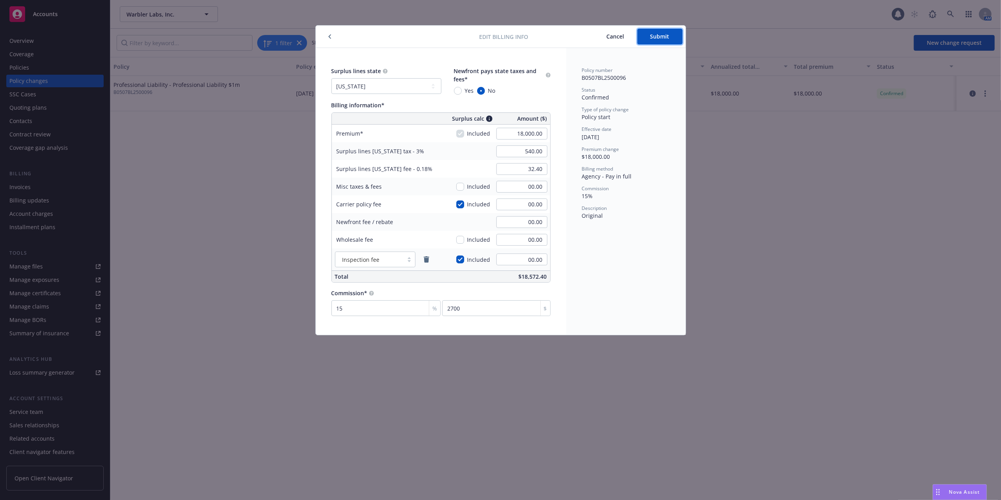
click at [651, 108] on div "Edit billing info Cancel Submit Surplus lines state No surplus lines state [US_…" at bounding box center [501, 180] width 370 height 309
click at [654, 34] on span "Submit" at bounding box center [660, 36] width 19 height 7
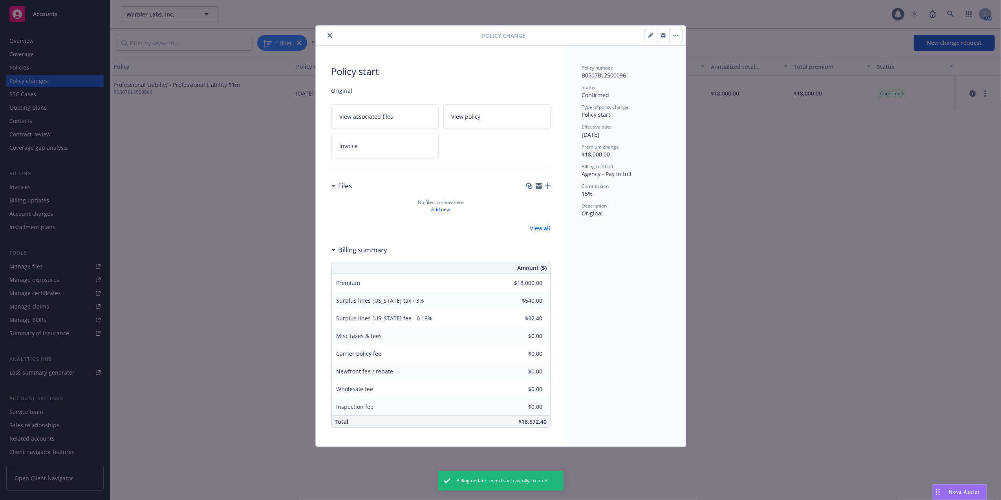
type input "$540.00"
type input "$32.40"
